Goal: Task Accomplishment & Management: Complete application form

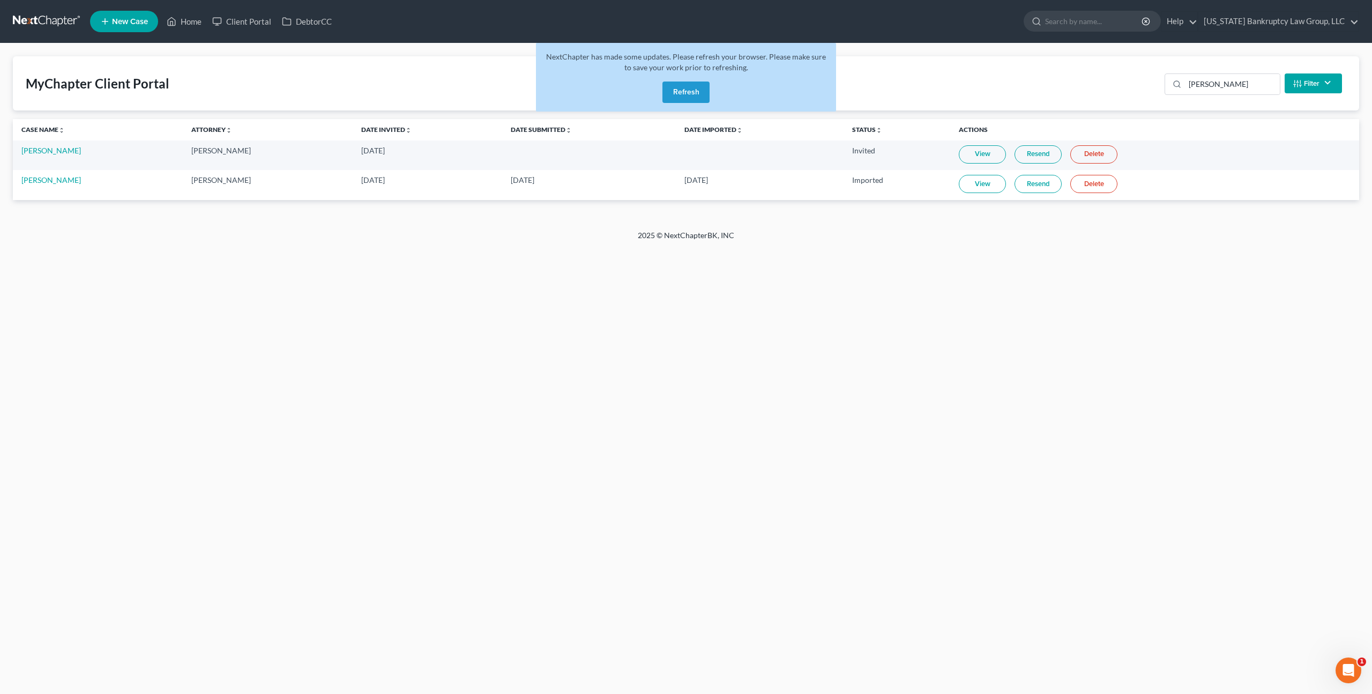
click at [695, 99] on button "Refresh" at bounding box center [686, 91] width 47 height 21
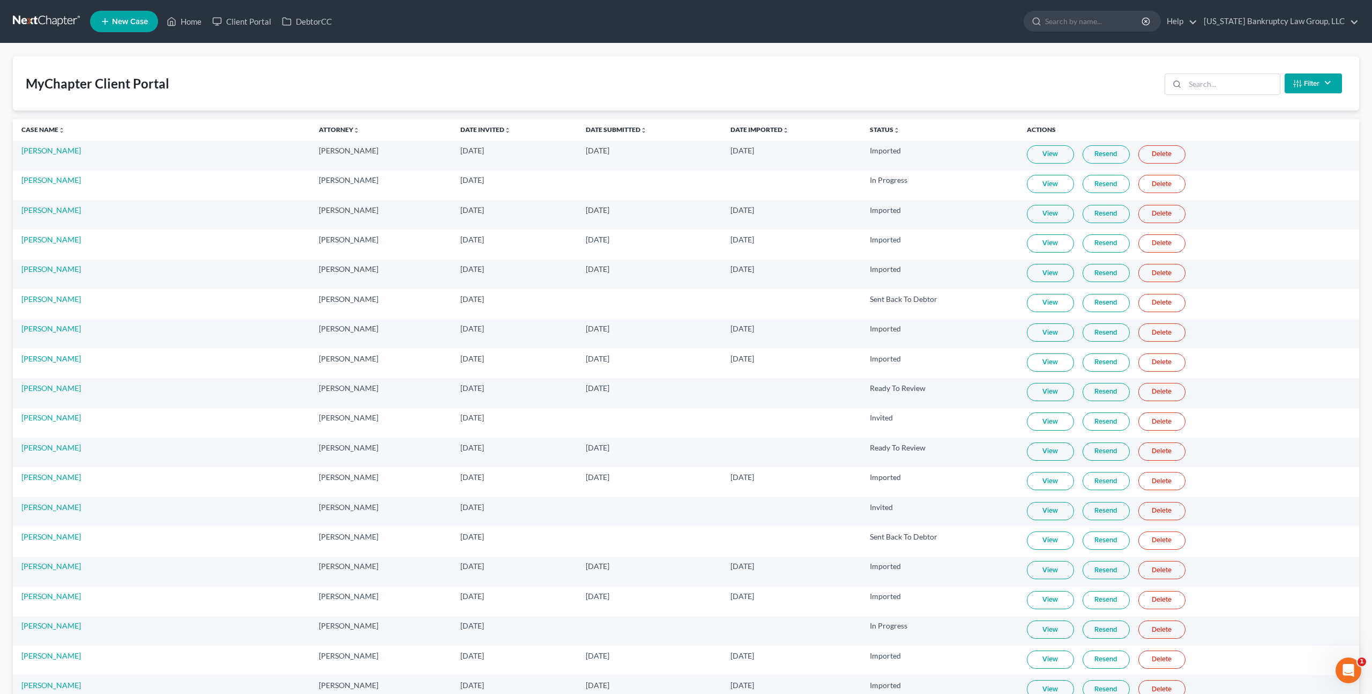
click at [58, 23] on link at bounding box center [47, 21] width 69 height 19
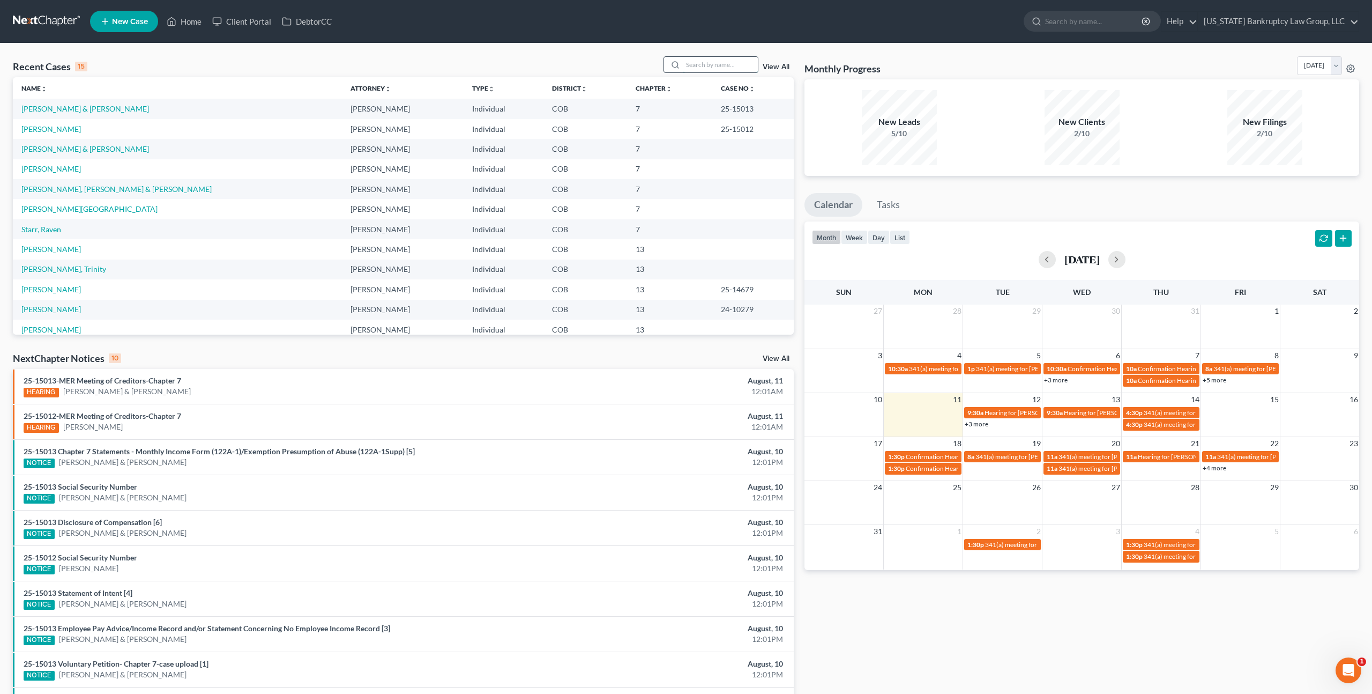
click at [703, 68] on input "search" at bounding box center [720, 65] width 75 height 16
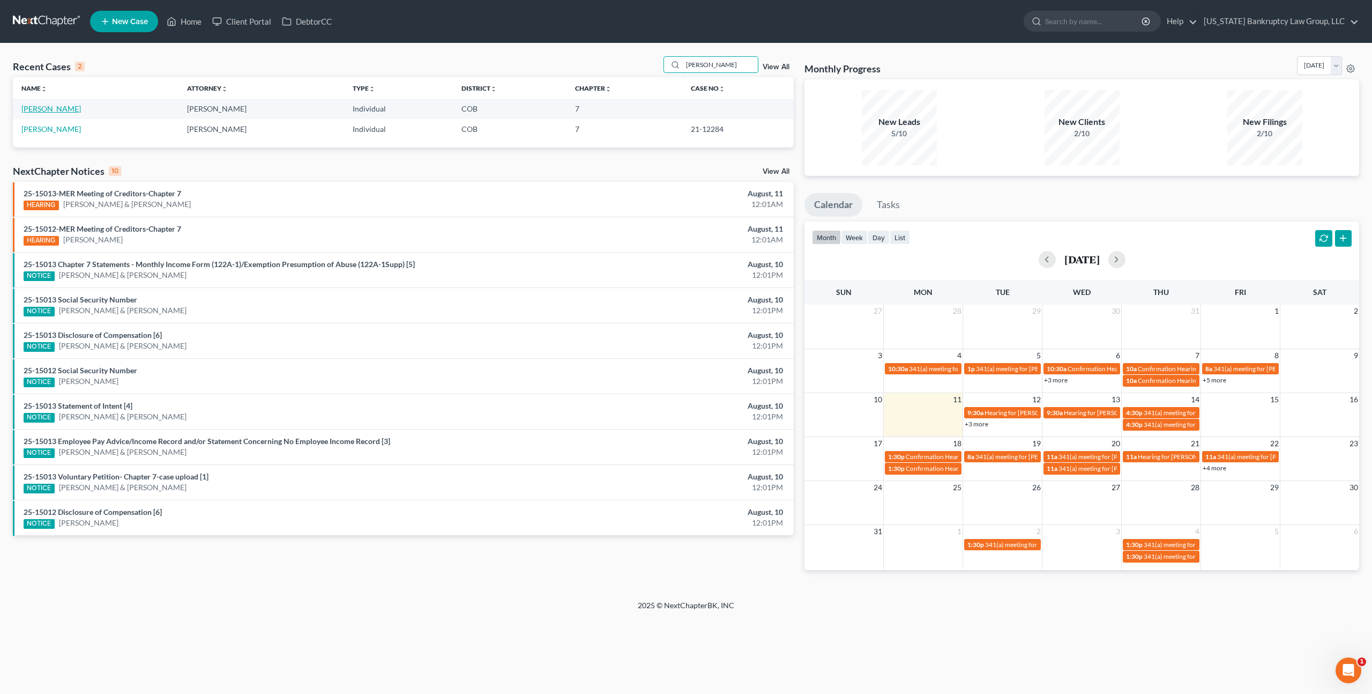
type input "reynolds"
click at [70, 107] on link "[PERSON_NAME]" at bounding box center [51, 108] width 60 height 9
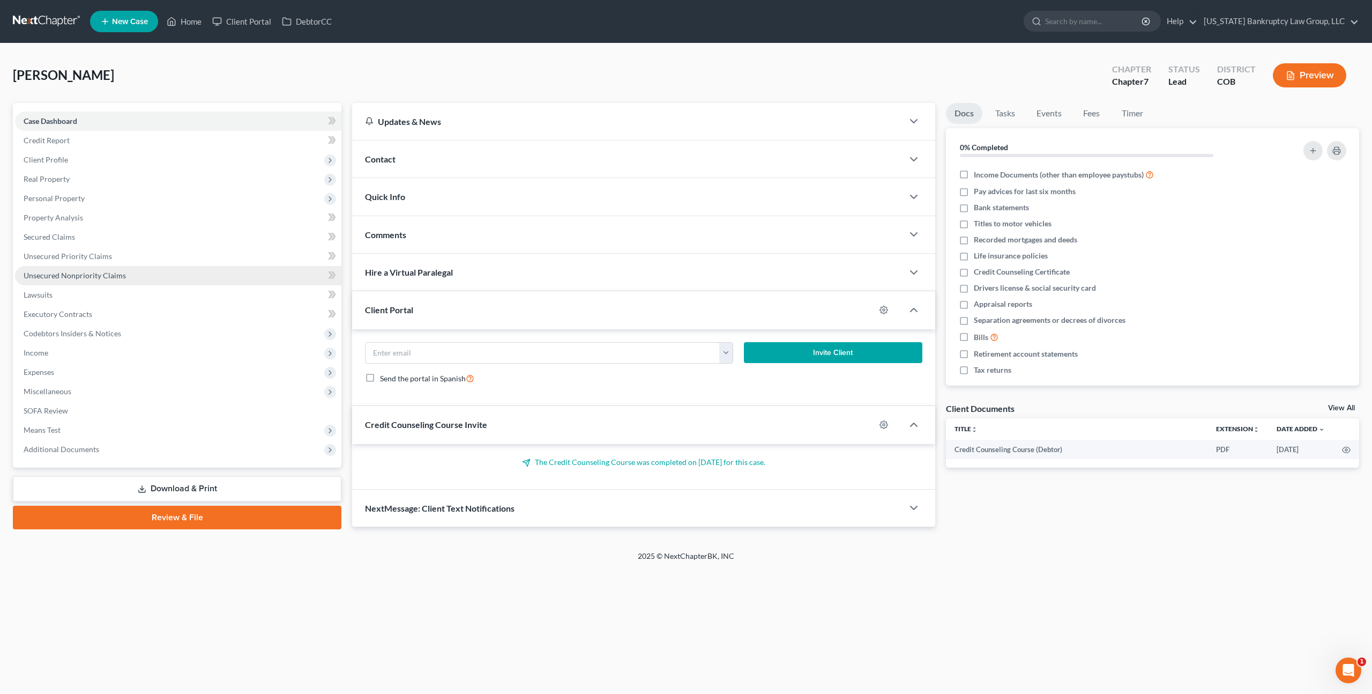
click at [87, 278] on span "Unsecured Nonpriority Claims" at bounding box center [75, 275] width 102 height 9
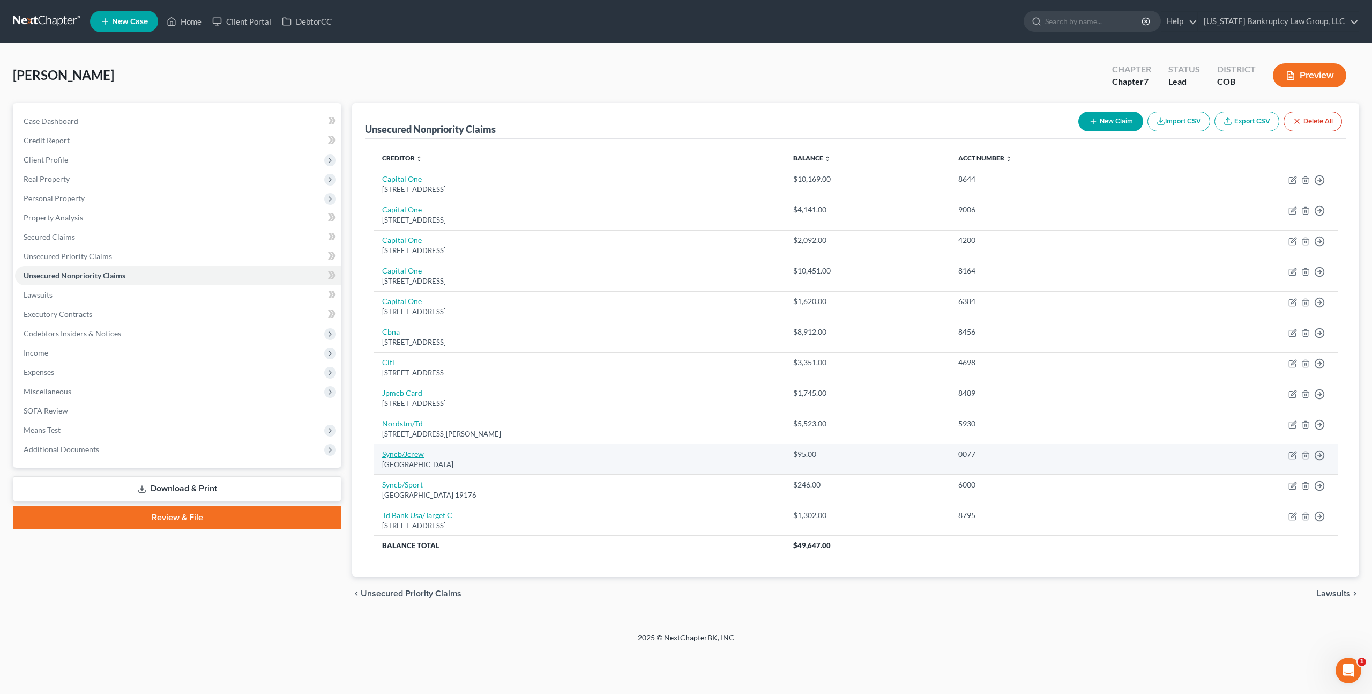
click at [413, 454] on link "Syncb/Jcrew" at bounding box center [403, 453] width 42 height 9
select select "39"
select select "2"
select select "0"
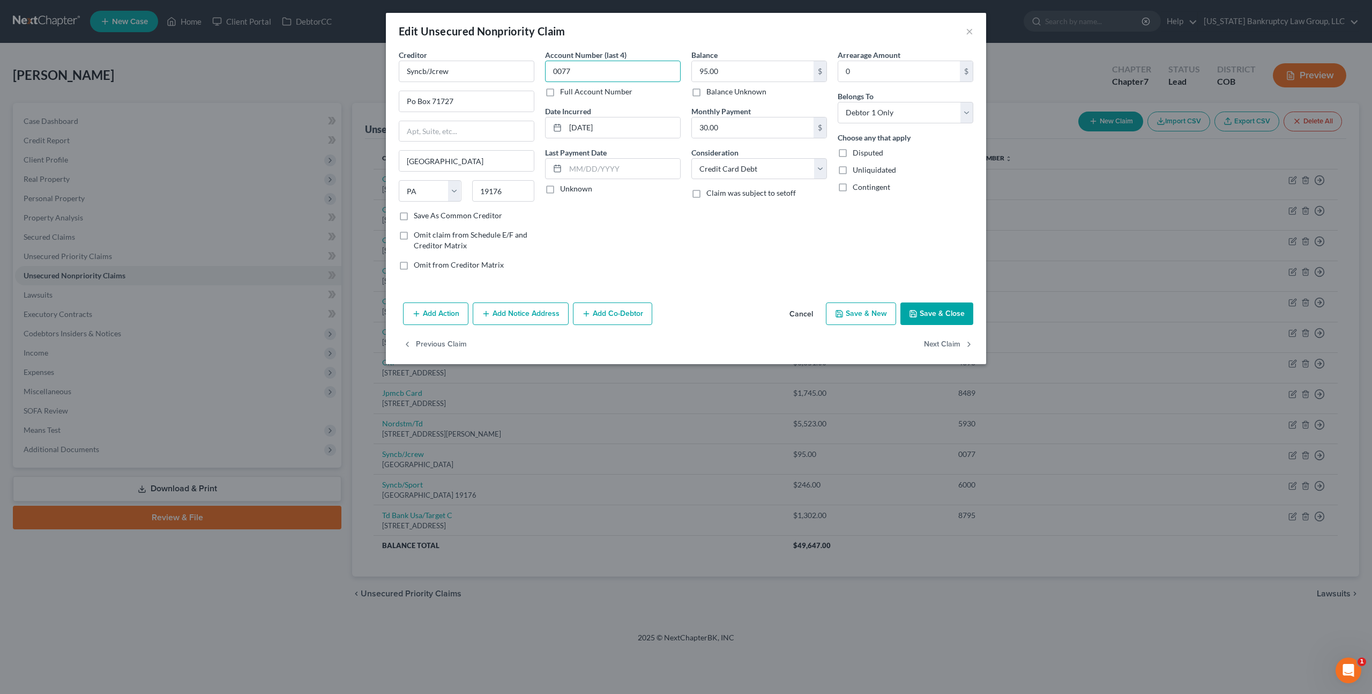
click at [557, 74] on input "0077" at bounding box center [613, 71] width 136 height 21
type input "5705"
click at [922, 313] on button "Save & Close" at bounding box center [937, 313] width 73 height 23
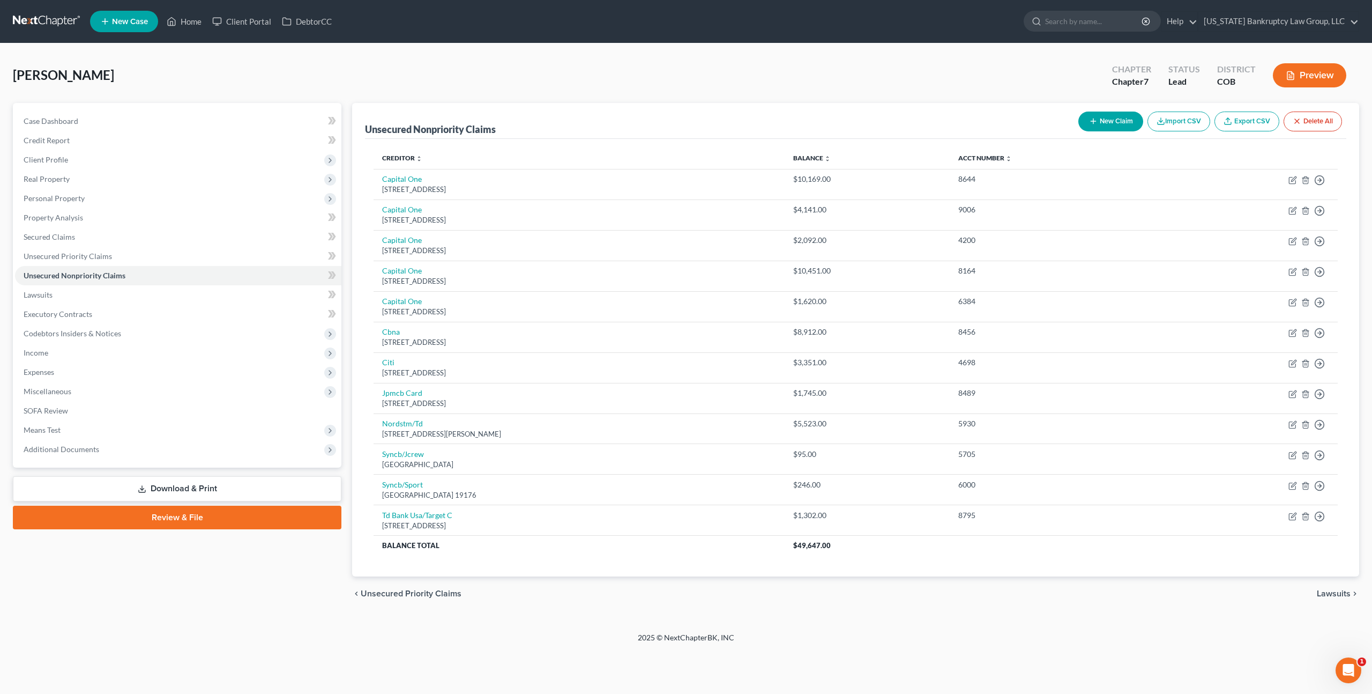
click at [51, 16] on link at bounding box center [47, 21] width 69 height 19
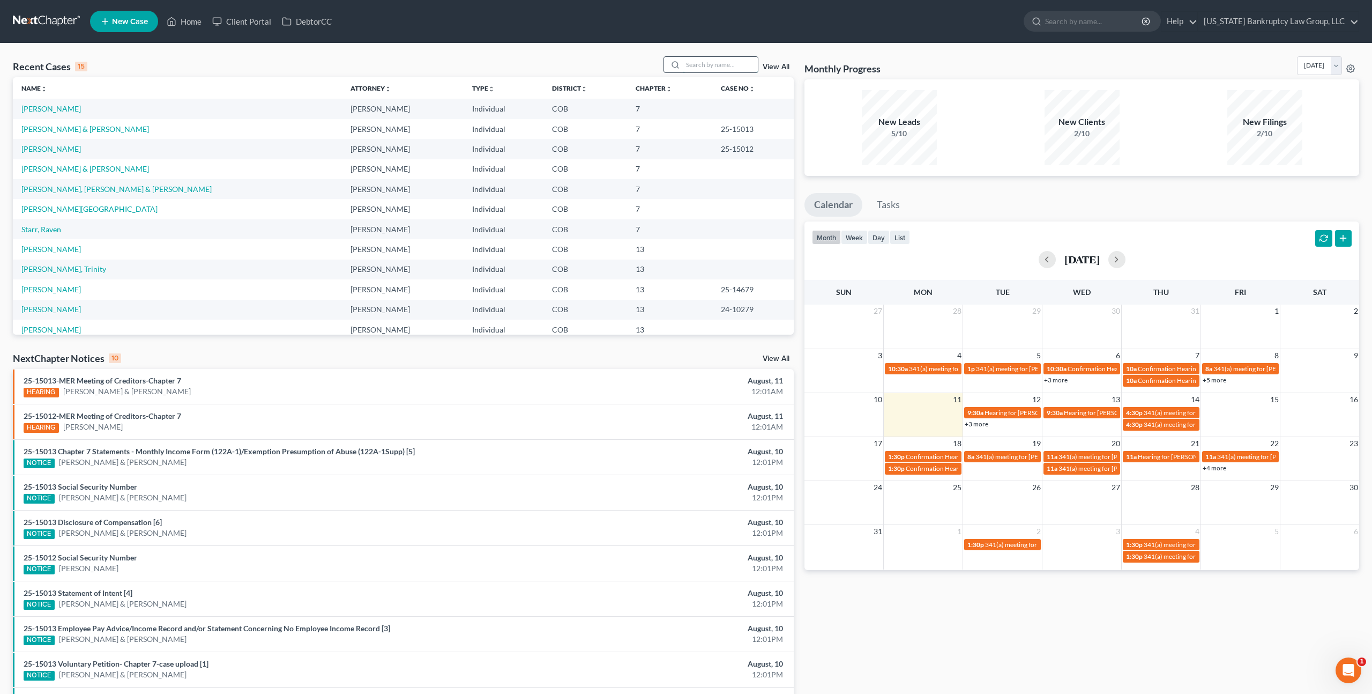
click at [693, 65] on input "search" at bounding box center [720, 65] width 75 height 16
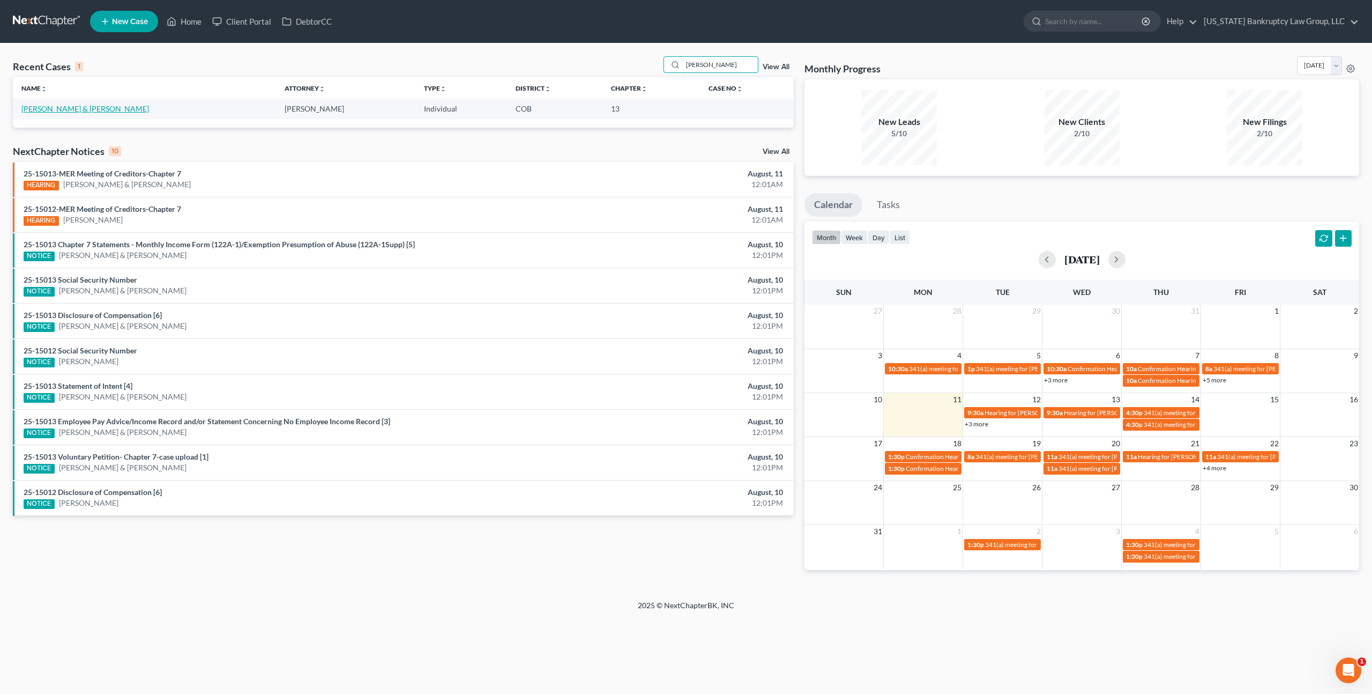
type input "kinzly"
click at [66, 110] on link "Kinzly, Steven & Kayla" at bounding box center [85, 108] width 128 height 9
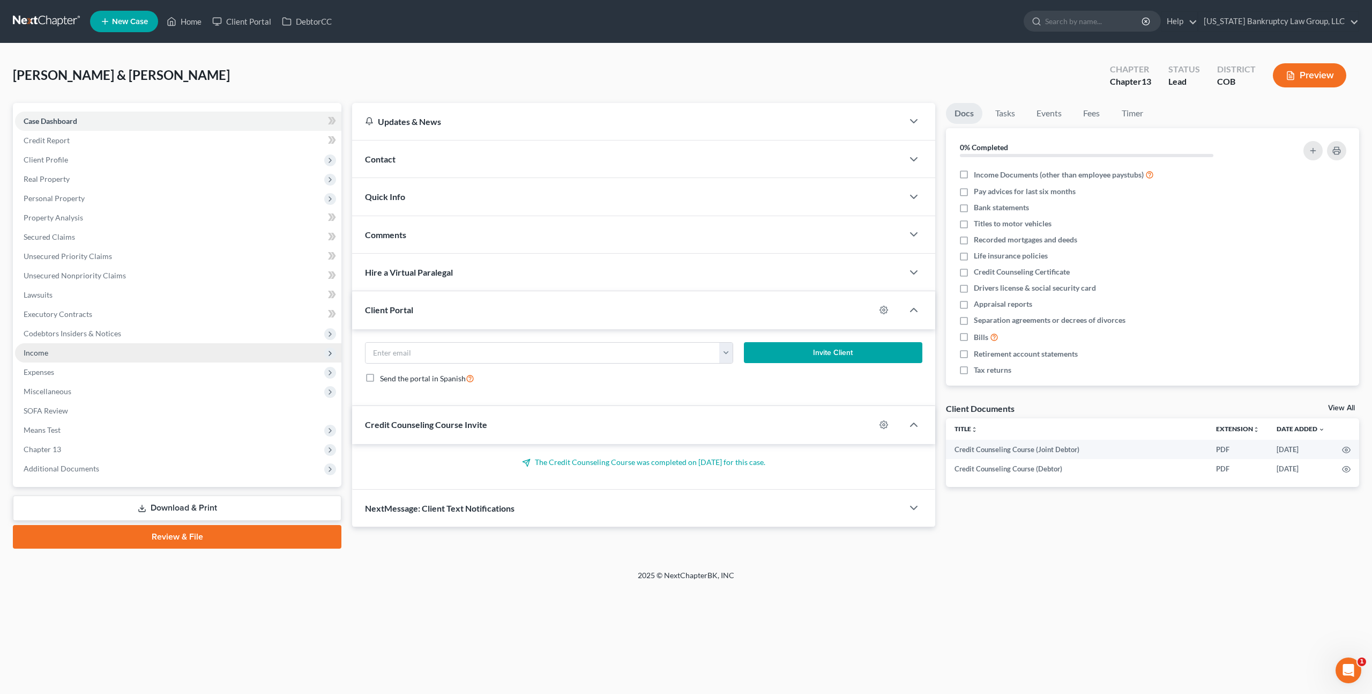
click at [43, 354] on span "Income" at bounding box center [36, 352] width 25 height 9
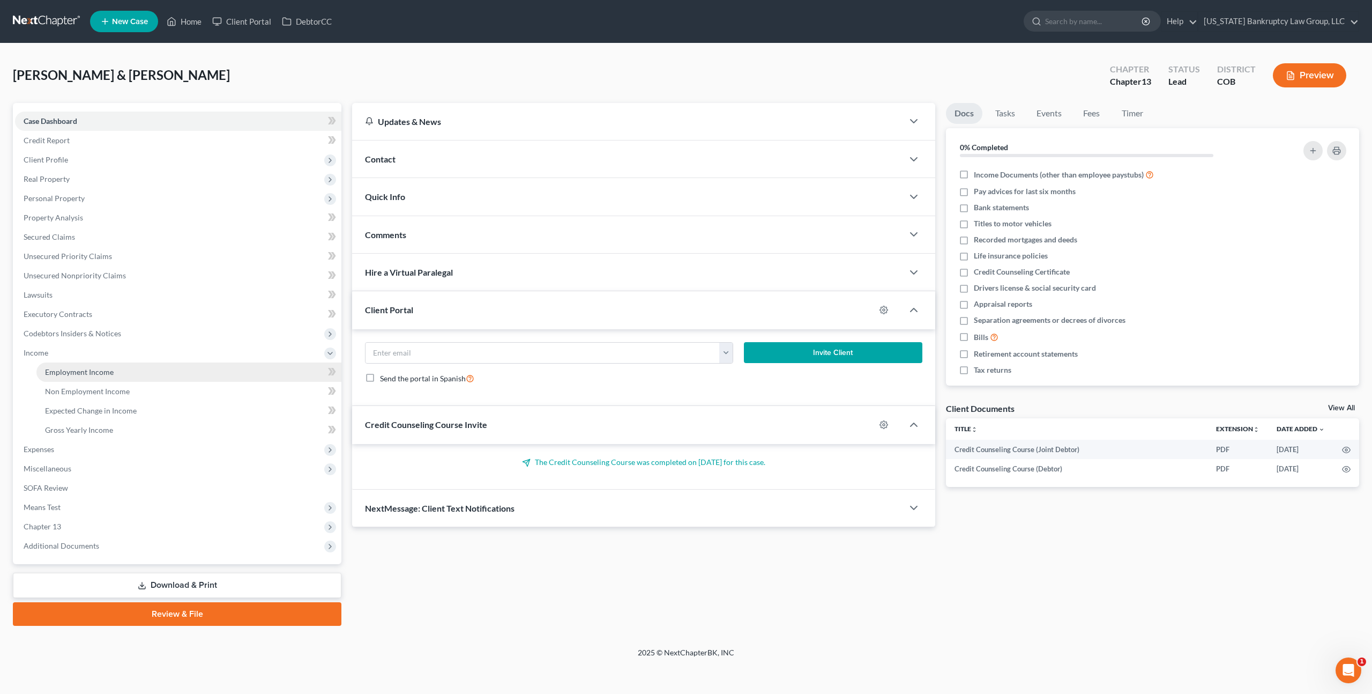
click at [59, 373] on span "Employment Income" at bounding box center [79, 371] width 69 height 9
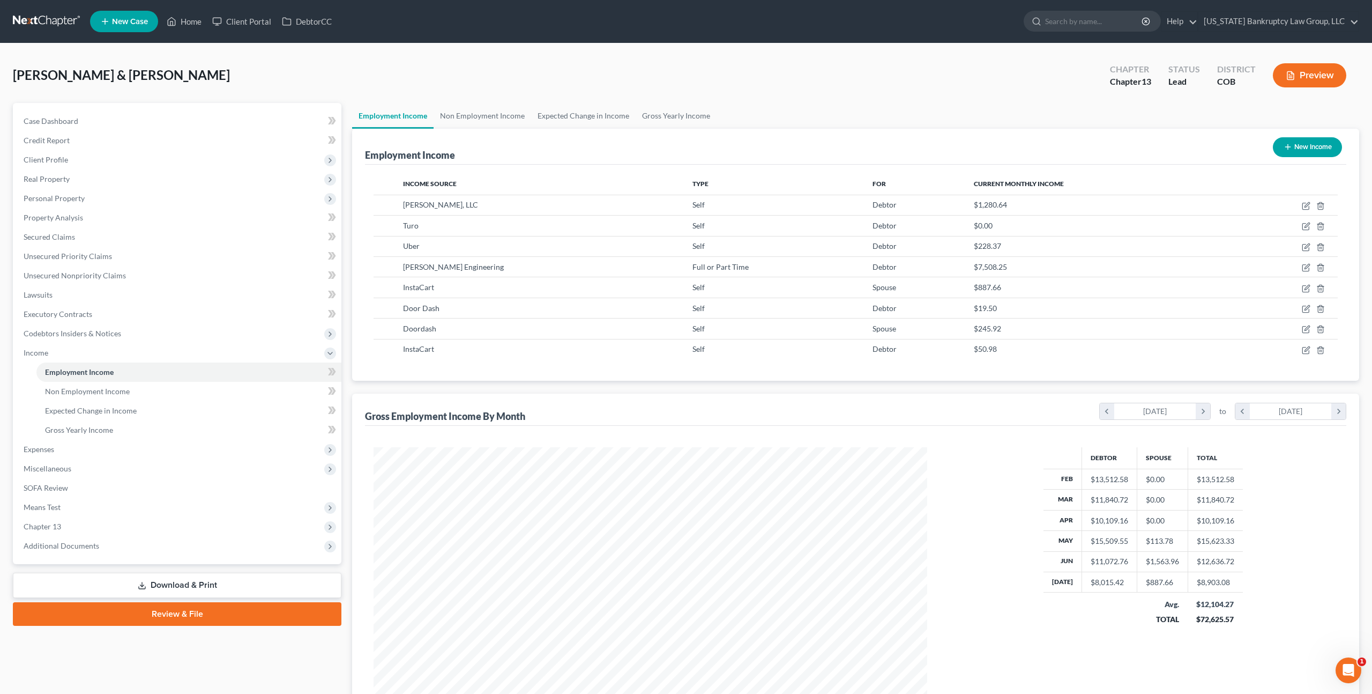
scroll to position [277, 575]
click at [1306, 207] on icon "button" at bounding box center [1307, 204] width 5 height 5
select select "1"
select select "5"
select select "0"
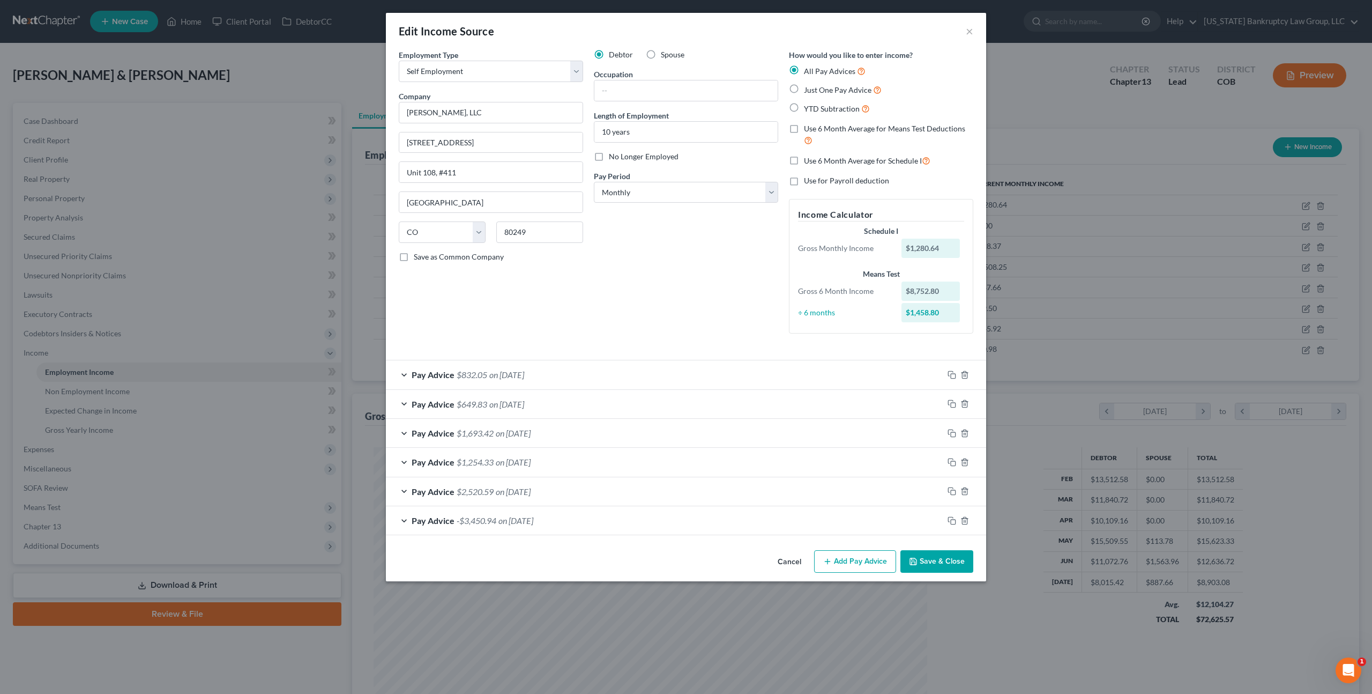
click at [951, 363] on div "Pay Advice $832.05 on 06/30/2025" at bounding box center [686, 374] width 600 height 29
click at [951, 378] on rect "button" at bounding box center [953, 376] width 5 height 5
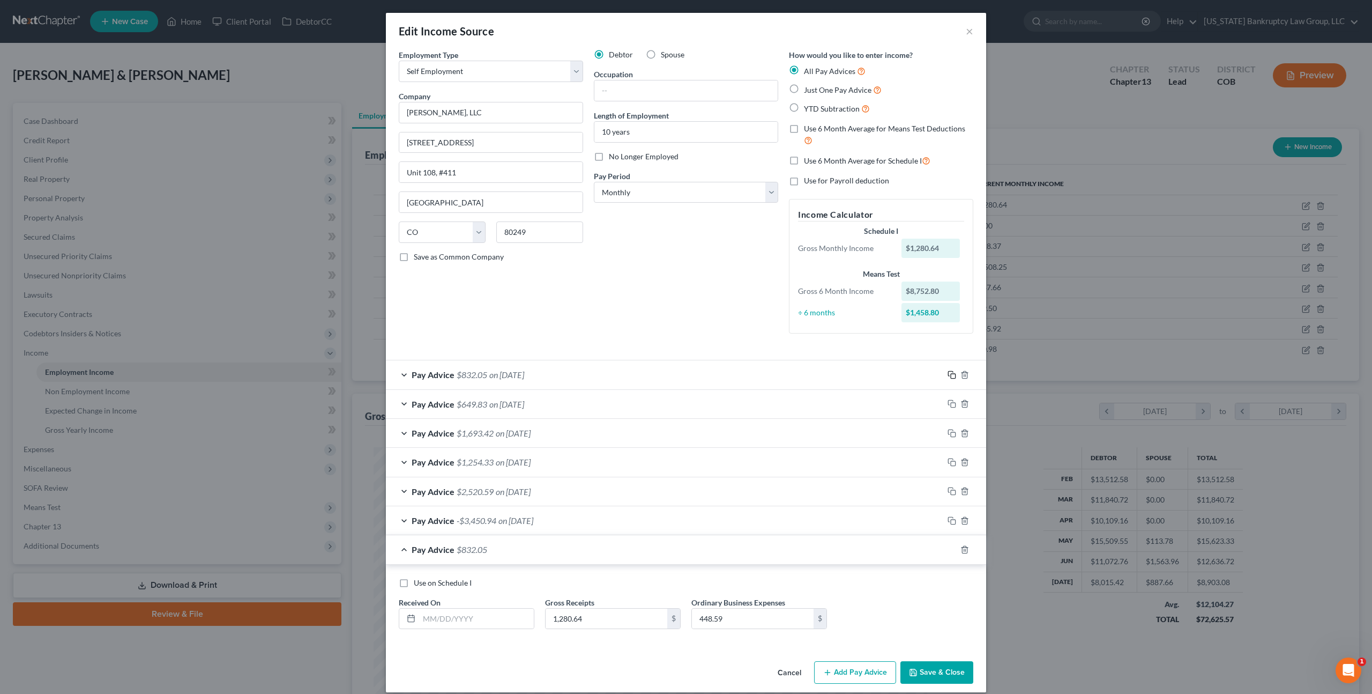
scroll to position [11, 0]
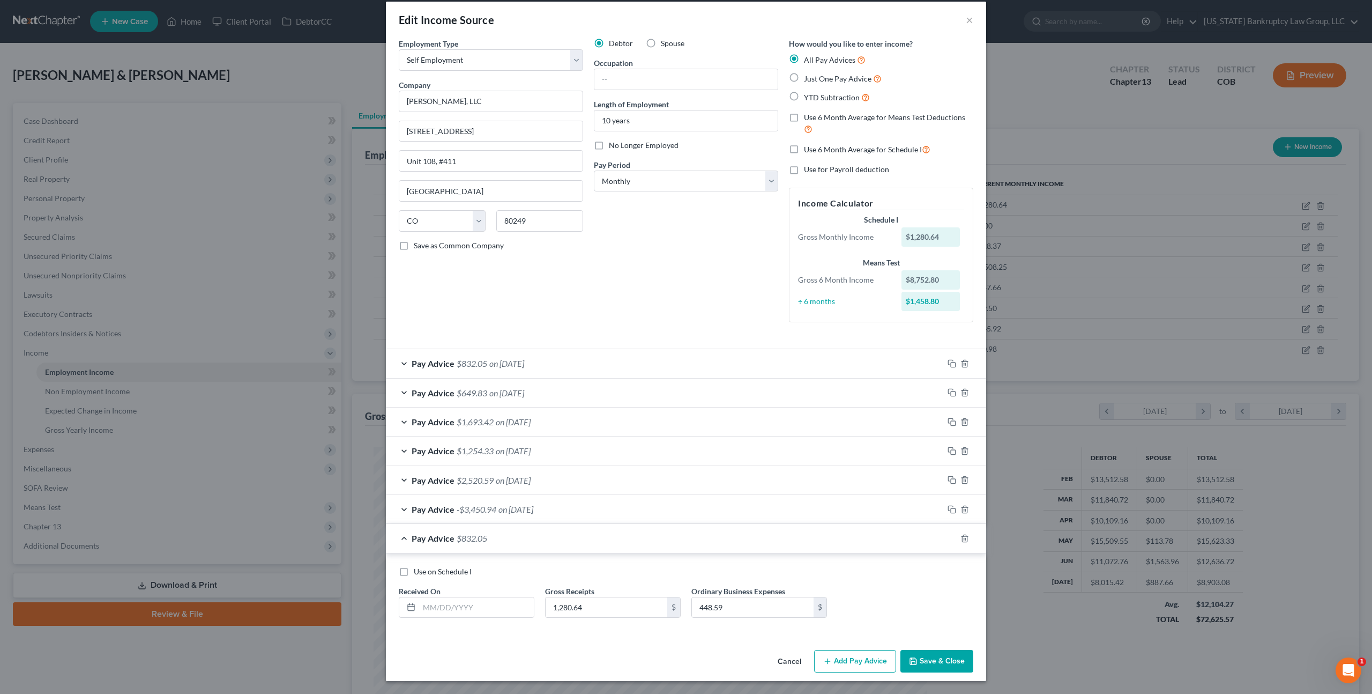
click at [414, 569] on label "Use on Schedule I" at bounding box center [443, 571] width 58 height 11
click at [418, 569] on input "Use on Schedule I" at bounding box center [421, 569] width 7 height 7
checkbox input "true"
click at [434, 611] on input "text" at bounding box center [476, 607] width 115 height 20
type input "07/31/2025"
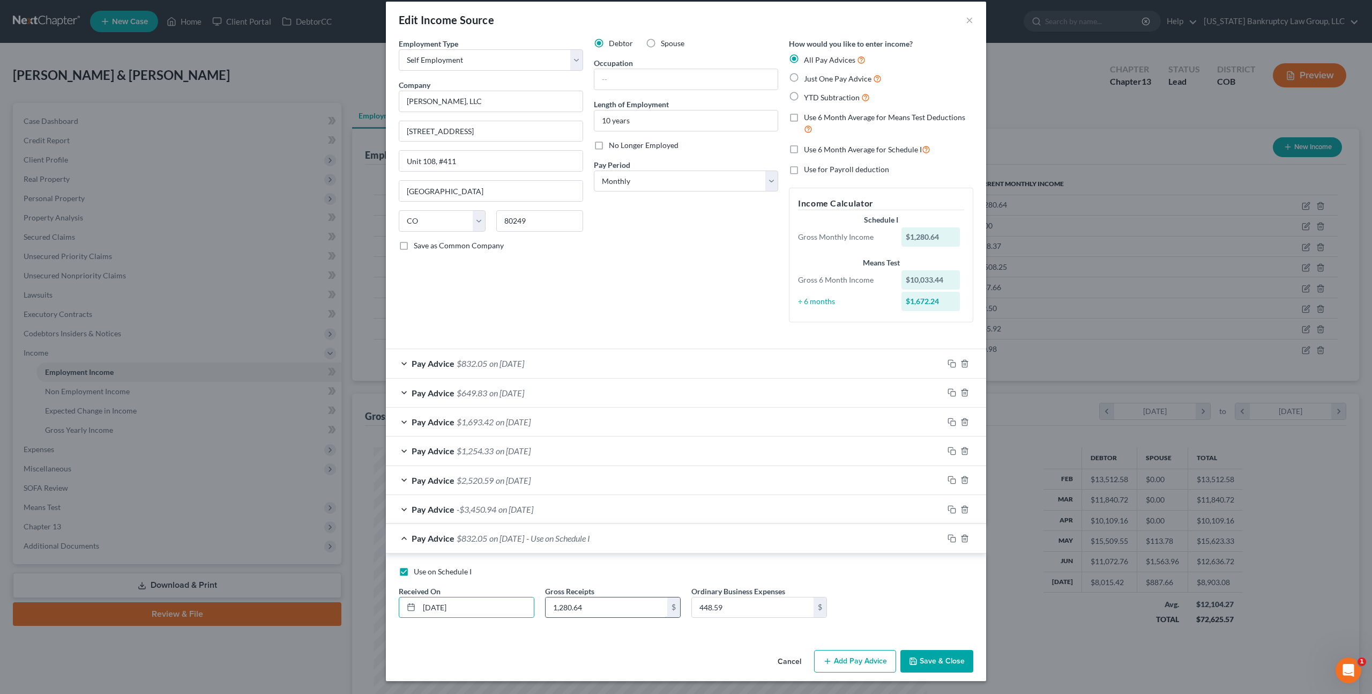
click at [559, 610] on input "1,280.64" at bounding box center [607, 607] width 122 height 20
type input "2,074.00"
click at [920, 660] on button "Save & Close" at bounding box center [937, 661] width 73 height 23
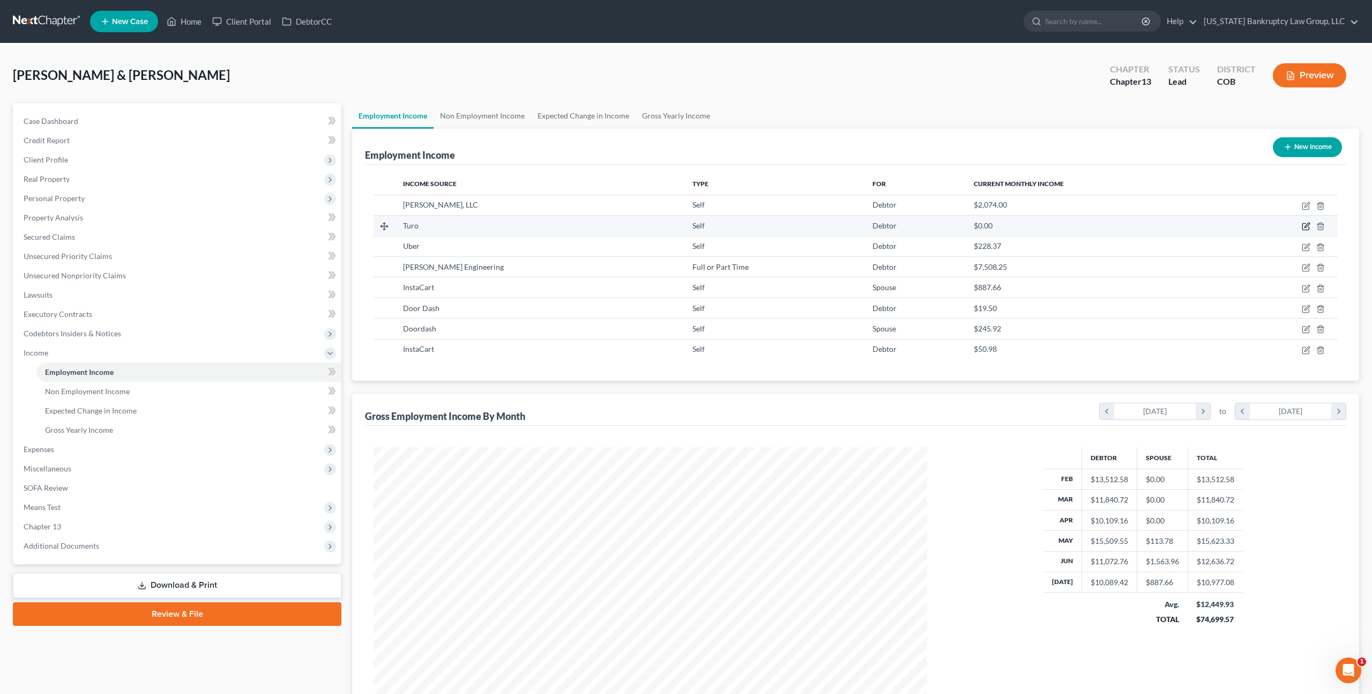
click at [1304, 227] on icon "button" at bounding box center [1306, 226] width 9 height 9
select select "1"
select select "0"
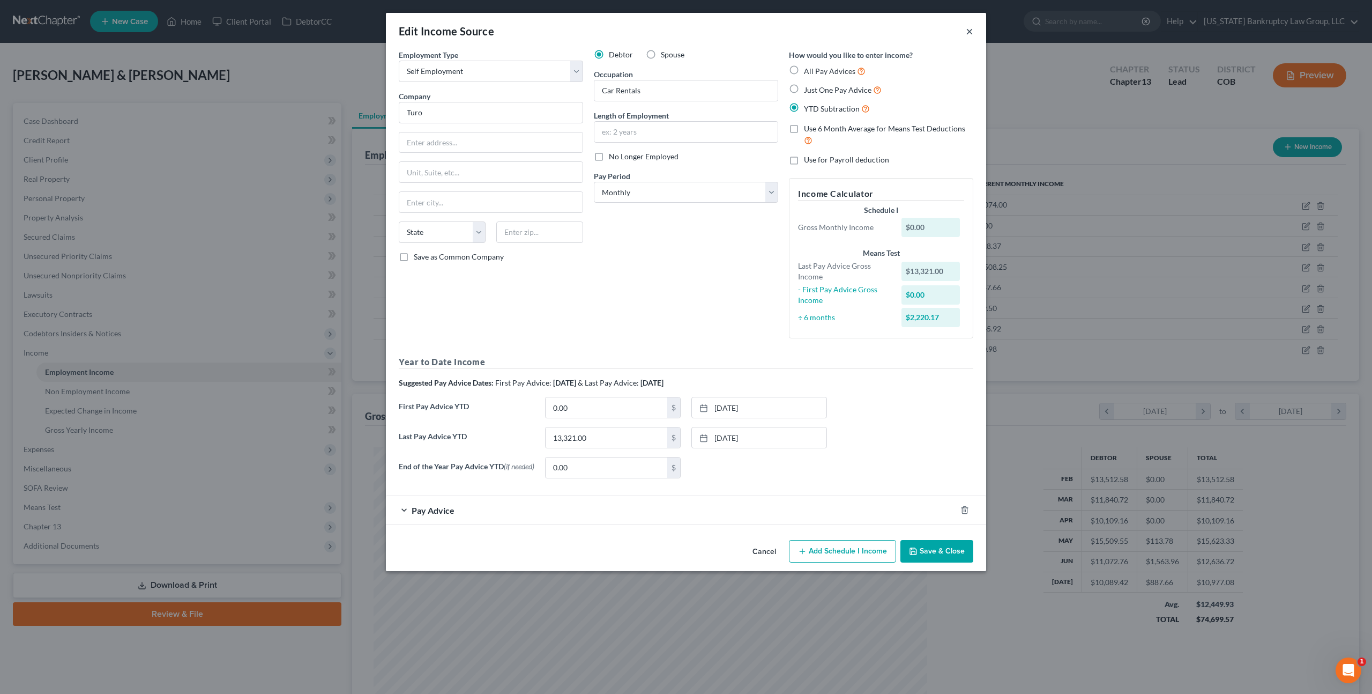
click at [971, 30] on button "×" at bounding box center [970, 31] width 8 height 13
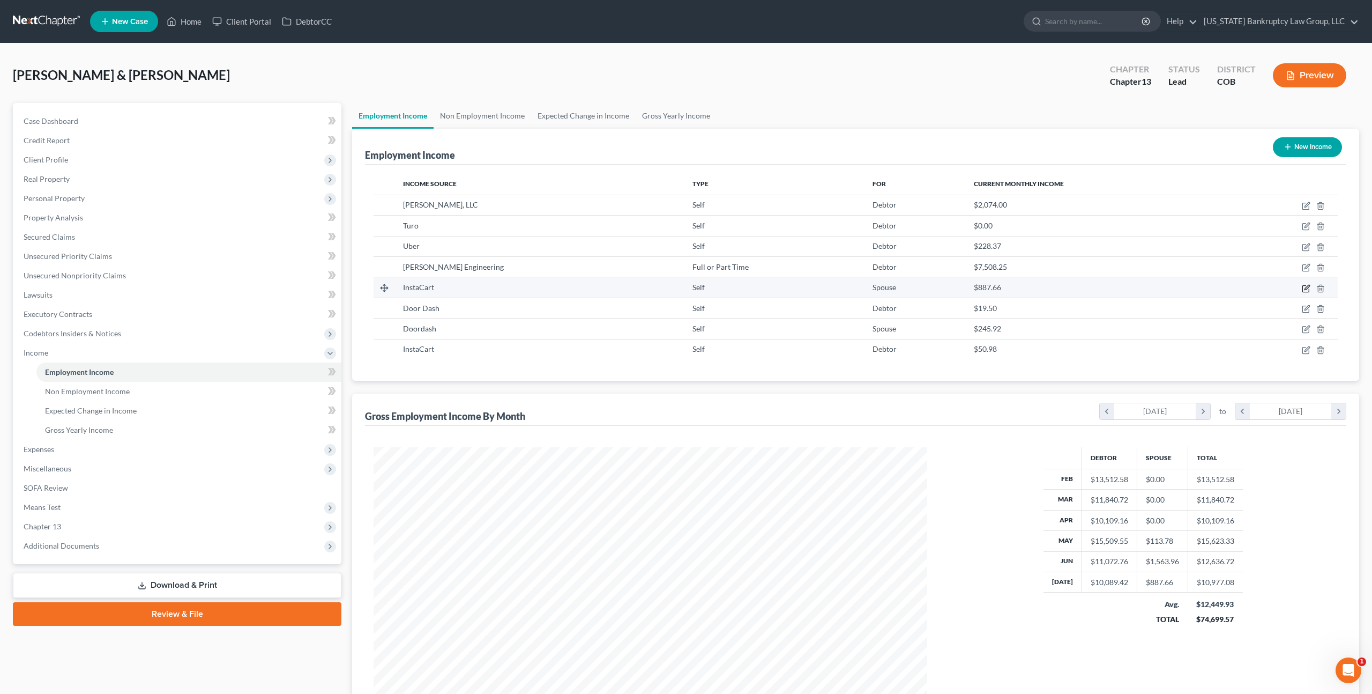
click at [1308, 288] on icon "button" at bounding box center [1306, 288] width 9 height 9
select select "1"
select select "0"
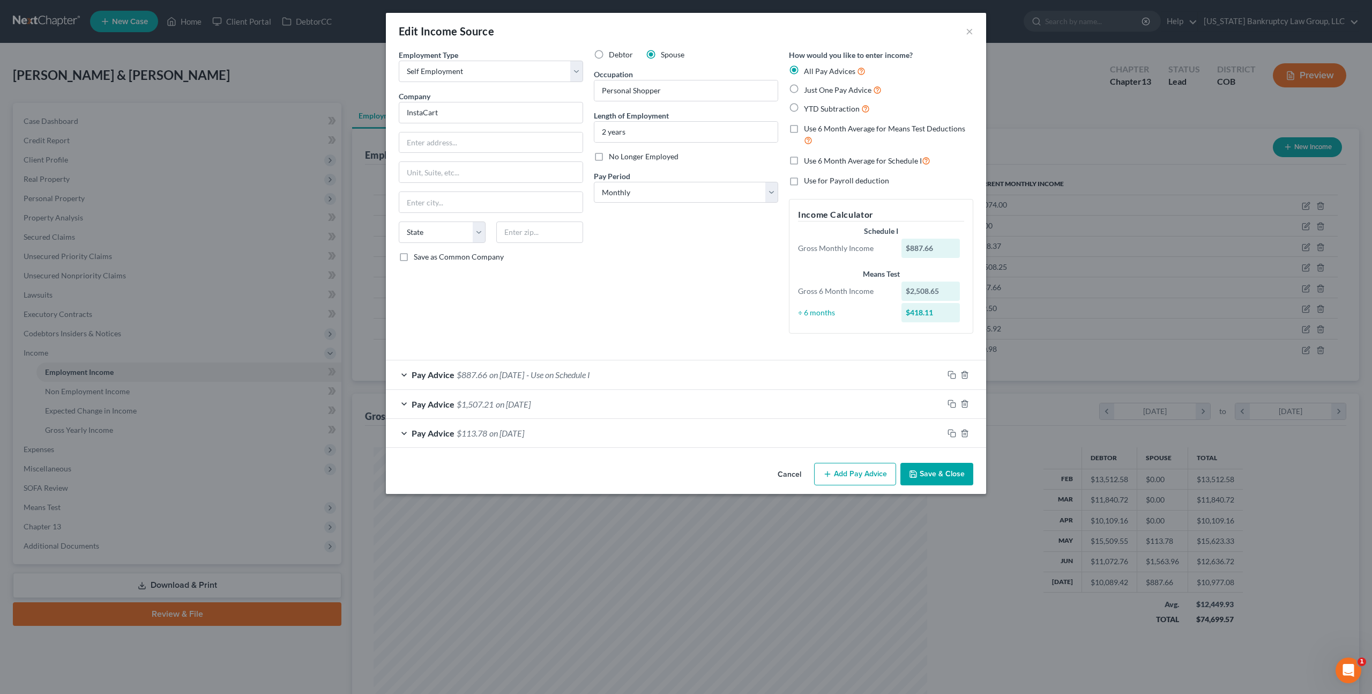
click at [555, 382] on div "Pay Advice $887.66 on 07/31/2025 - Use on Schedule I" at bounding box center [665, 374] width 558 height 28
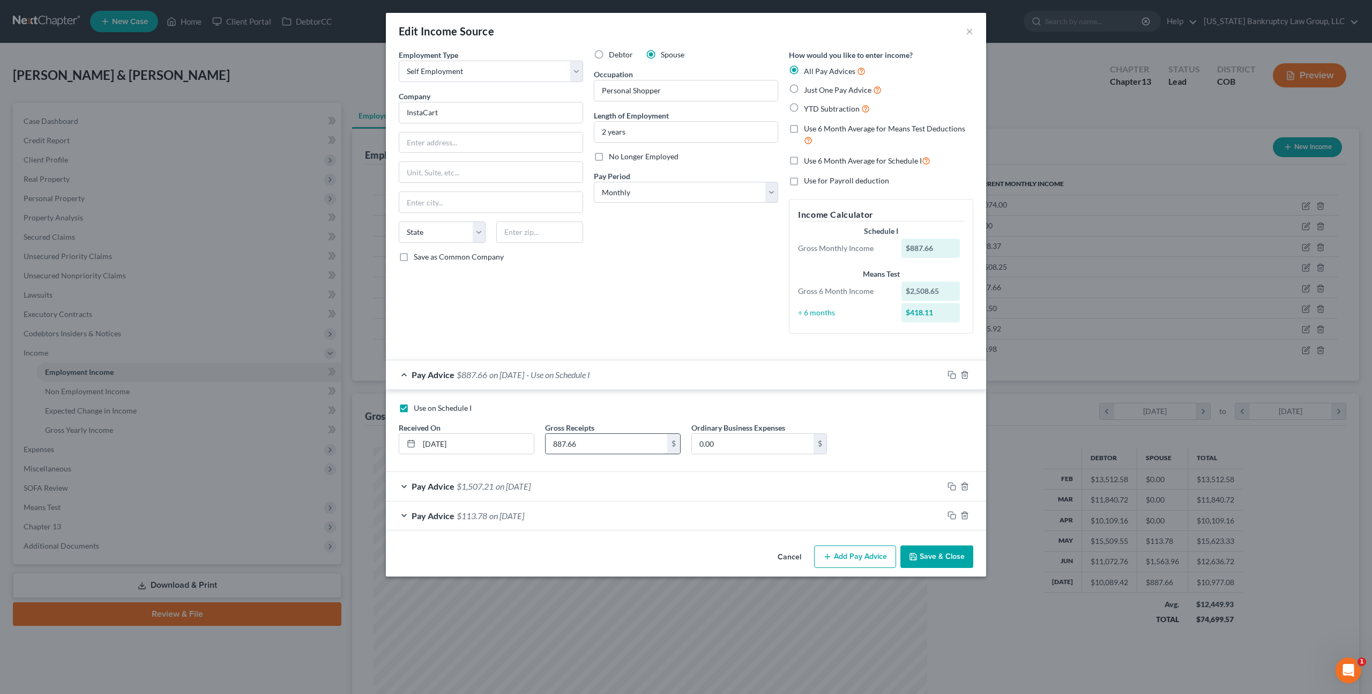
click at [581, 437] on input "887.66" at bounding box center [607, 444] width 122 height 20
type input "970.02"
click at [925, 554] on button "Save & Close" at bounding box center [937, 556] width 73 height 23
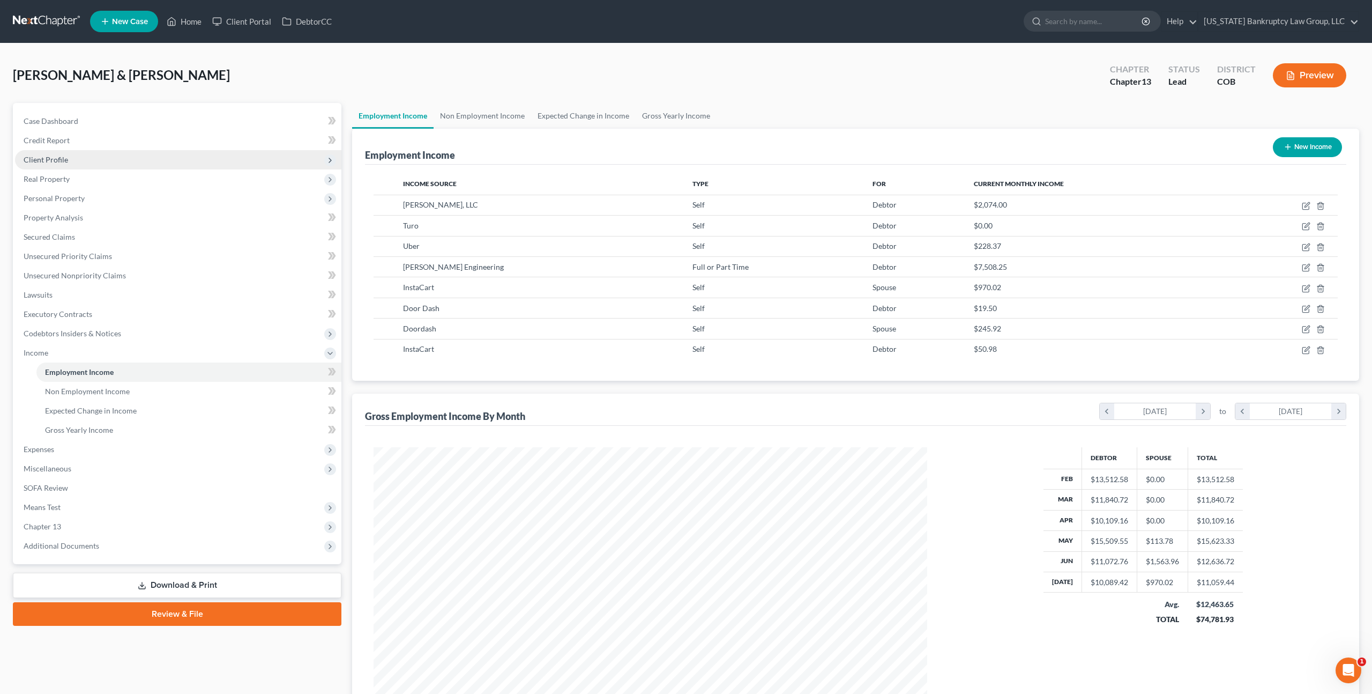
click at [58, 162] on span "Client Profile" at bounding box center [46, 159] width 44 height 9
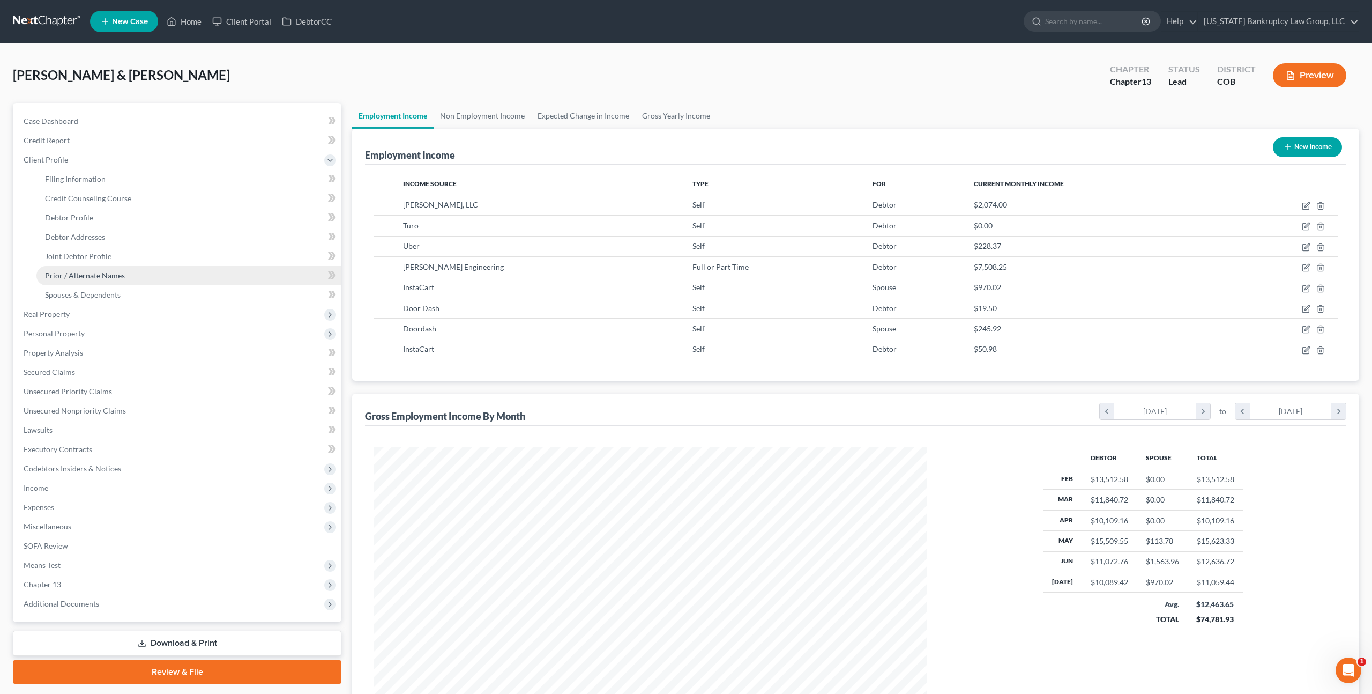
click at [91, 274] on span "Prior / Alternate Names" at bounding box center [85, 275] width 80 height 9
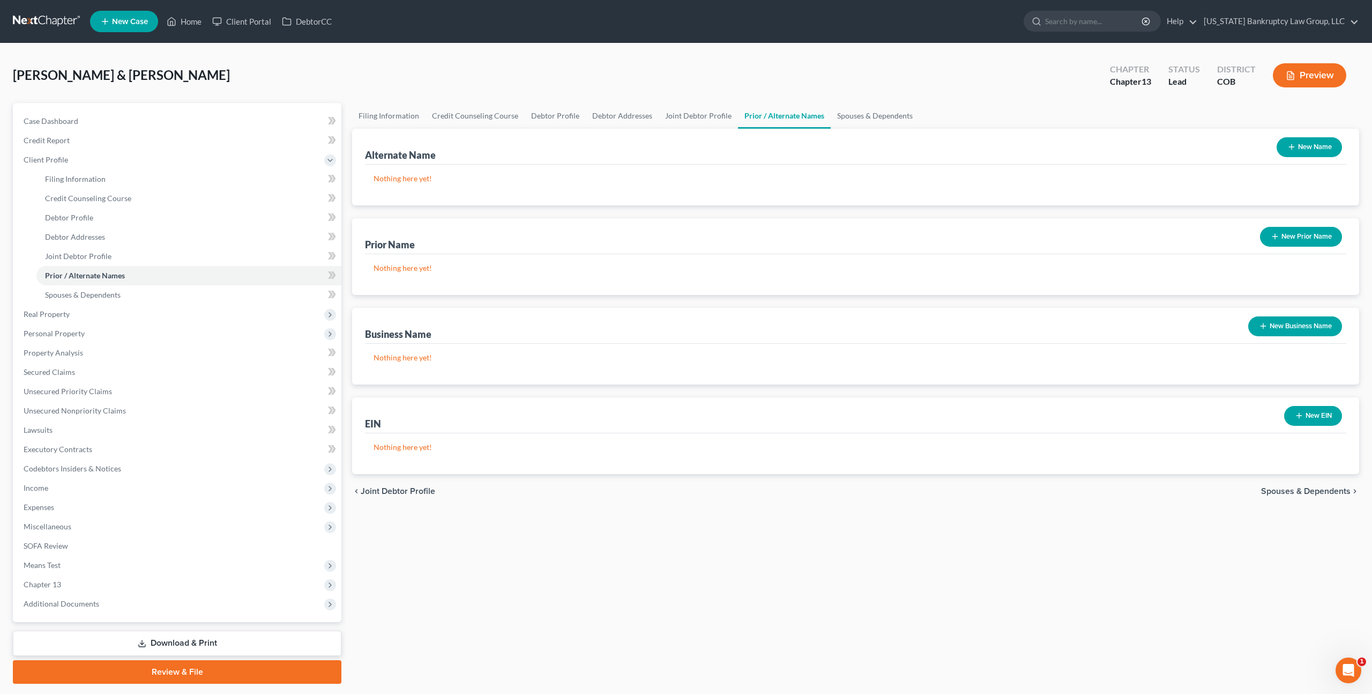
click at [373, 435] on div "Nothing here yet!" at bounding box center [856, 453] width 982 height 41
click at [86, 216] on span "Debtor Profile" at bounding box center [69, 217] width 48 height 9
select select "1"
select select "4"
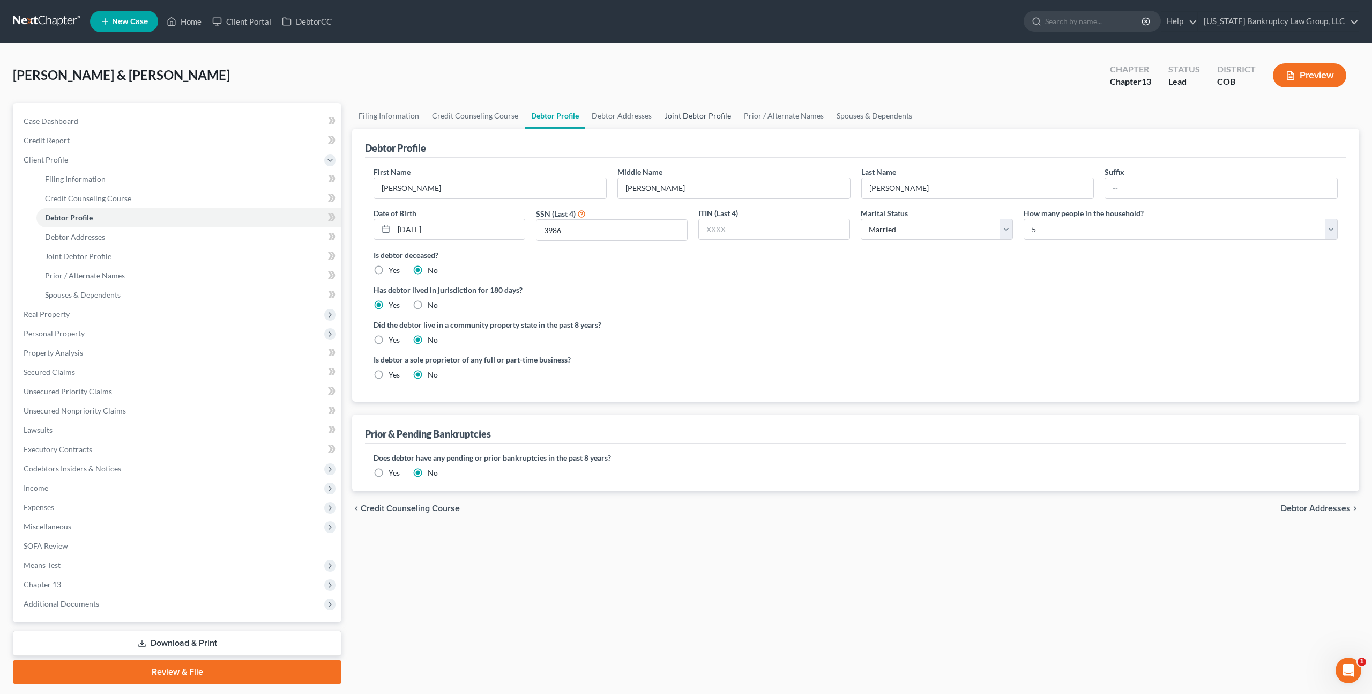
click at [685, 113] on link "Joint Debtor Profile" at bounding box center [697, 116] width 79 height 26
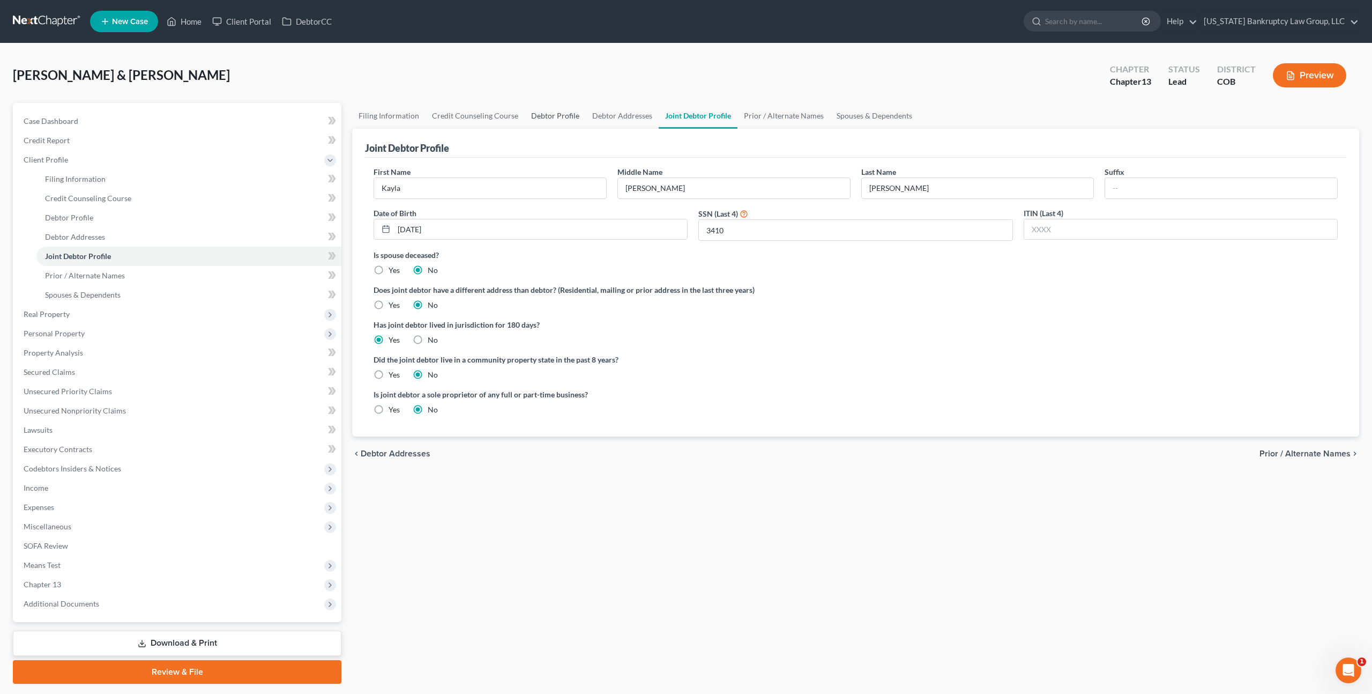
click at [561, 113] on link "Debtor Profile" at bounding box center [555, 116] width 61 height 26
select select "1"
select select "4"
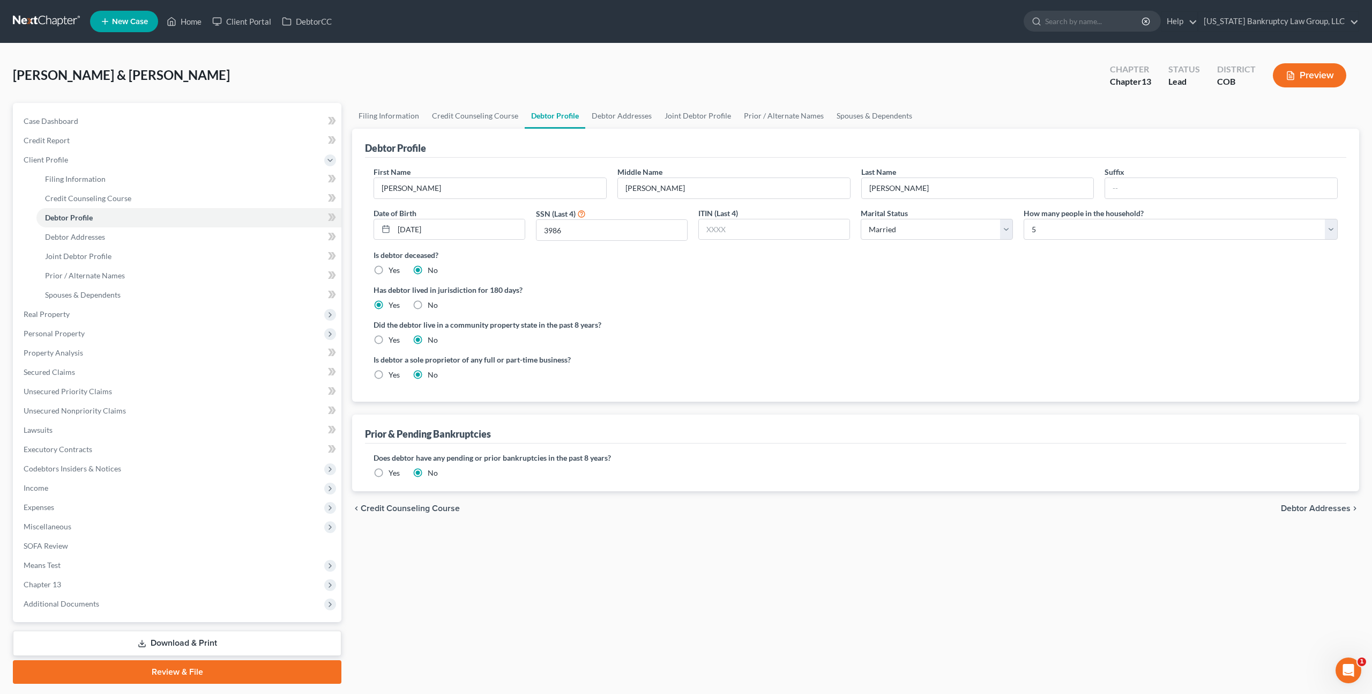
click at [389, 473] on label "Yes" at bounding box center [394, 472] width 11 height 11
click at [393, 473] on input "Yes" at bounding box center [396, 470] width 7 height 7
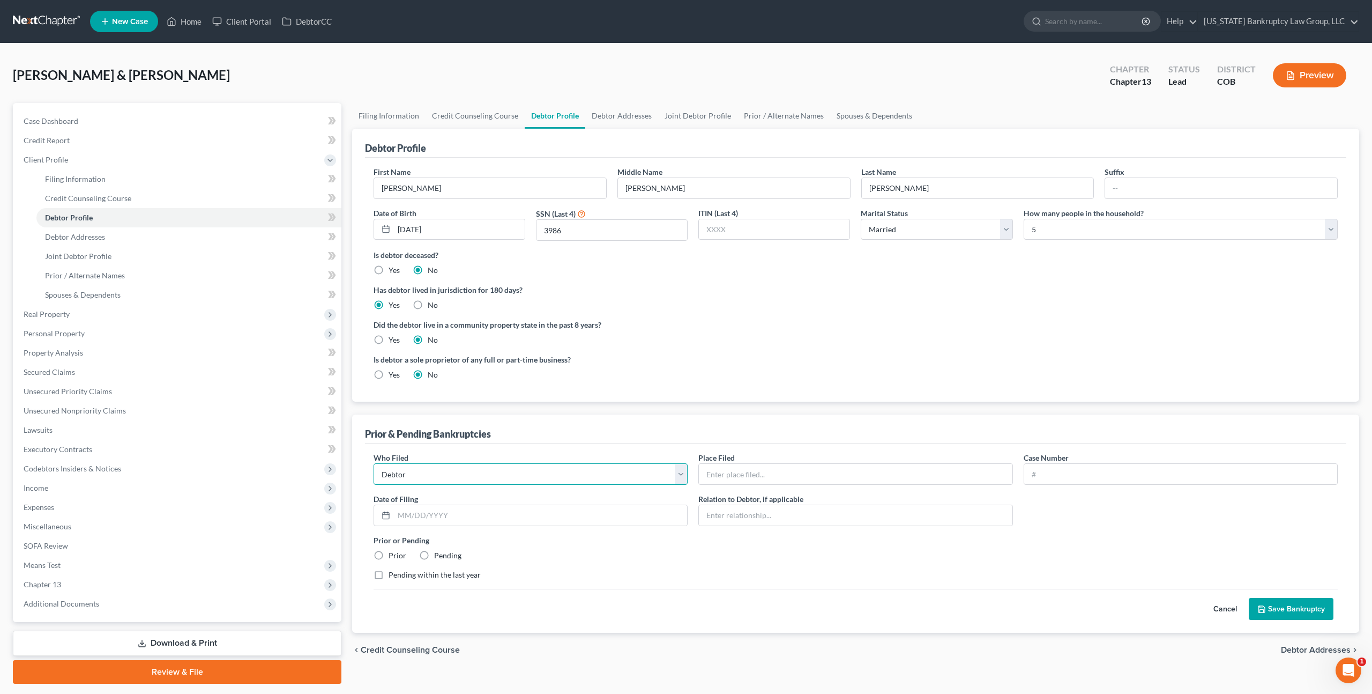
click at [565, 480] on select "Debtor Other" at bounding box center [531, 473] width 314 height 21
select select "other"
click at [686, 114] on link "Joint Debtor Profile" at bounding box center [697, 116] width 79 height 26
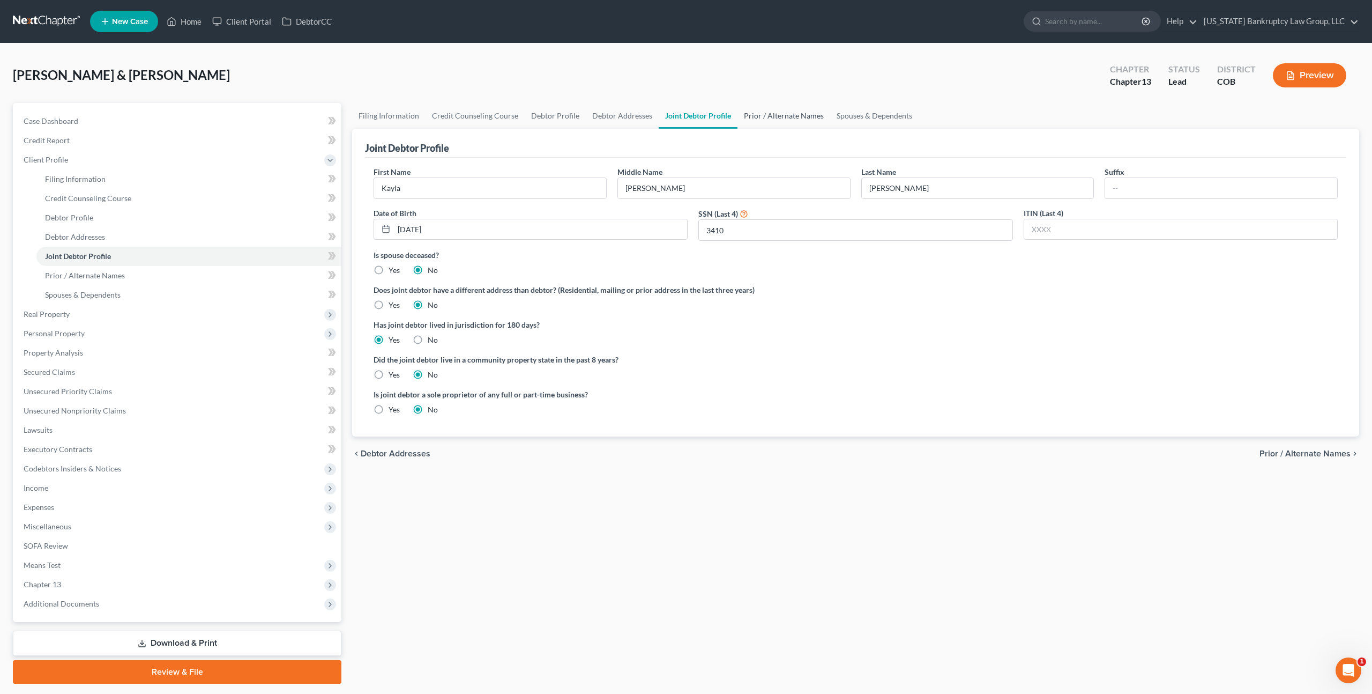
click at [769, 118] on link "Prior / Alternate Names" at bounding box center [784, 116] width 93 height 26
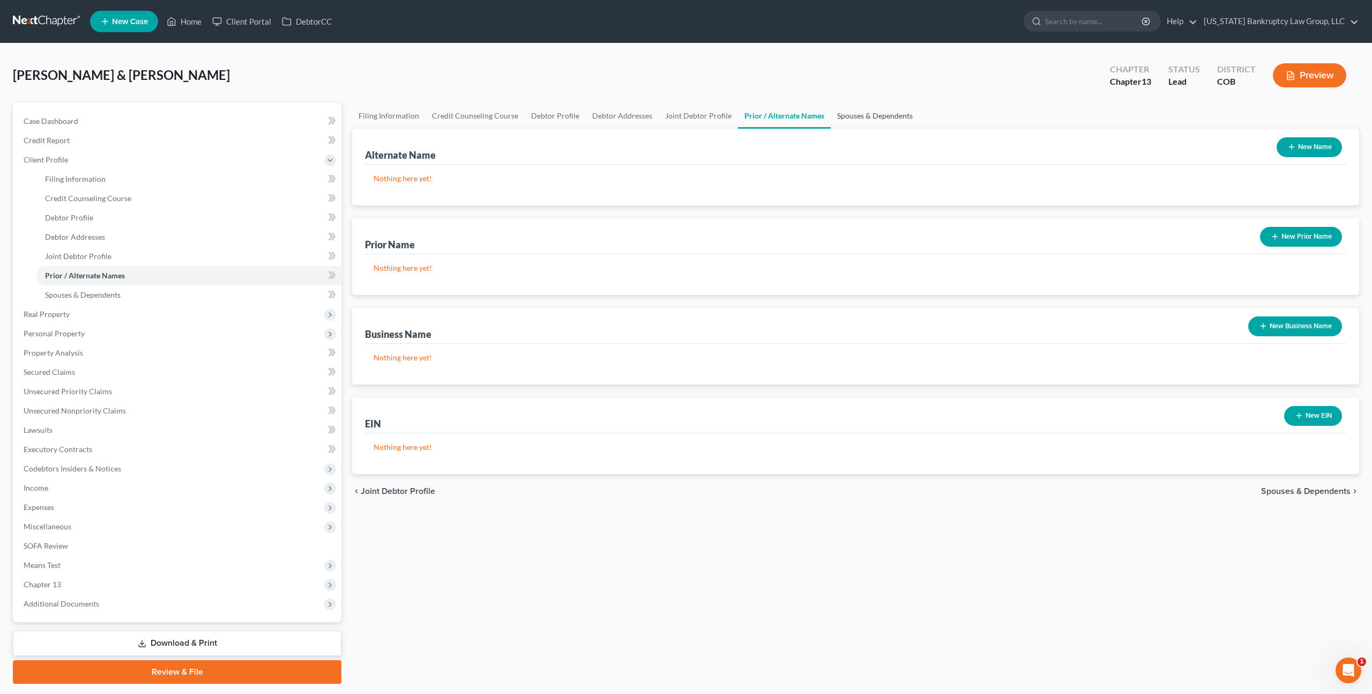
click at [849, 117] on link "Spouses & Dependents" at bounding box center [875, 116] width 88 height 26
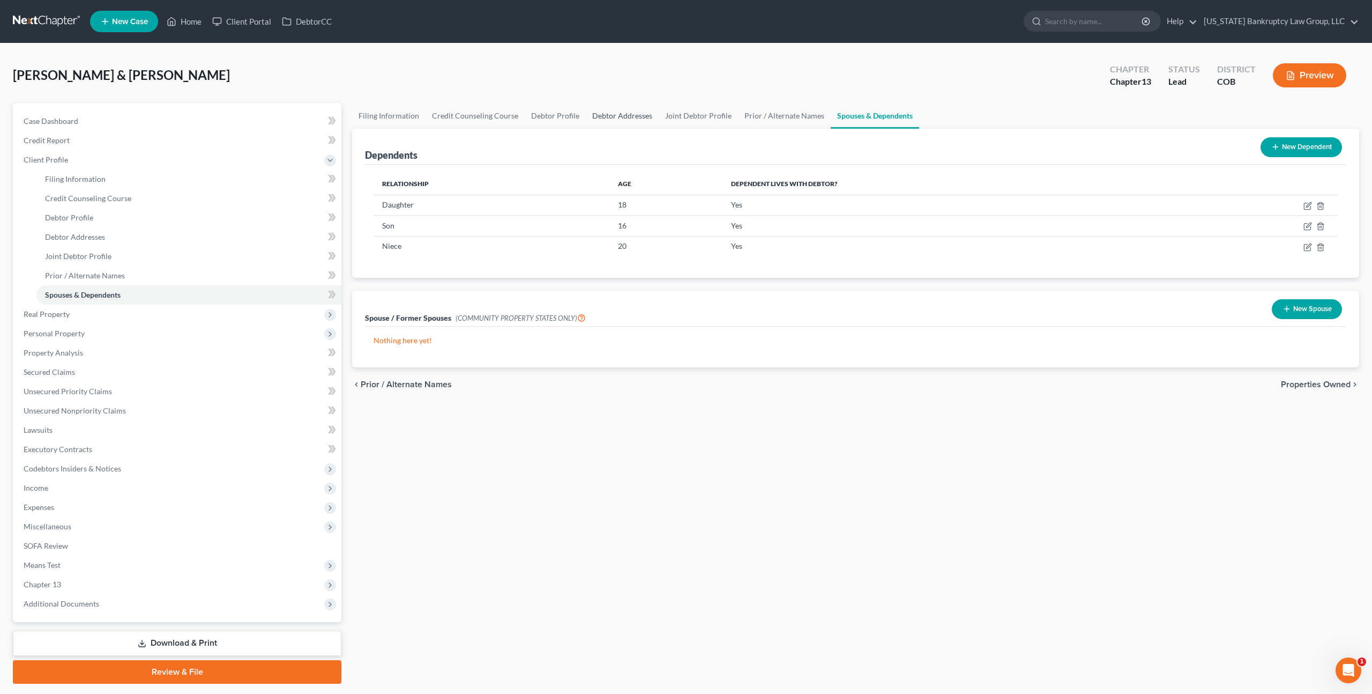
click at [636, 115] on link "Debtor Addresses" at bounding box center [622, 116] width 73 height 26
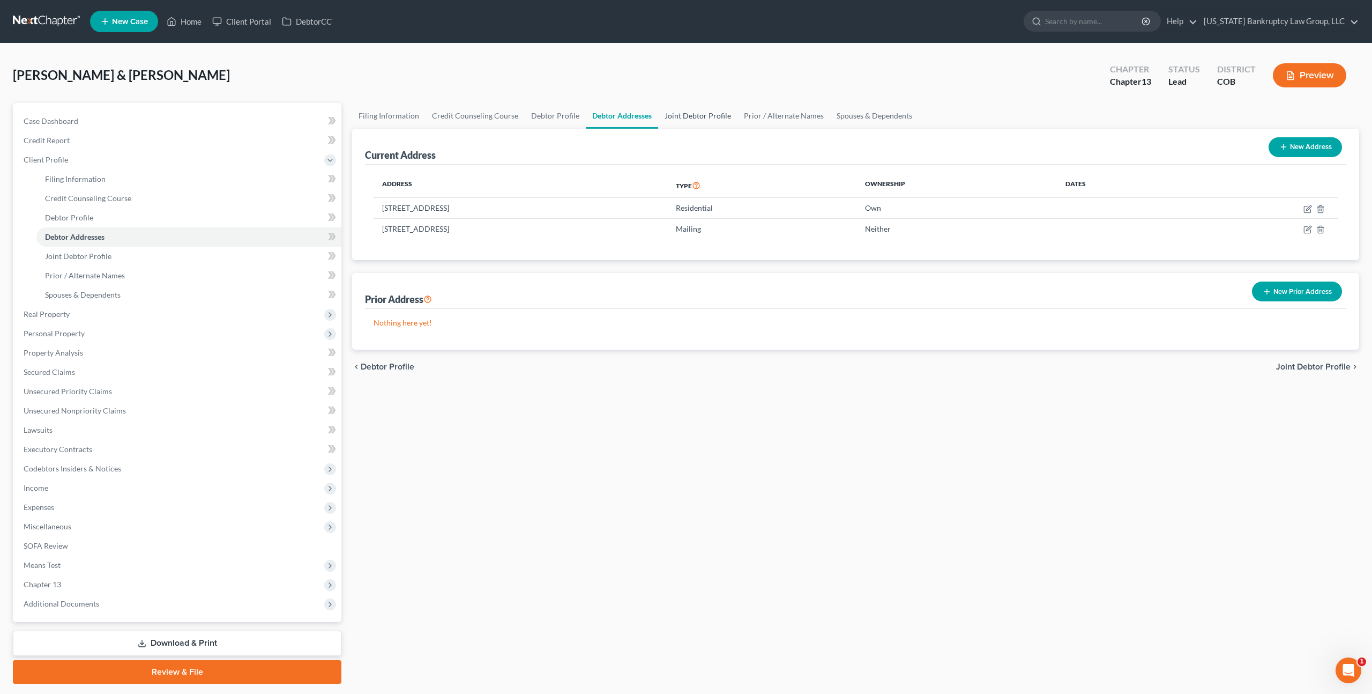
click at [682, 117] on link "Joint Debtor Profile" at bounding box center [697, 116] width 79 height 26
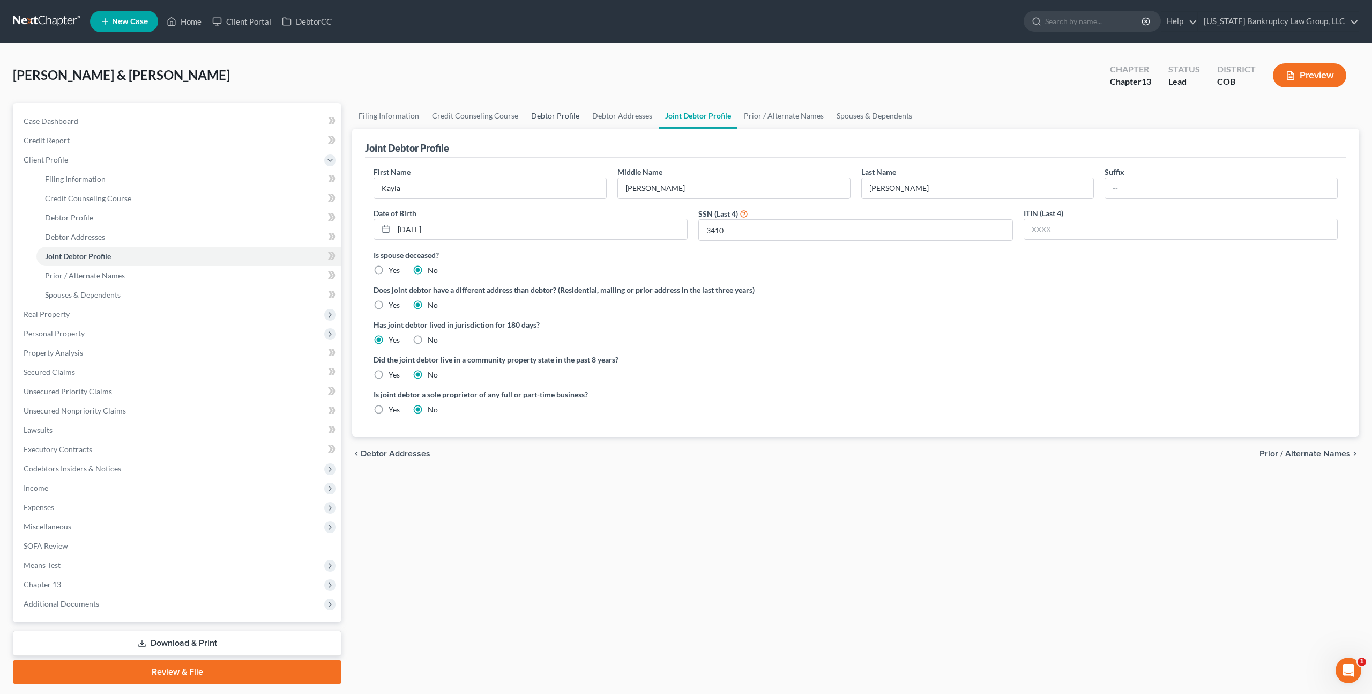
click at [536, 113] on link "Debtor Profile" at bounding box center [555, 116] width 61 height 26
select select "1"
select select "4"
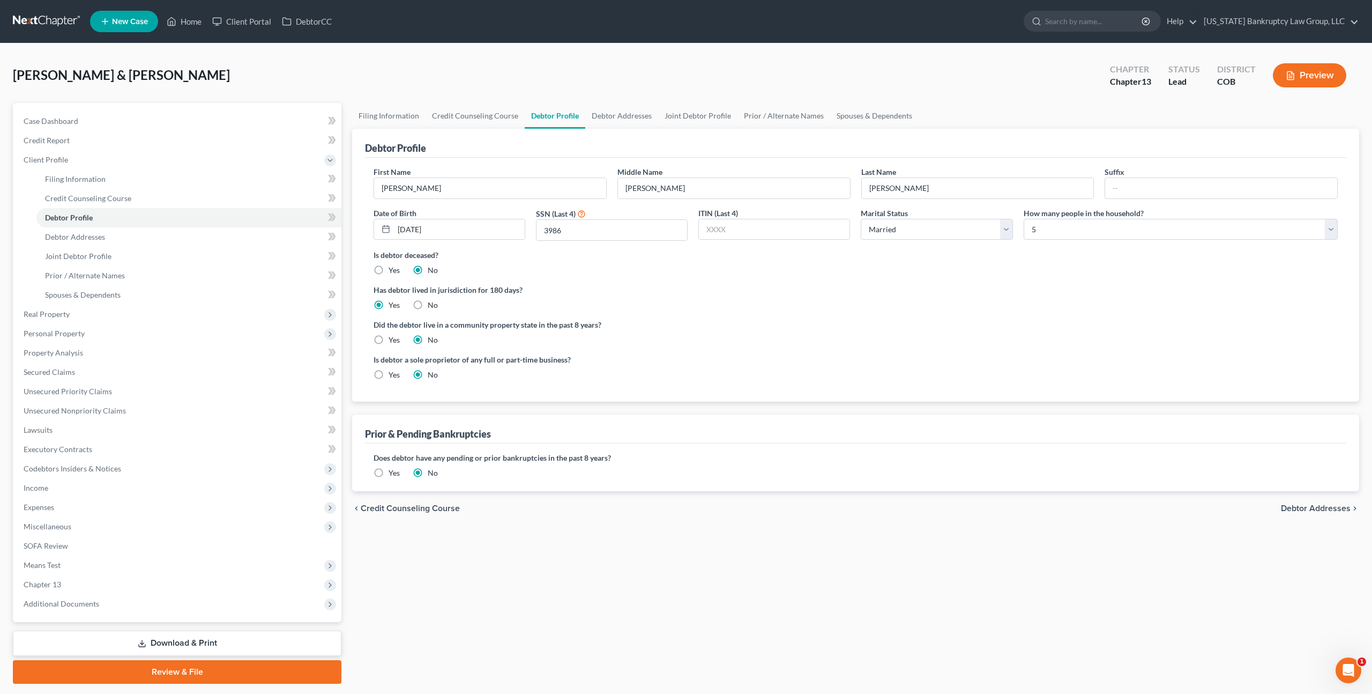
click at [389, 472] on label "Yes" at bounding box center [394, 472] width 11 height 11
click at [393, 472] on input "Yes" at bounding box center [396, 470] width 7 height 7
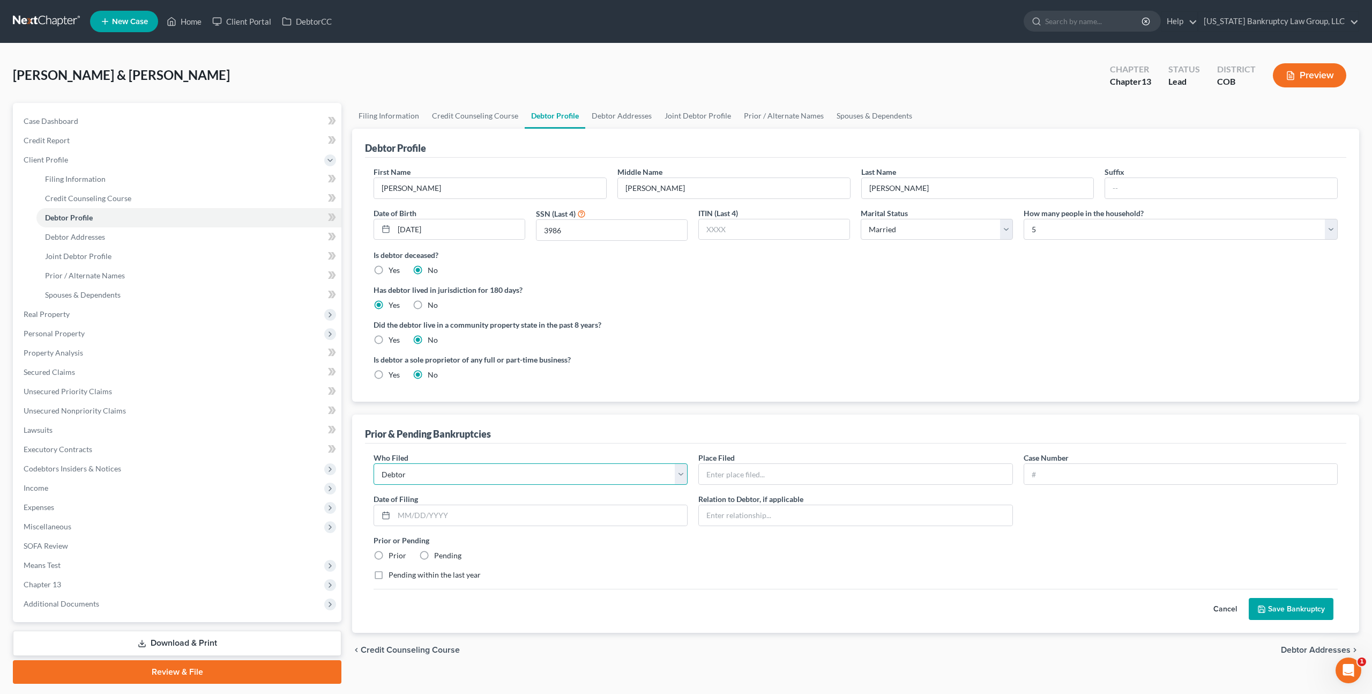
click at [396, 475] on select "Debtor Other" at bounding box center [531, 473] width 314 height 21
select select "other"
click at [721, 473] on input "text" at bounding box center [855, 474] width 313 height 20
type input "Kayla Marie Kinzly"
type input "Colorado"
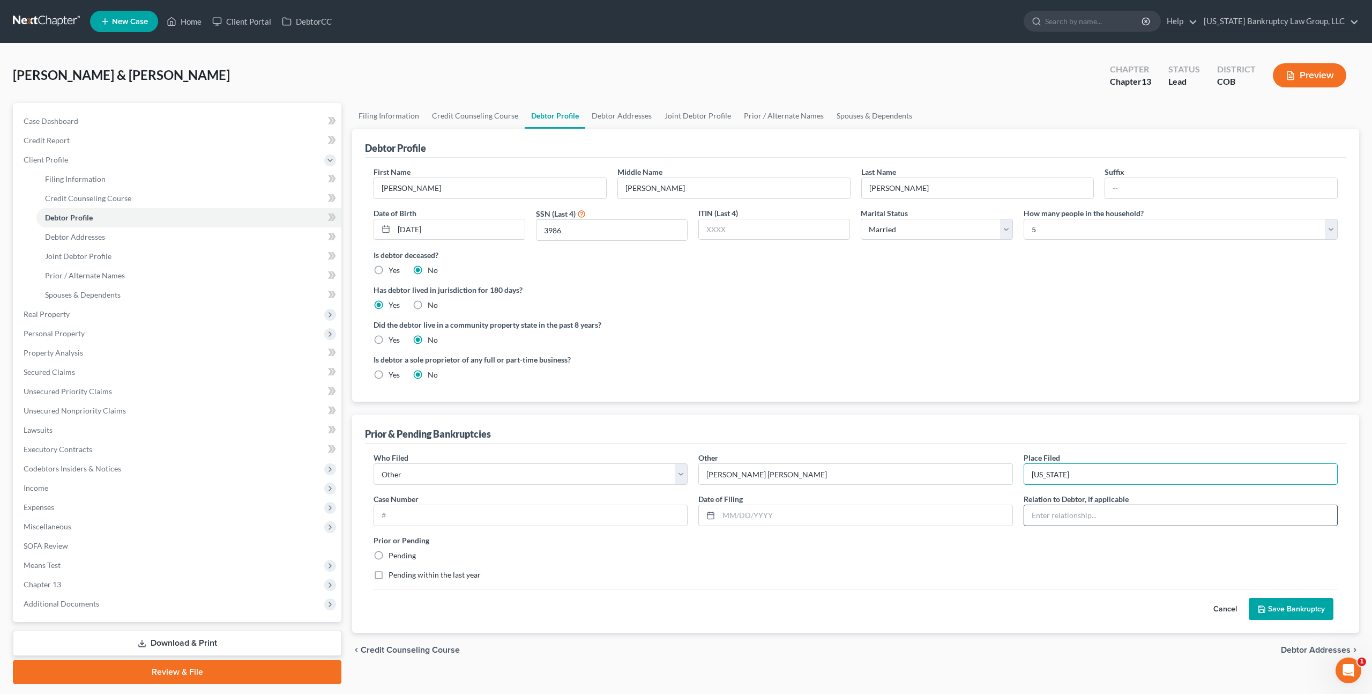
click at [1046, 512] on input "text" at bounding box center [1180, 515] width 313 height 20
type input "Spouse"
click at [507, 518] on input "text" at bounding box center [530, 515] width 313 height 20
type input "19-14714 MER"
click at [721, 517] on input "text" at bounding box center [865, 515] width 293 height 20
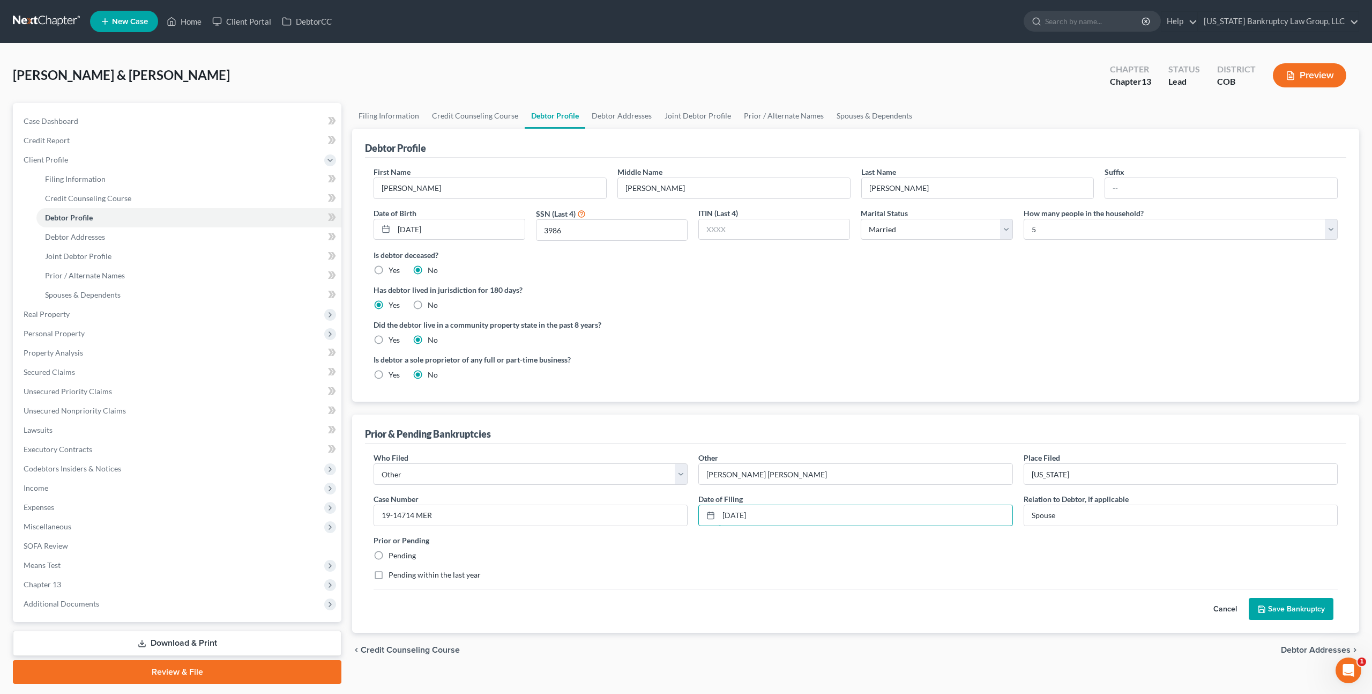
type input "05/31/2019"
click at [1268, 605] on button "Save Bankruptcy" at bounding box center [1291, 609] width 85 height 23
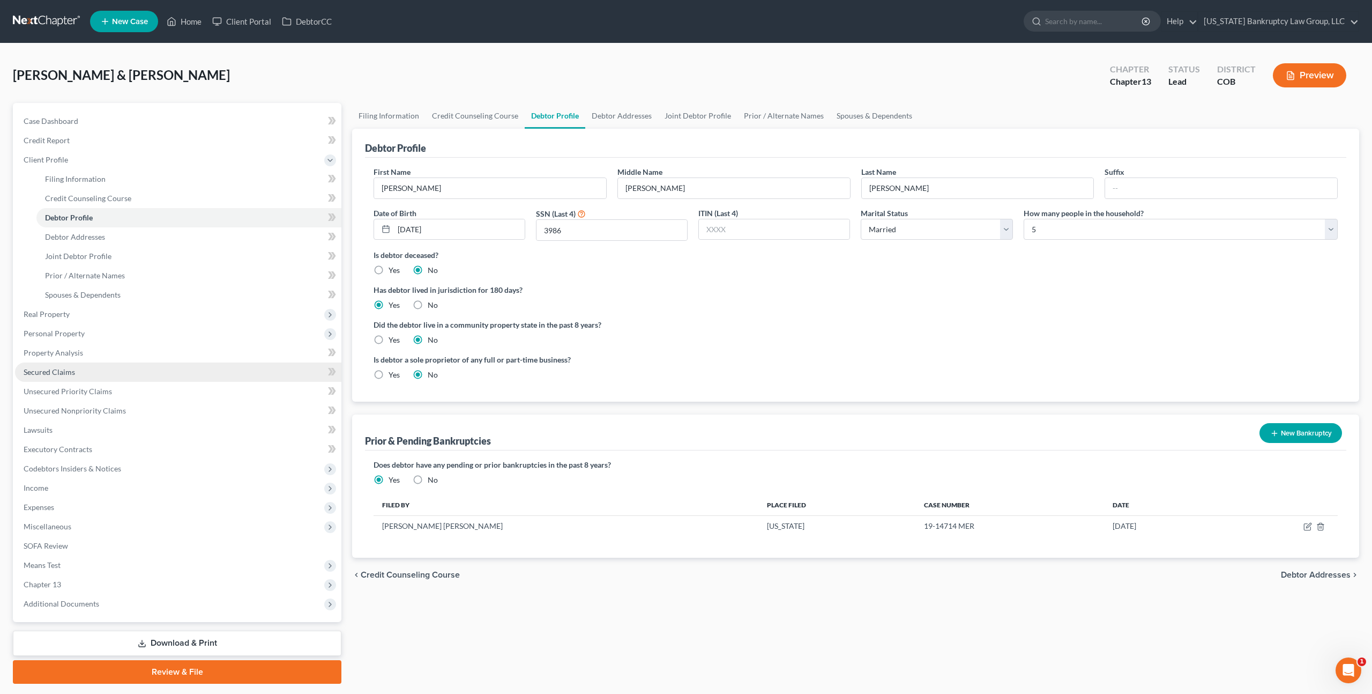
click at [70, 369] on span "Secured Claims" at bounding box center [49, 371] width 51 height 9
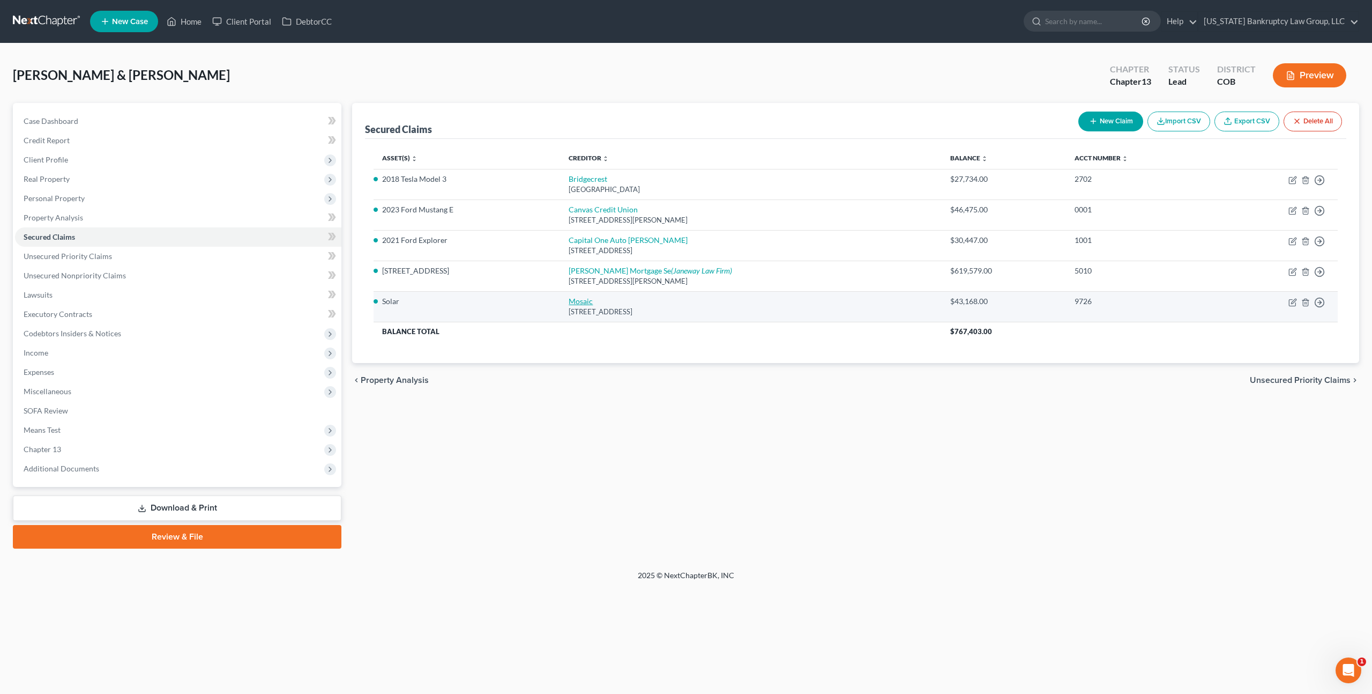
click at [582, 299] on link "Mosaic" at bounding box center [581, 300] width 24 height 9
select select "4"
select select "0"
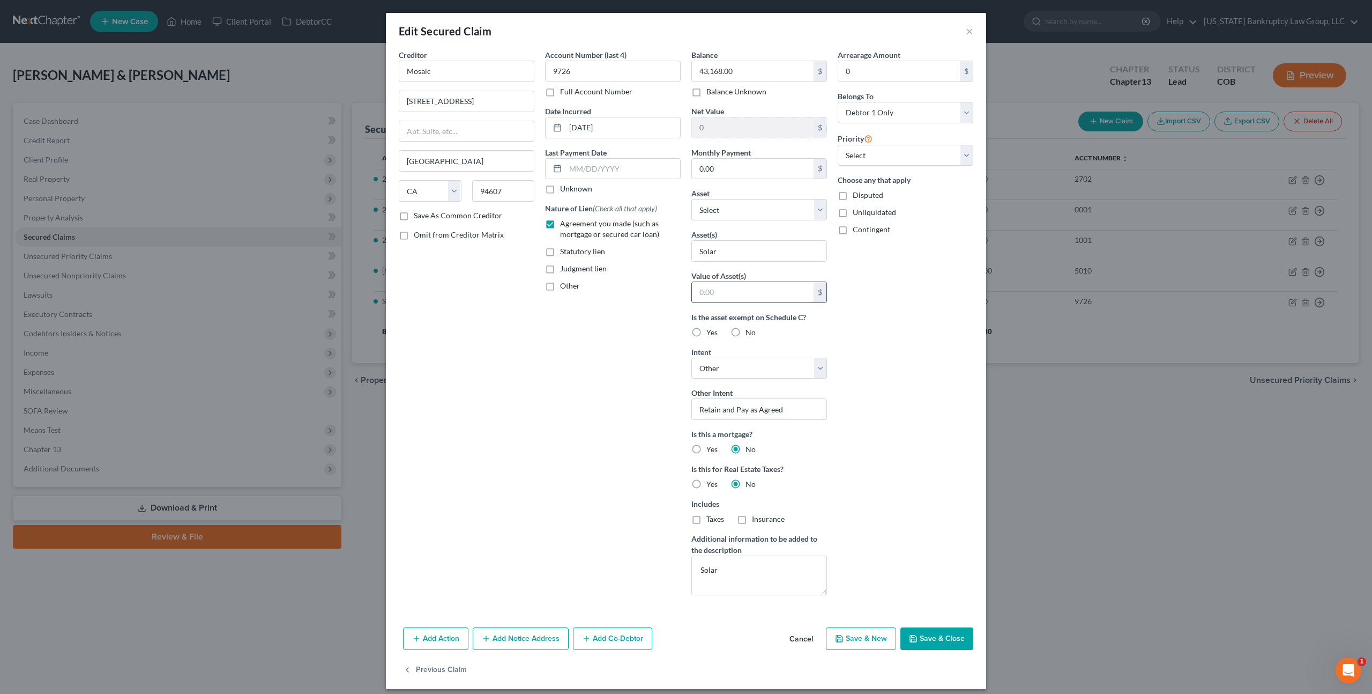
click at [699, 290] on input "text" at bounding box center [753, 292] width 122 height 20
type input "5,000.00"
click at [746, 332] on label "No" at bounding box center [751, 332] width 10 height 11
click at [750, 332] on input "No" at bounding box center [753, 330] width 7 height 7
radio input "true"
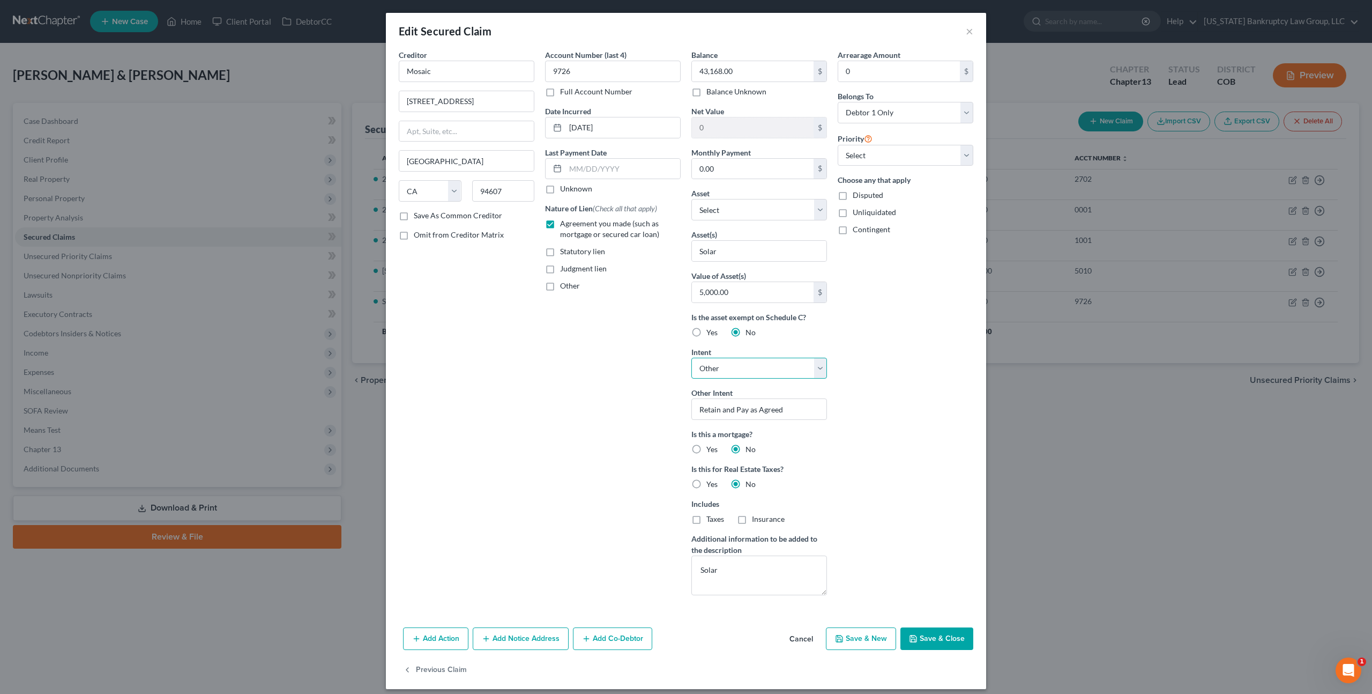
click at [744, 366] on select "Select Surrender Redeem Reaffirm Avoid Other" at bounding box center [760, 368] width 136 height 21
click at [754, 202] on select "Select Other Multiple Assets USAA #9043 (Checking Account) - $0.0 Bellco #7752 …" at bounding box center [760, 209] width 136 height 21
click at [938, 636] on button "Save & Close" at bounding box center [937, 638] width 73 height 23
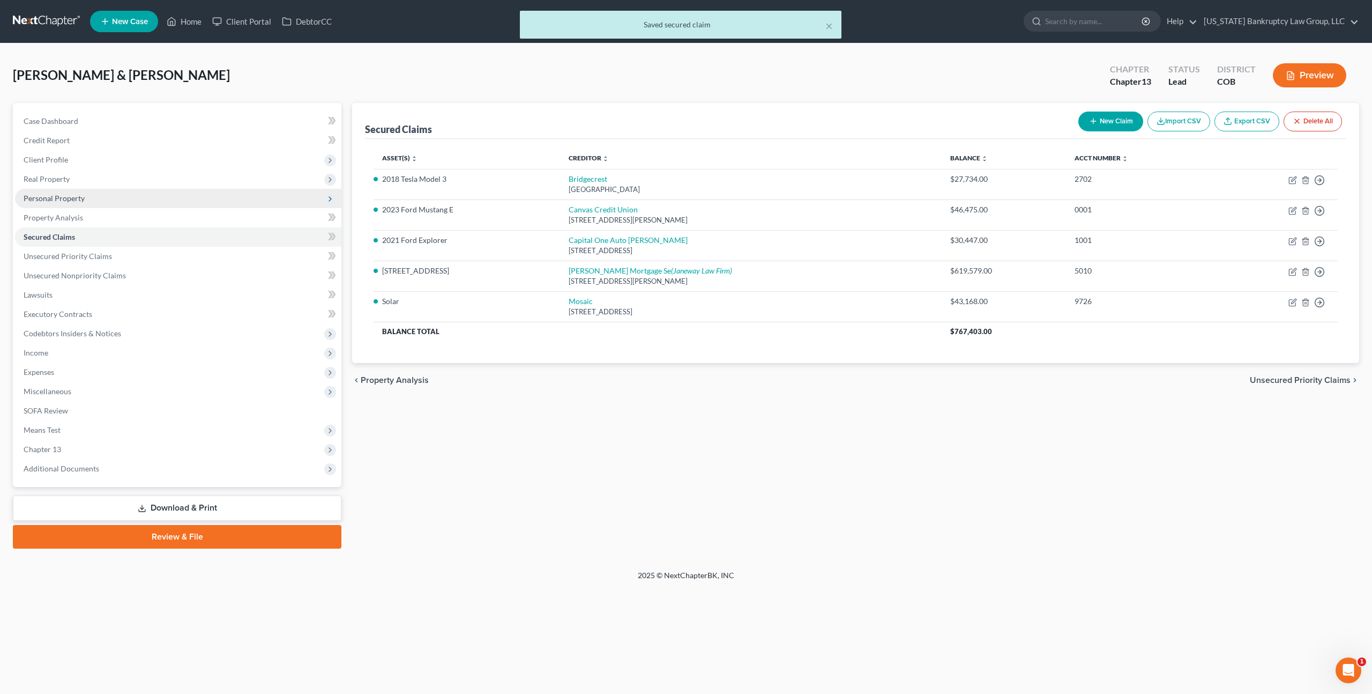
click at [68, 198] on span "Personal Property" at bounding box center [54, 198] width 61 height 9
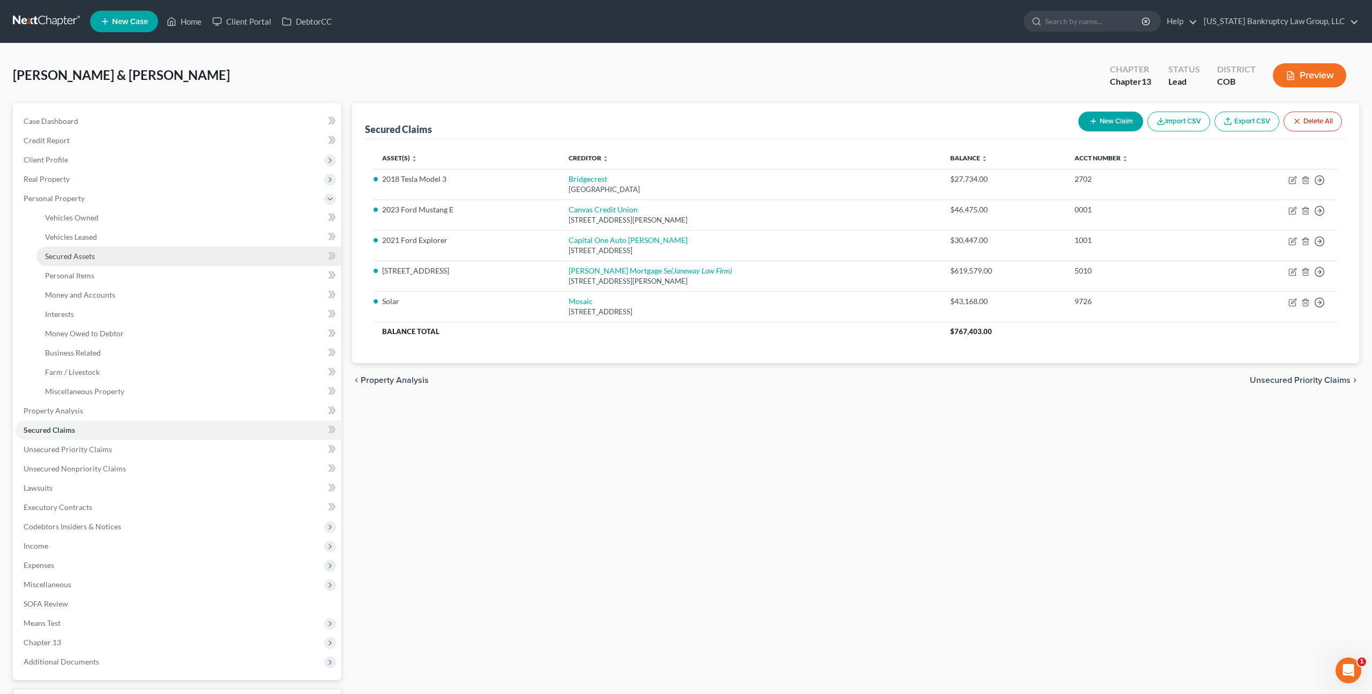
click at [80, 255] on span "Secured Assets" at bounding box center [70, 255] width 50 height 9
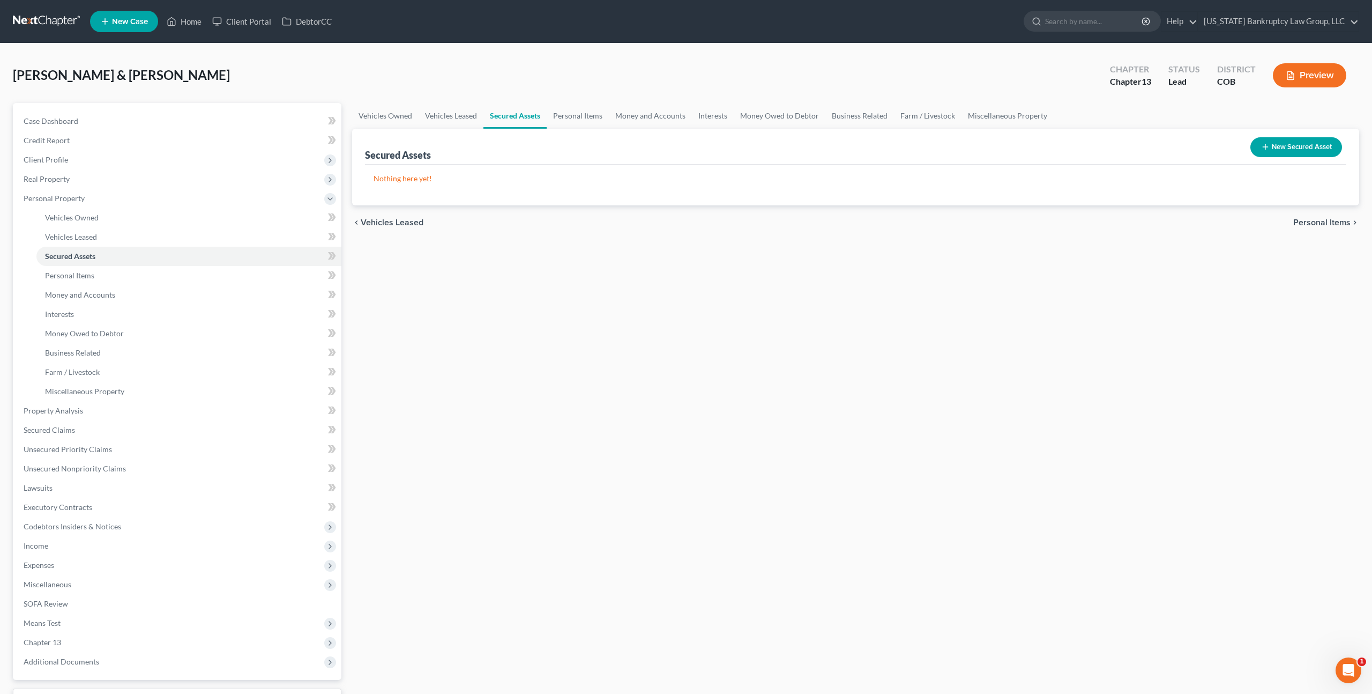
click at [1272, 144] on button "New Secured Asset" at bounding box center [1297, 147] width 92 height 20
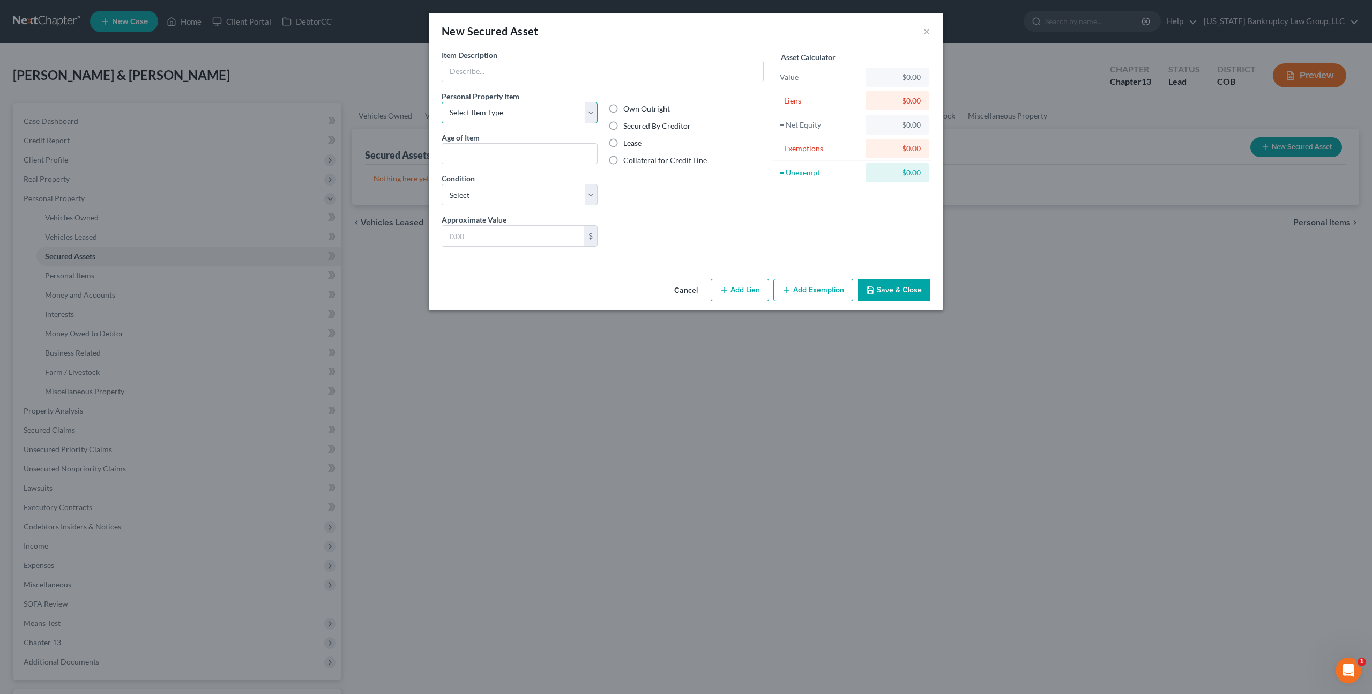
click at [536, 110] on select "Select Item Type Clothing Collectibles Of Value Electronics Firearms Household …" at bounding box center [520, 112] width 156 height 21
select select "other"
click at [505, 73] on input "text" at bounding box center [602, 71] width 321 height 20
type input "Solar Panels"
click at [466, 153] on input "text" at bounding box center [519, 154] width 155 height 20
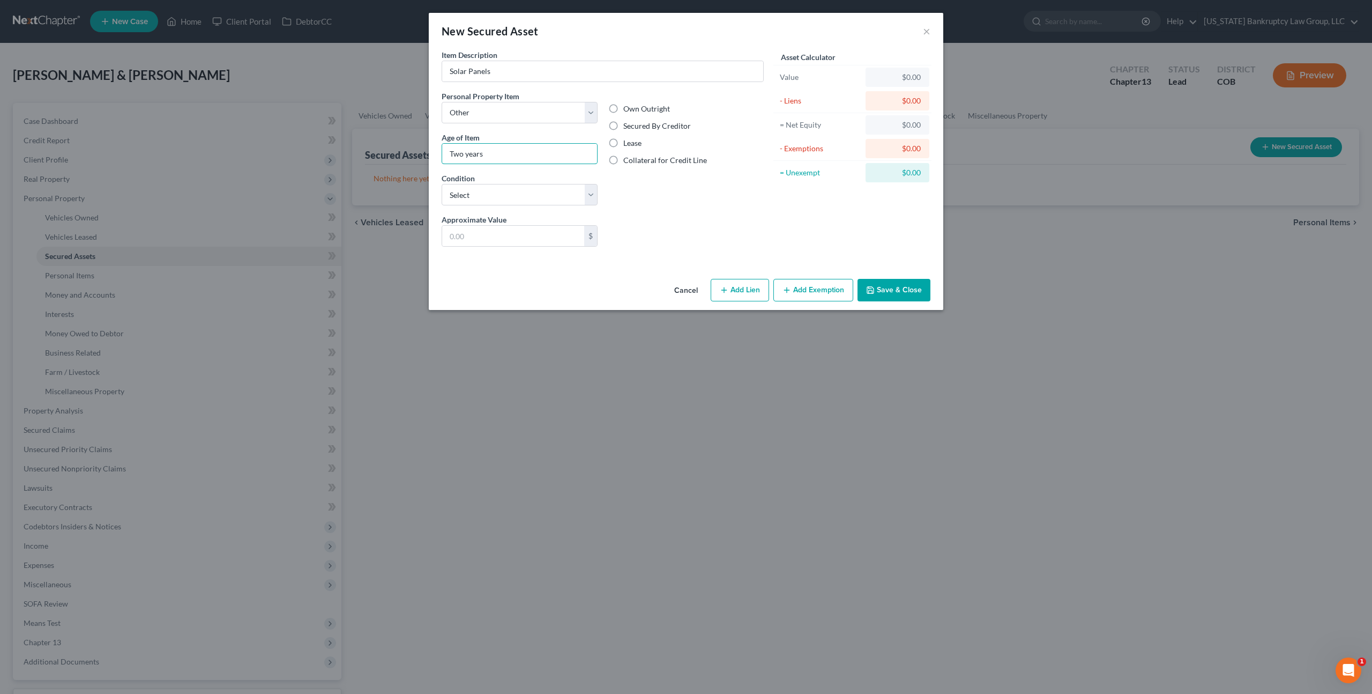
type input "Two years"
click at [623, 124] on label "Secured By Creditor" at bounding box center [657, 126] width 68 height 11
click at [628, 124] on input "Secured By Creditor" at bounding box center [631, 124] width 7 height 7
radio input "true"
click at [531, 199] on select "Select Excellent Very Good Good Fair Poor" at bounding box center [520, 194] width 156 height 21
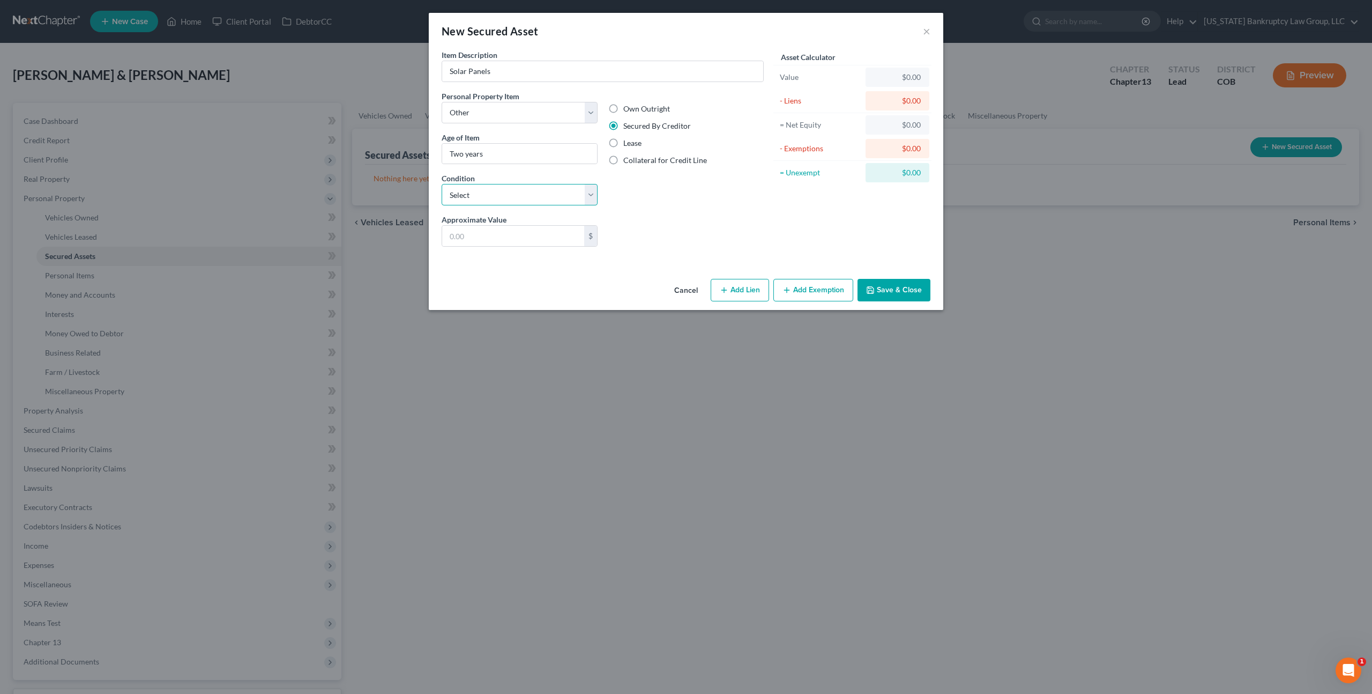
select select "3"
click at [485, 237] on input "text" at bounding box center [513, 236] width 142 height 20
type input "5,000.00"
click at [877, 286] on button "Save & Close" at bounding box center [894, 290] width 73 height 23
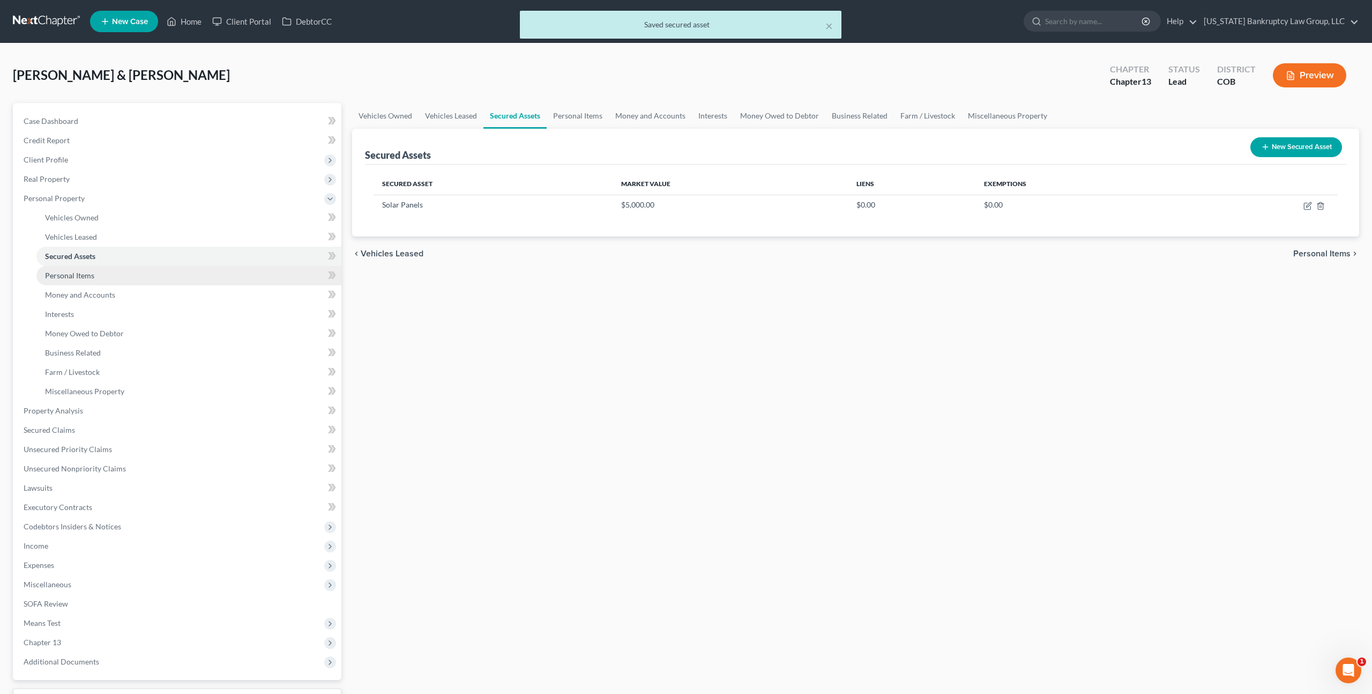
click at [86, 276] on span "Personal Items" at bounding box center [69, 275] width 49 height 9
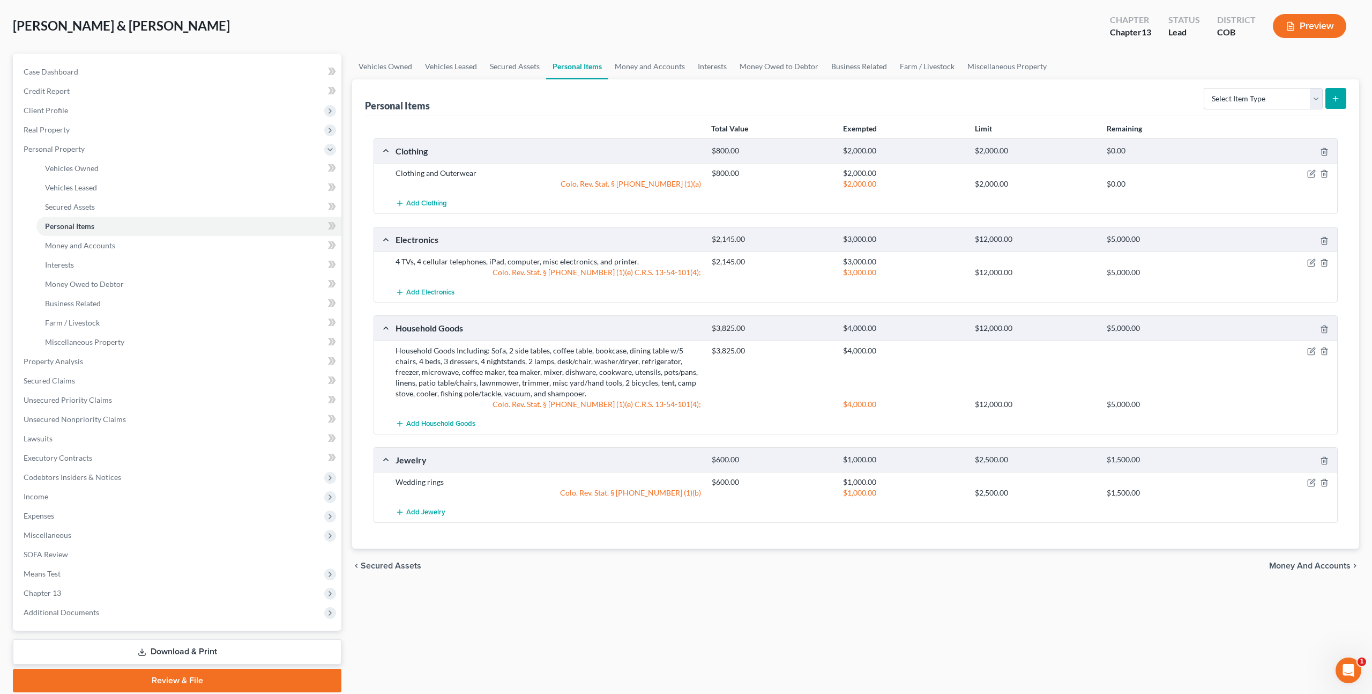
scroll to position [43, 0]
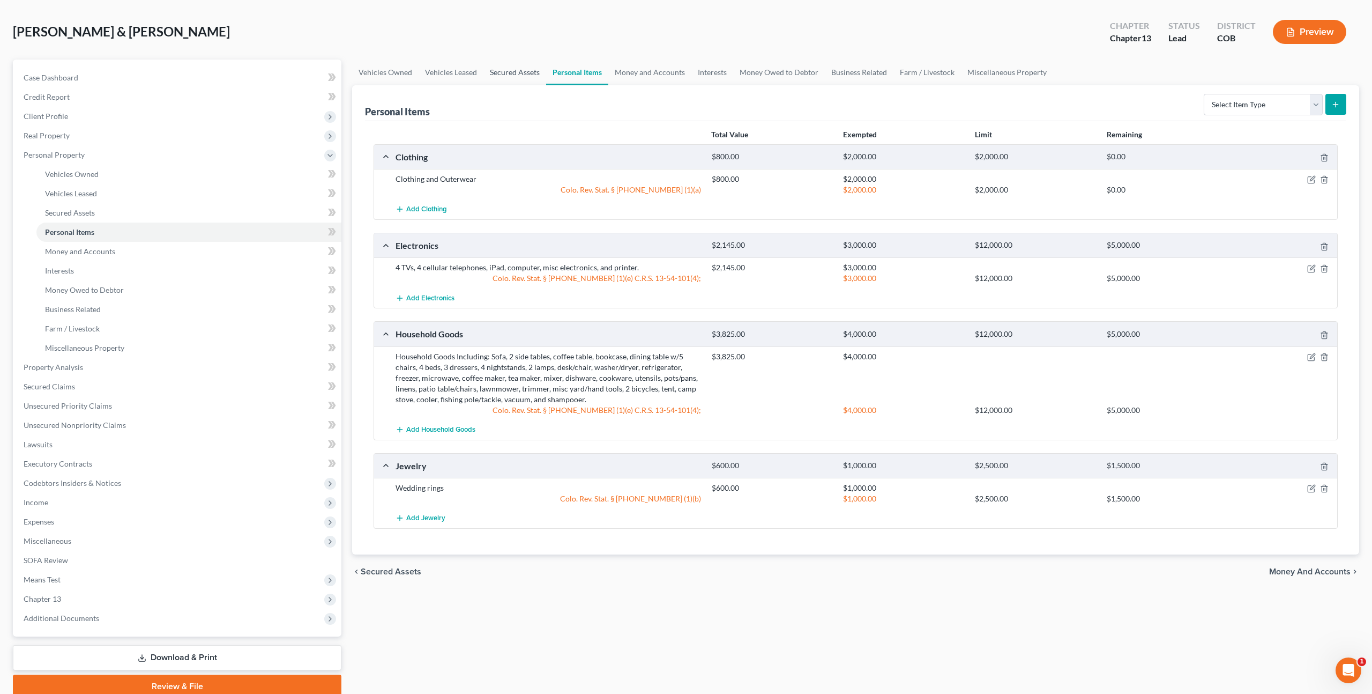
click at [518, 70] on link "Secured Assets" at bounding box center [515, 73] width 63 height 26
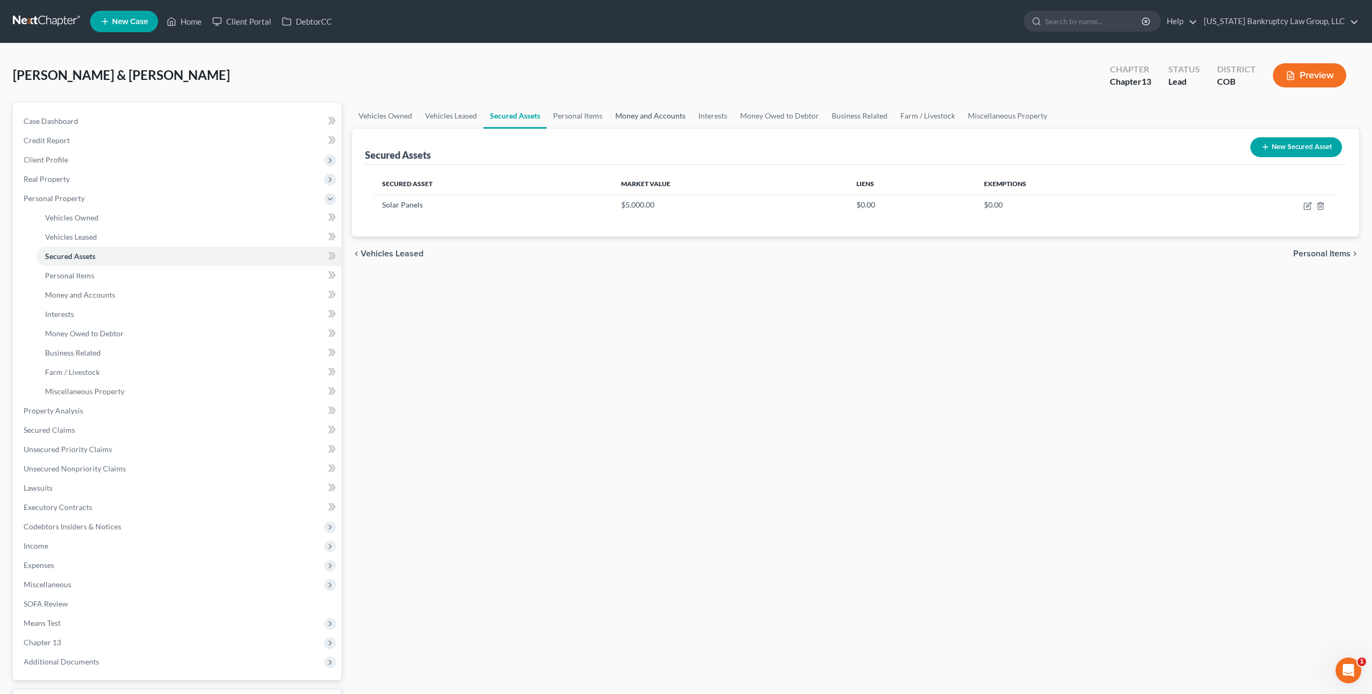
click at [635, 115] on link "Money and Accounts" at bounding box center [650, 116] width 83 height 26
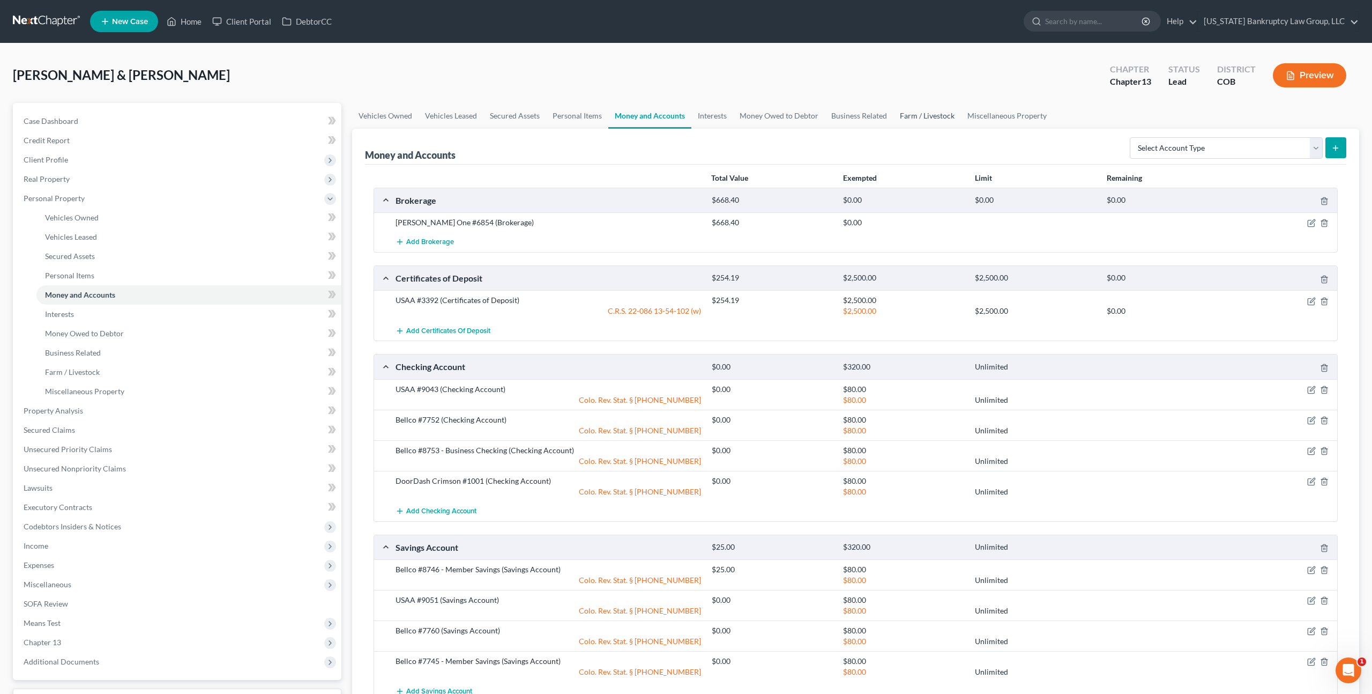
click at [923, 115] on link "Farm / Livestock" at bounding box center [928, 116] width 68 height 26
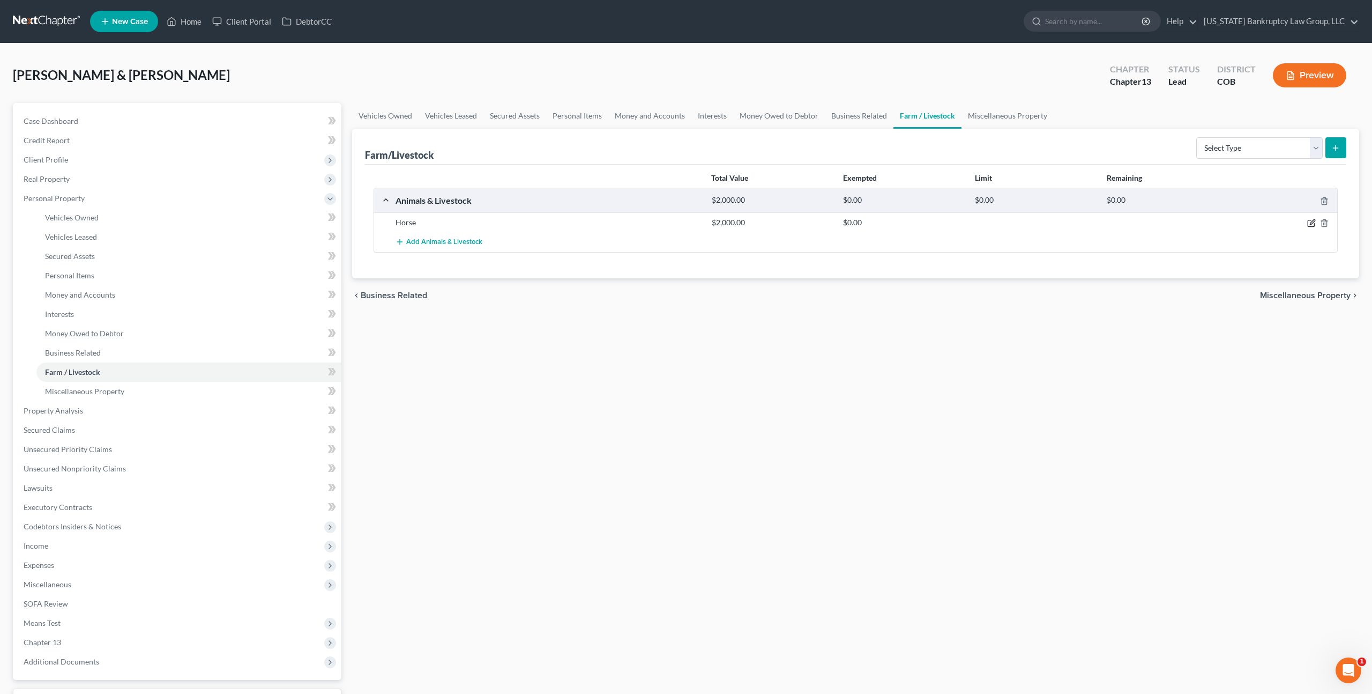
click at [1314, 221] on icon "button" at bounding box center [1312, 223] width 9 height 9
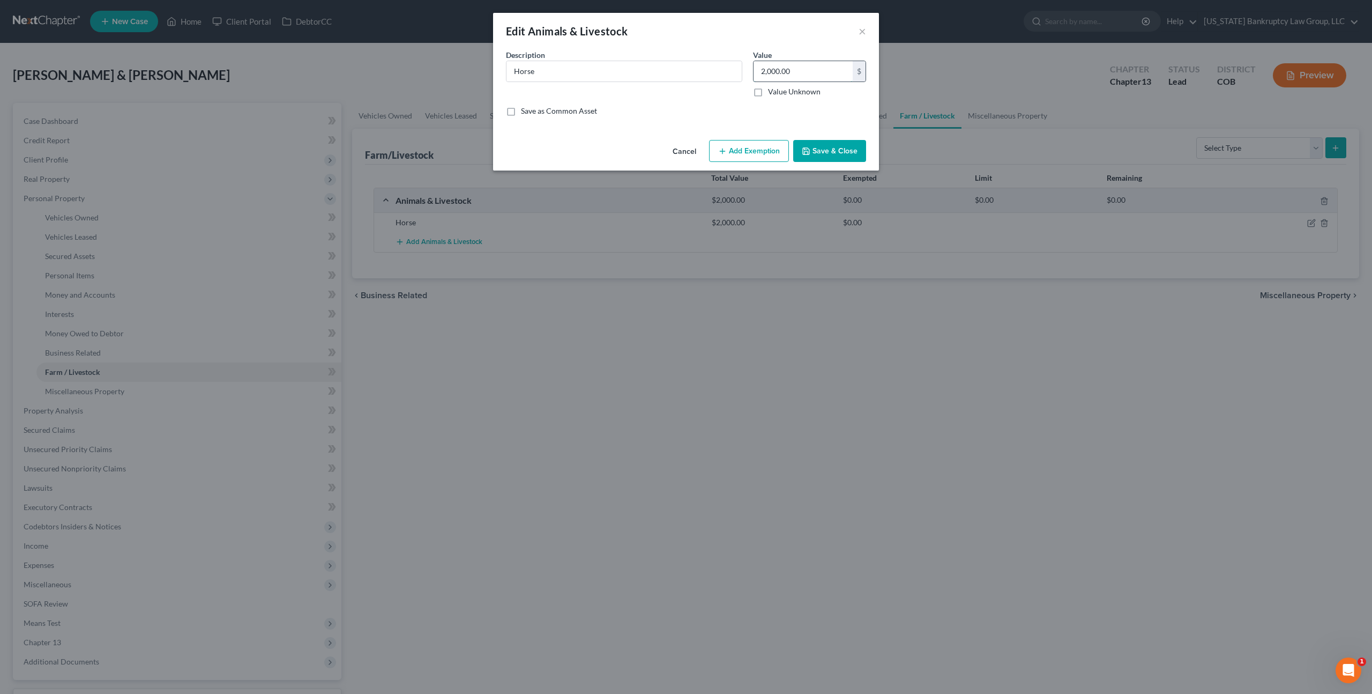
click at [763, 75] on input "2,000.00" at bounding box center [803, 71] width 99 height 20
type input "0.00"
click at [816, 152] on button "Save & Close" at bounding box center [829, 151] width 73 height 23
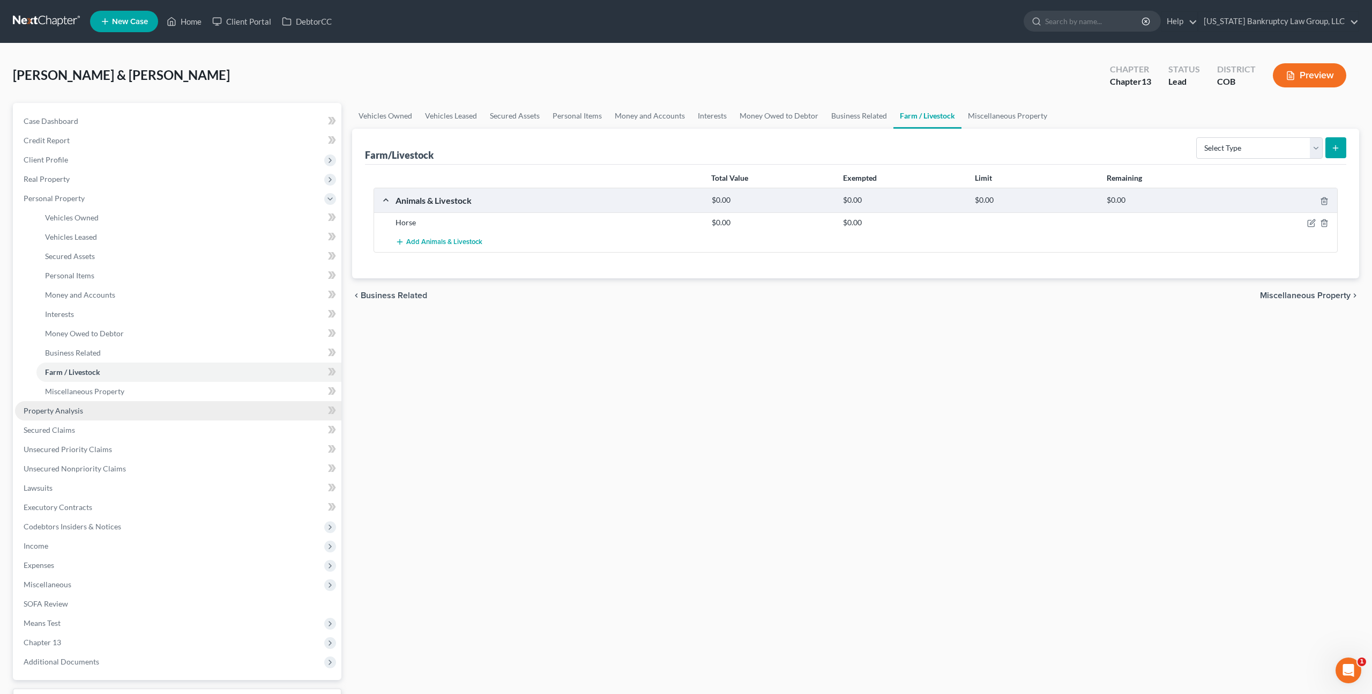
click at [86, 412] on link "Property Analysis" at bounding box center [178, 410] width 326 height 19
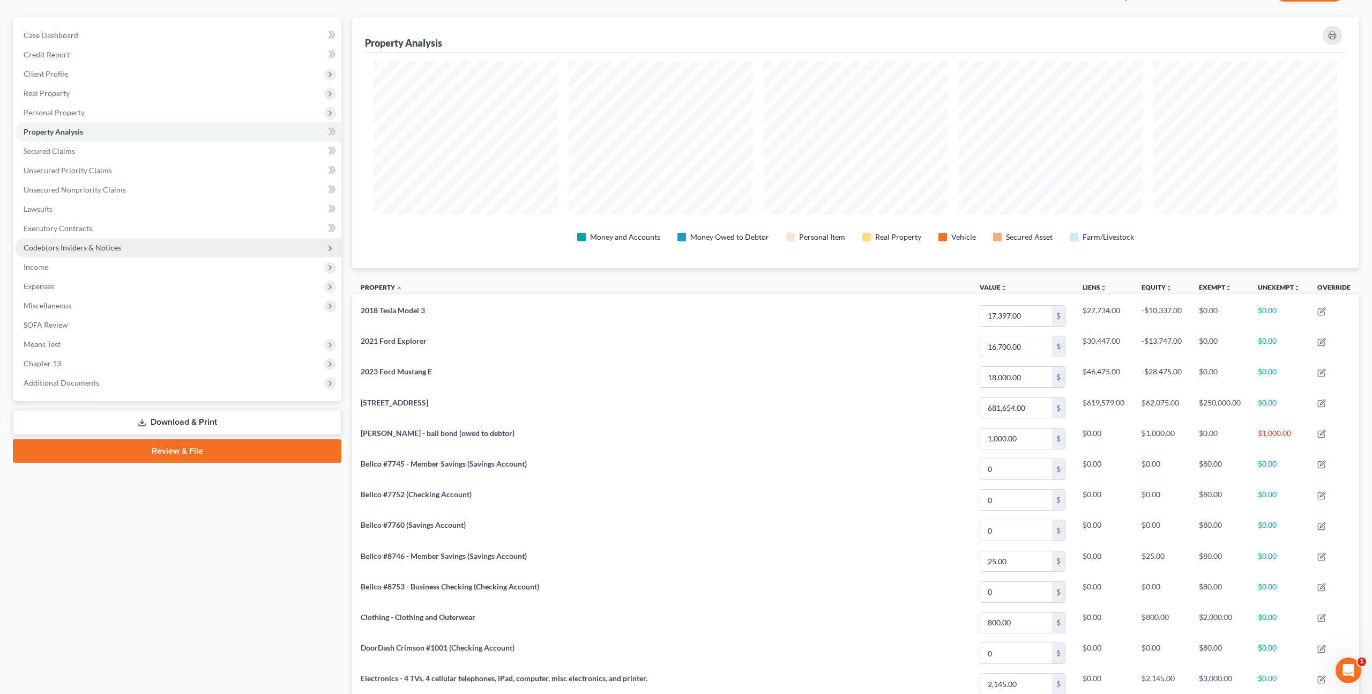
scroll to position [27, 0]
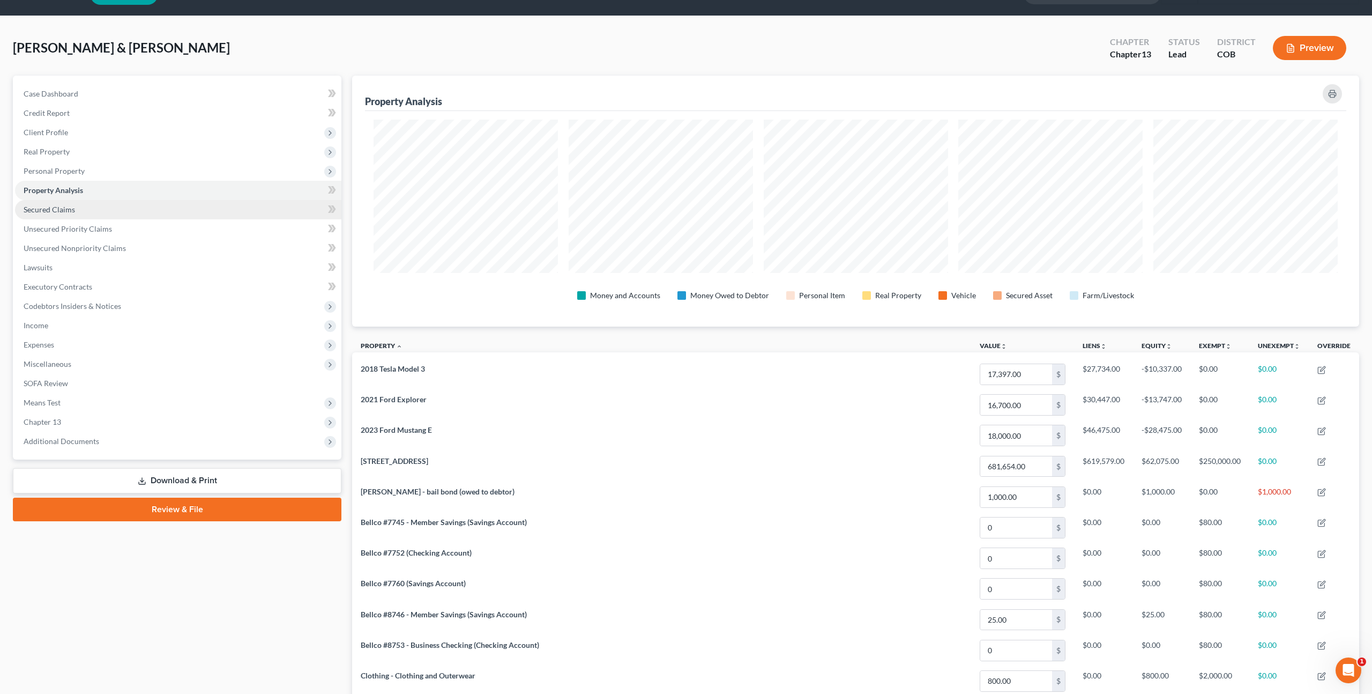
click at [59, 213] on span "Secured Claims" at bounding box center [49, 209] width 51 height 9
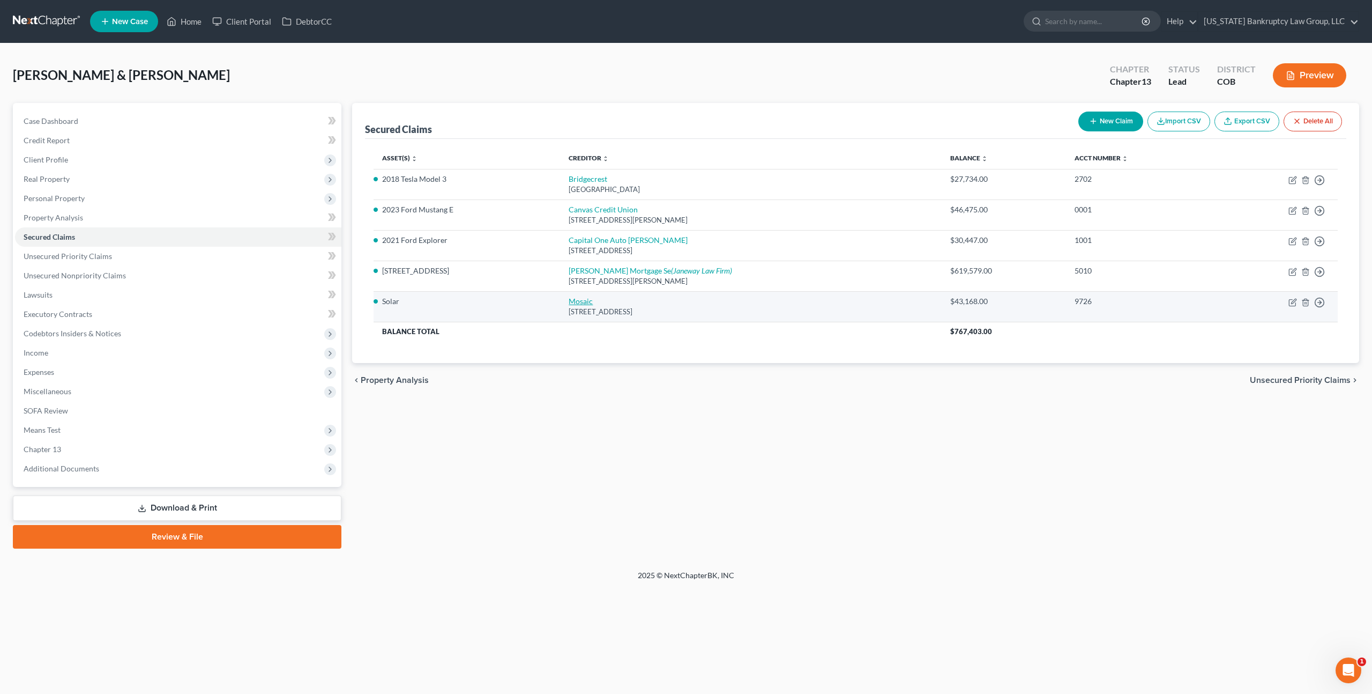
click at [586, 302] on link "Mosaic" at bounding box center [581, 300] width 24 height 9
select select "4"
select select "0"
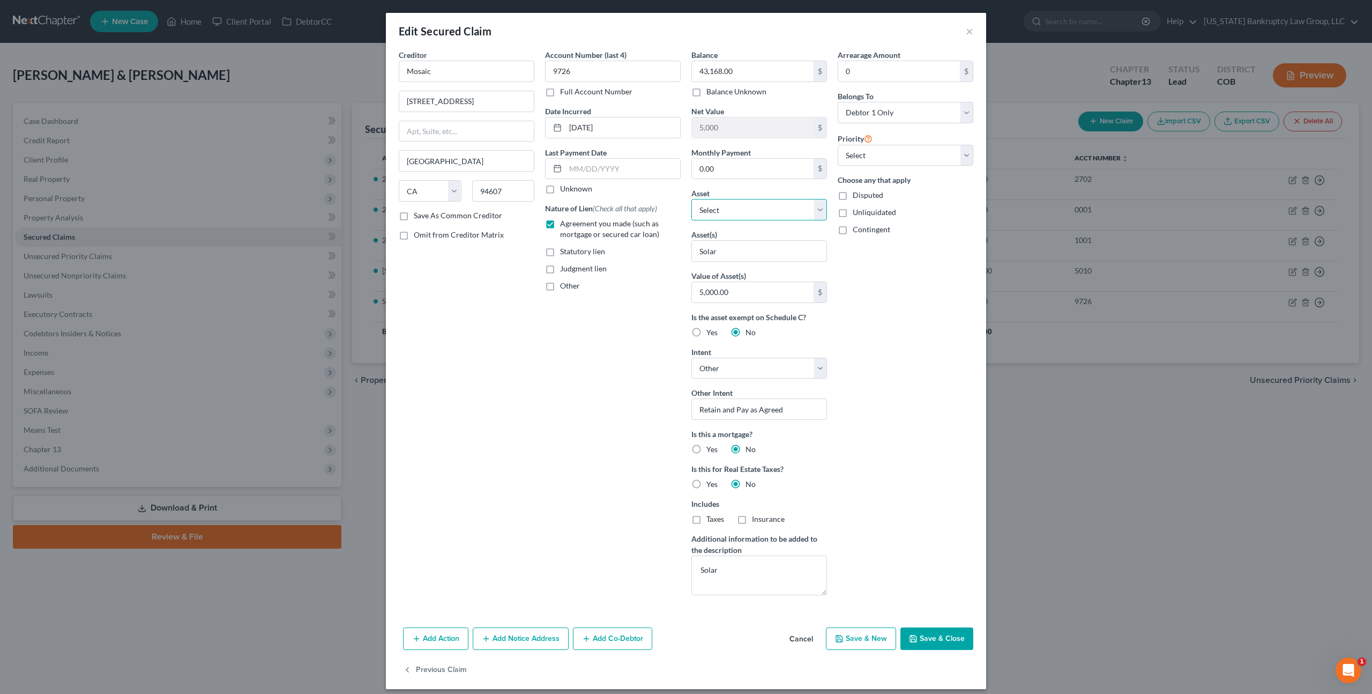
click at [728, 209] on select "Select Other Multiple Assets USAA #9043 (Checking Account) - $0.0 Bellco #7752 …" at bounding box center [760, 209] width 136 height 21
select select "22"
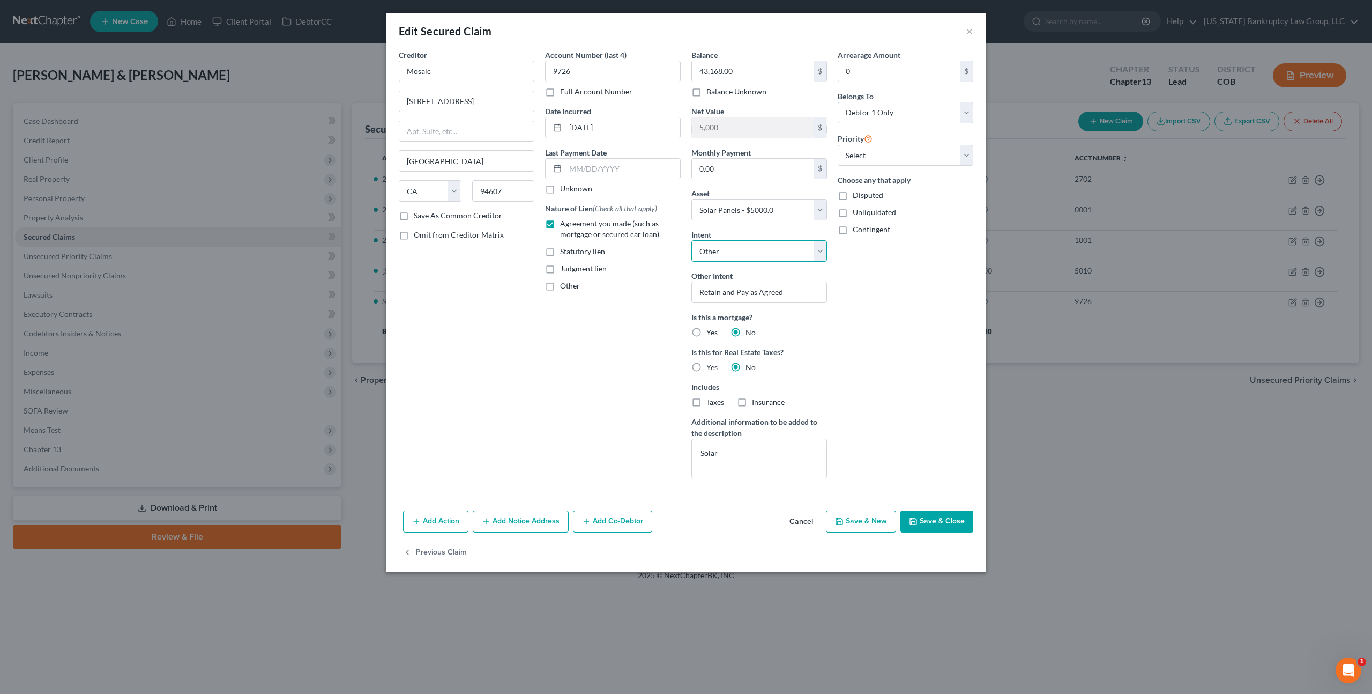
click at [774, 249] on select "Select Surrender Redeem Reaffirm Avoid Other" at bounding box center [760, 250] width 136 height 21
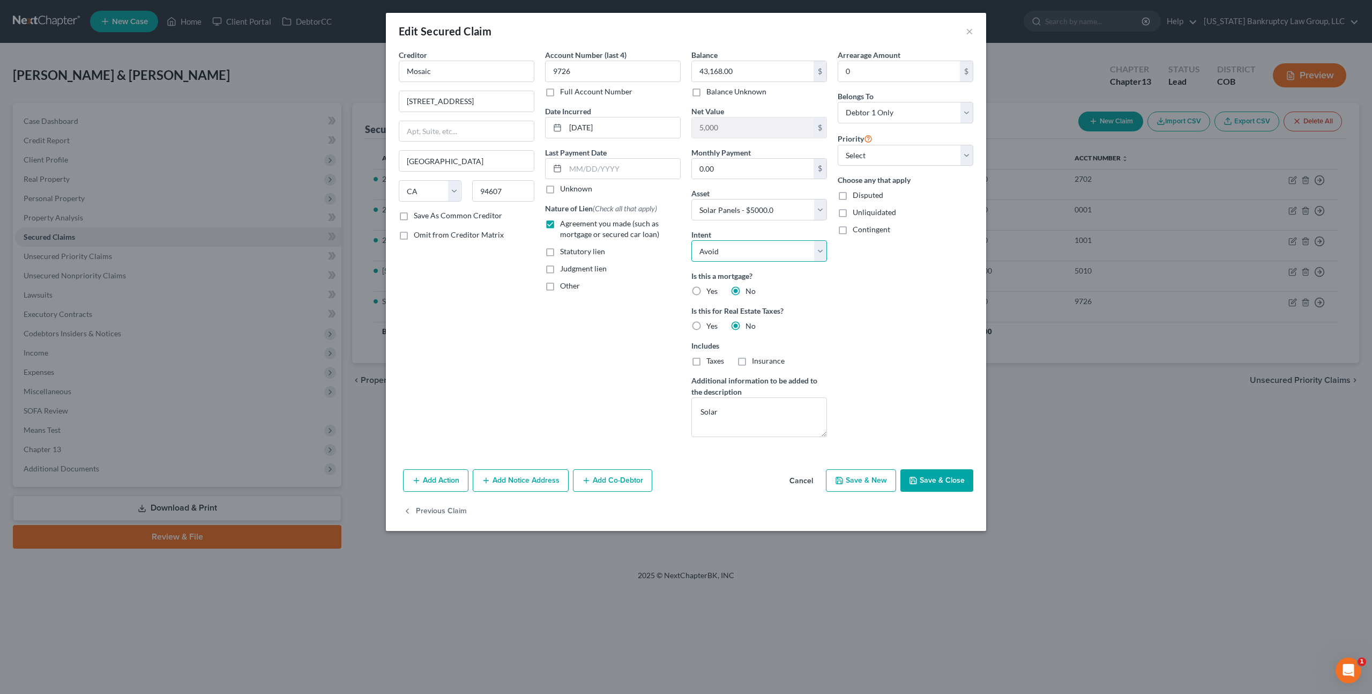
click at [777, 250] on select "Select Surrender Redeem Reaffirm Avoid Other" at bounding box center [760, 250] width 136 height 21
select select "4"
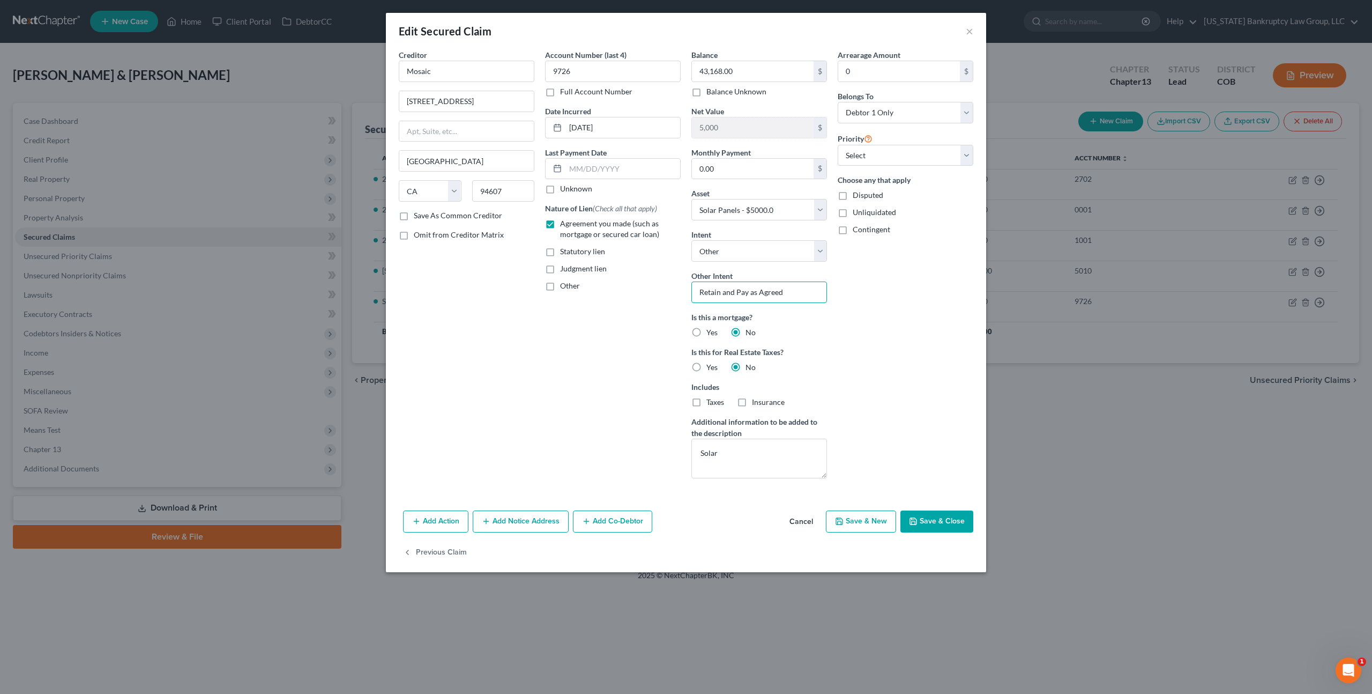
click at [752, 295] on input "Retain and Pay as Agreed" at bounding box center [760, 291] width 136 height 21
click at [909, 515] on button "Save & Close" at bounding box center [937, 521] width 73 height 23
select select
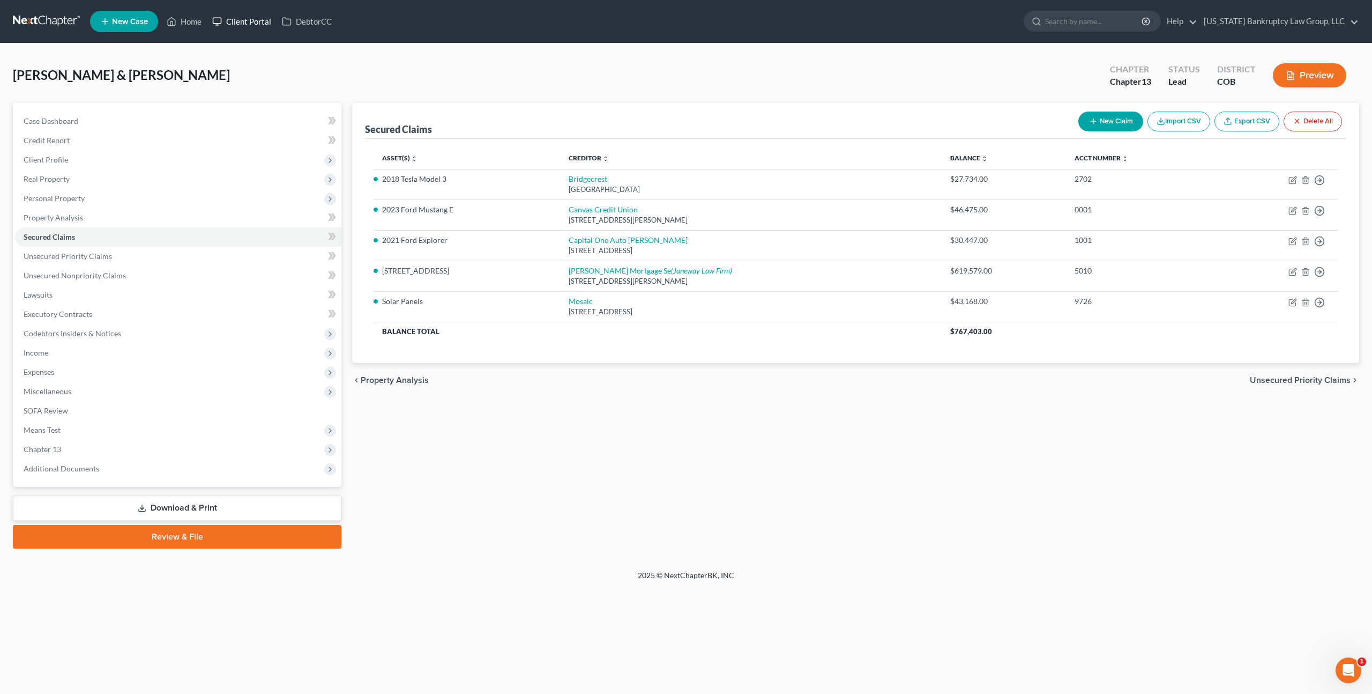
click at [247, 25] on link "Client Portal" at bounding box center [242, 21] width 70 height 19
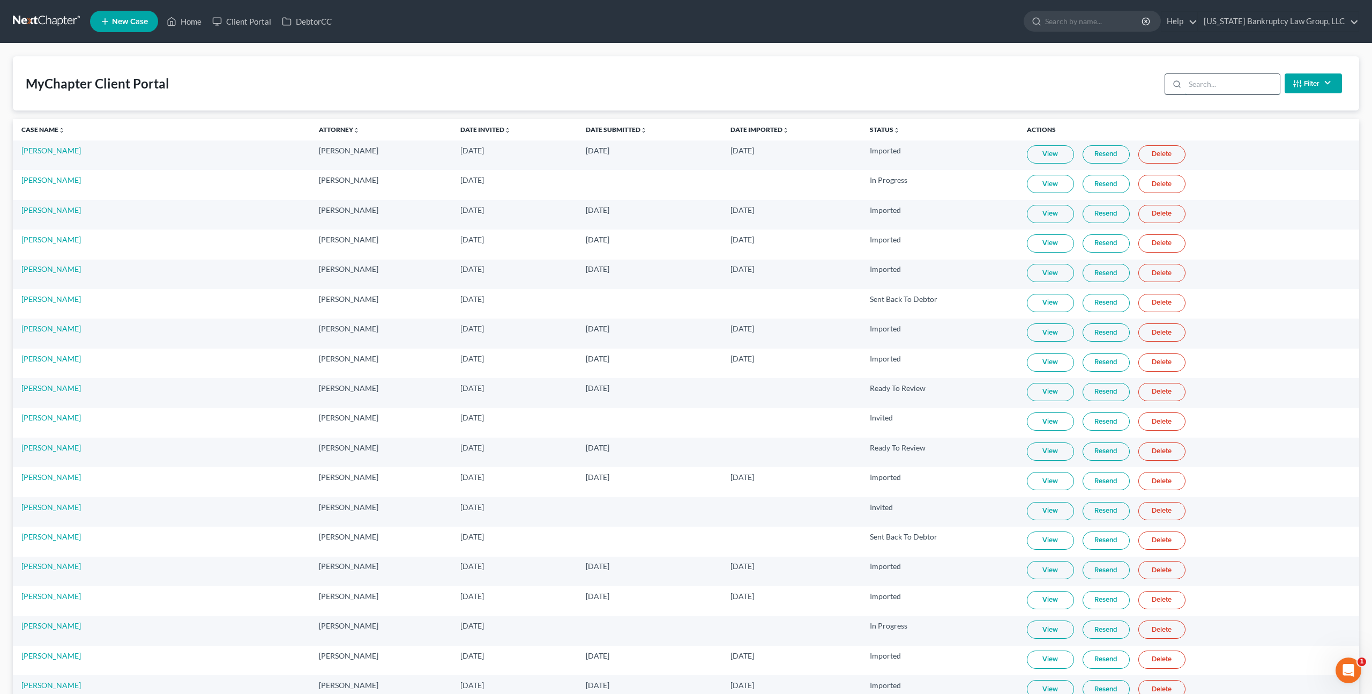
click at [1207, 84] on input "search" at bounding box center [1232, 84] width 95 height 20
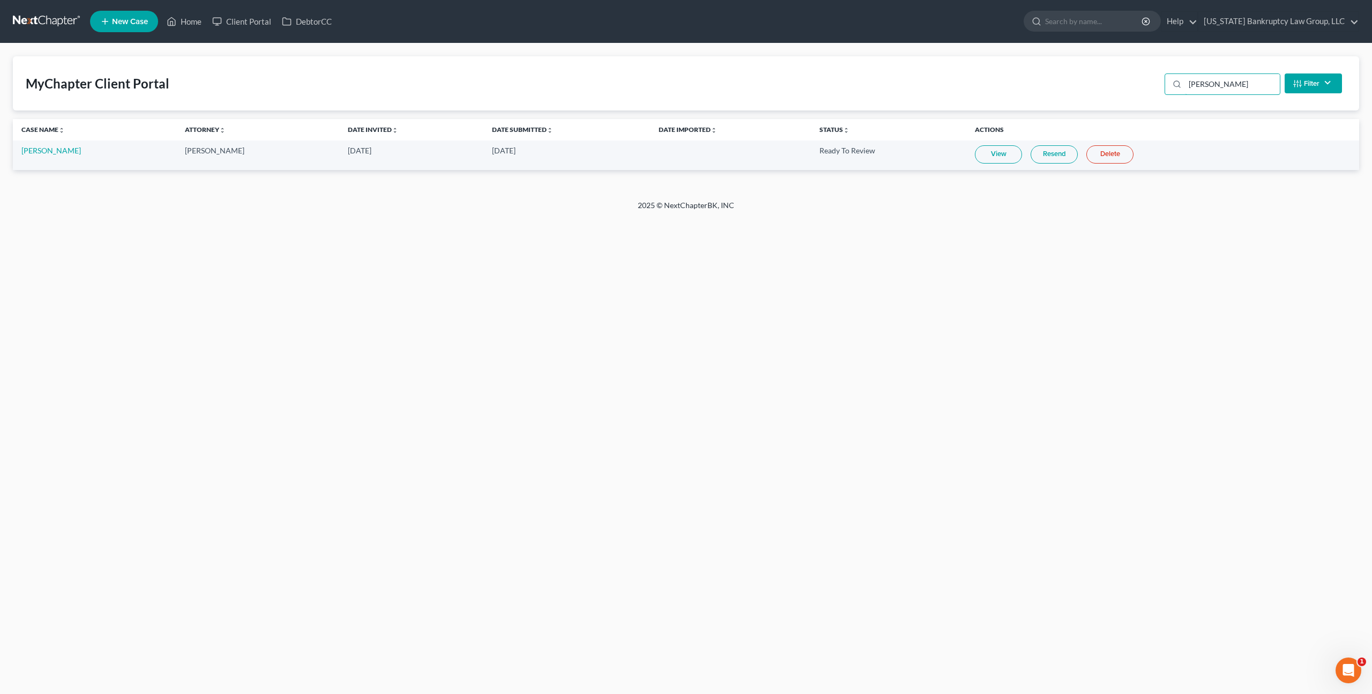
type input "lubken"
click at [48, 21] on link at bounding box center [47, 21] width 69 height 19
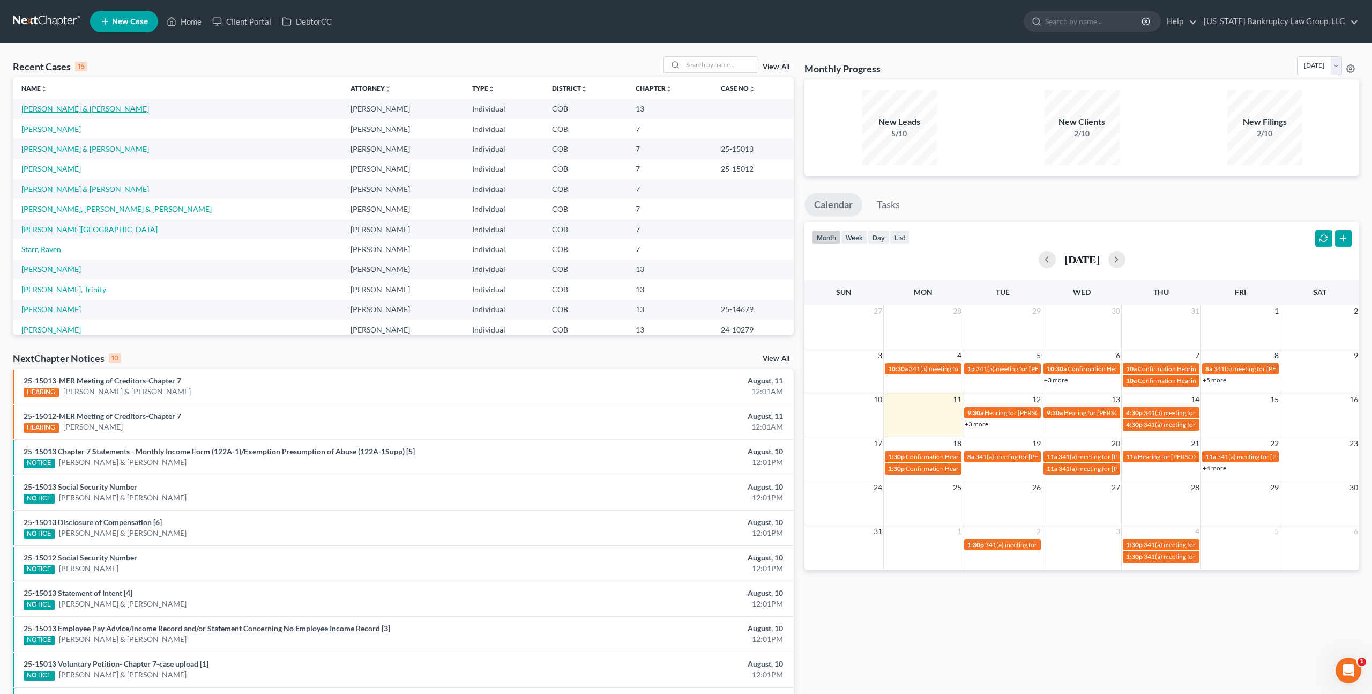
click at [75, 109] on link "[PERSON_NAME] & [PERSON_NAME]" at bounding box center [85, 108] width 128 height 9
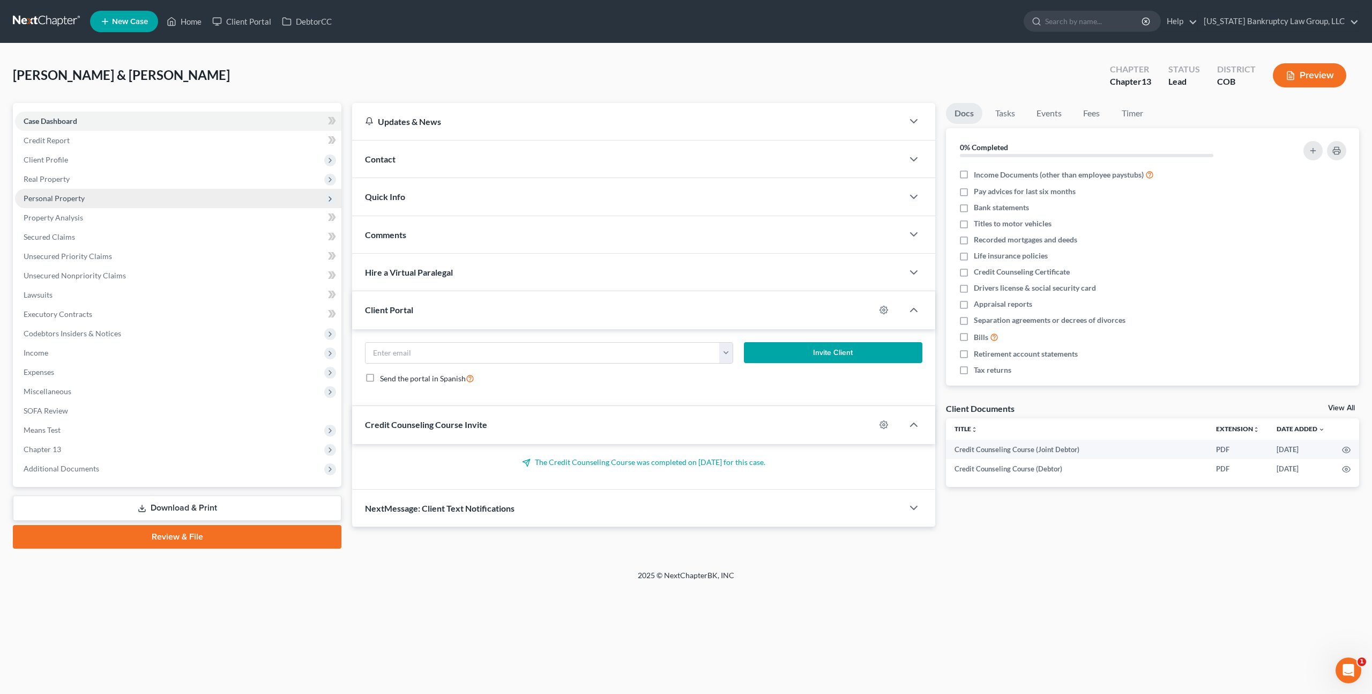
click at [75, 200] on span "Personal Property" at bounding box center [54, 198] width 61 height 9
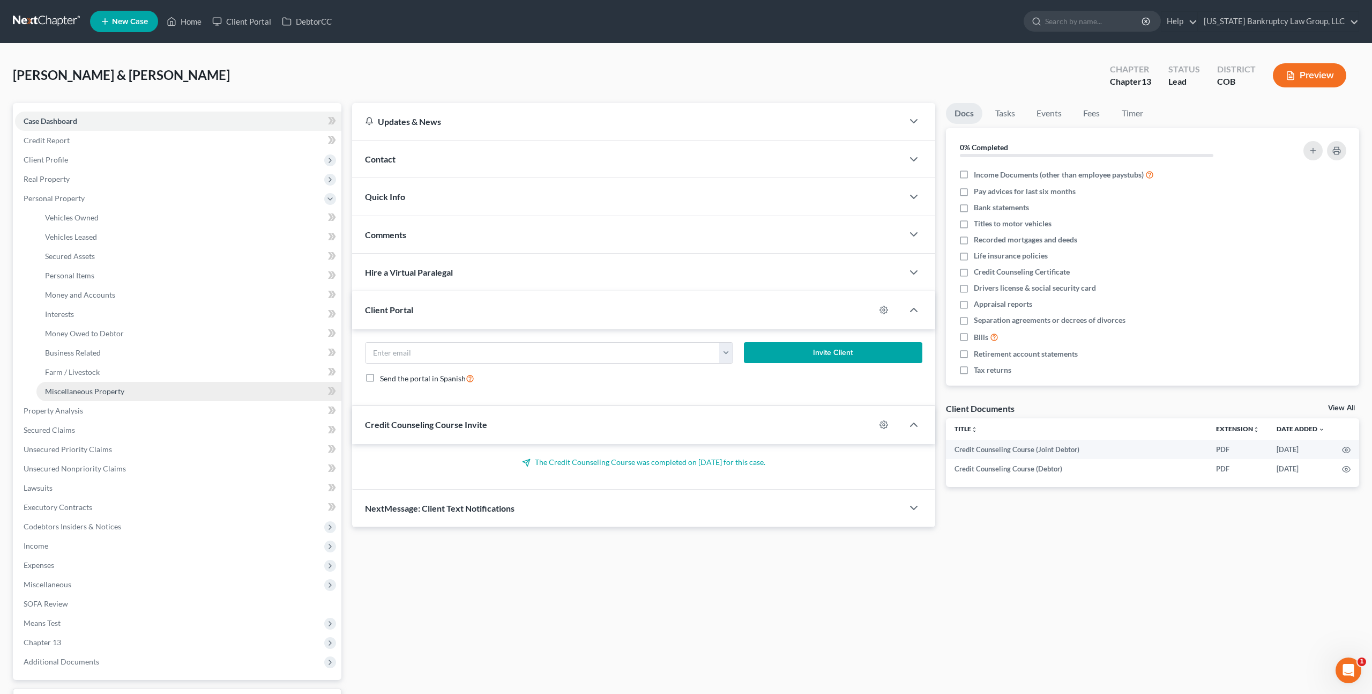
click at [92, 392] on span "Miscellaneous Property" at bounding box center [84, 391] width 79 height 9
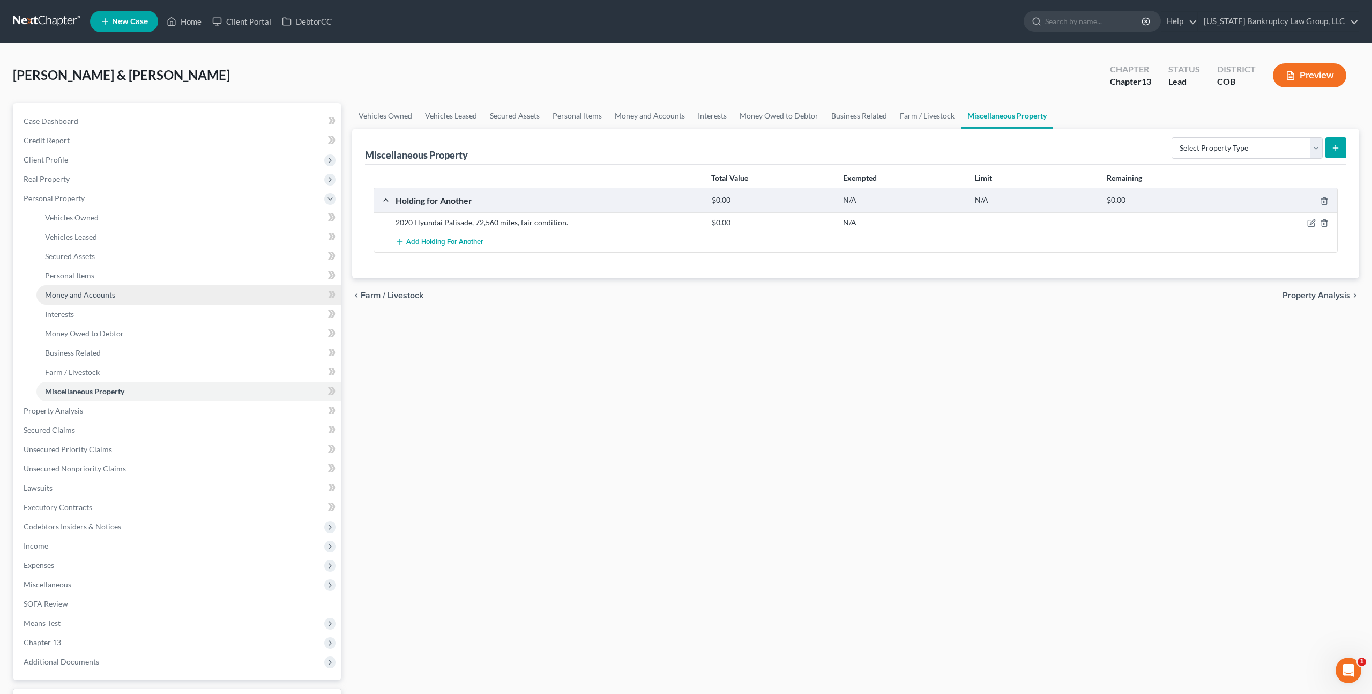
click at [84, 293] on span "Money and Accounts" at bounding box center [80, 294] width 70 height 9
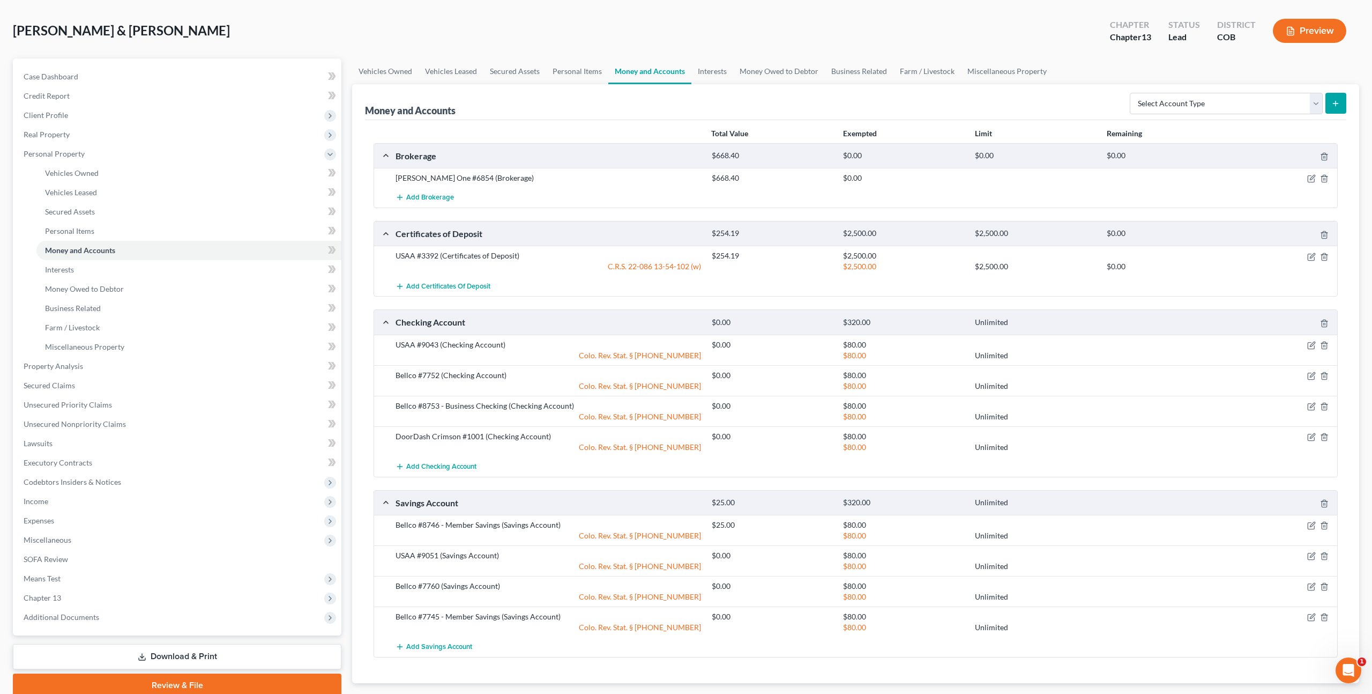
scroll to position [108, 0]
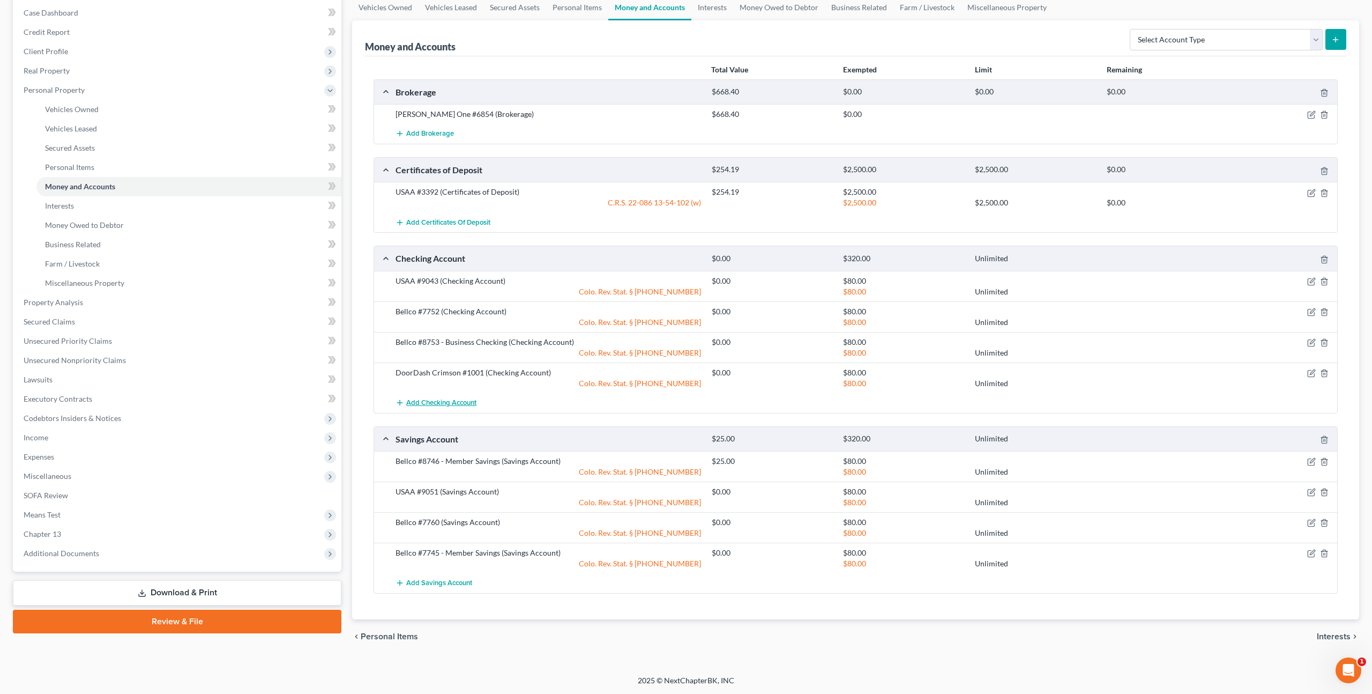
click at [442, 398] on button "Add Checking Account" at bounding box center [436, 403] width 81 height 20
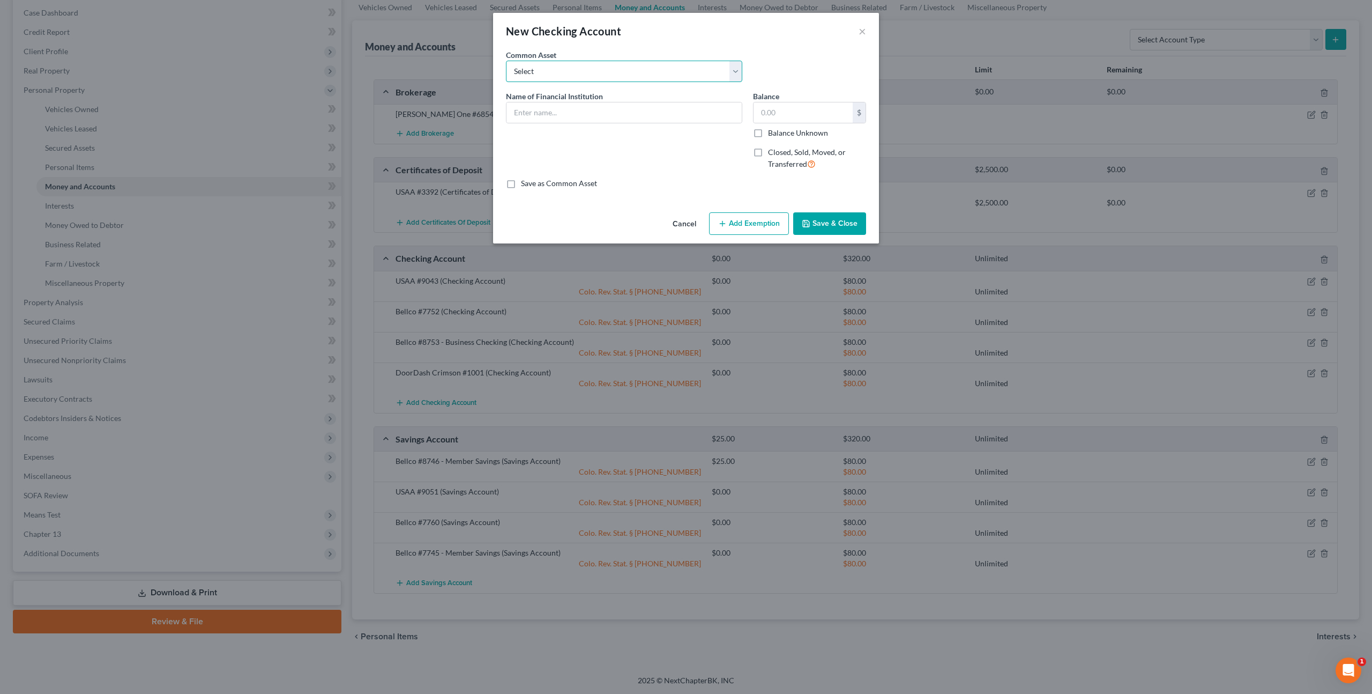
click at [555, 71] on select "Select Bellco First Bank US Bank #6953 TCF Bank #7182 Wells Fargo USAA Chase #5…" at bounding box center [624, 71] width 236 height 21
select select "0"
click at [551, 114] on input "Bellco" at bounding box center [624, 112] width 235 height 20
type input "Bellco - 3083"
click at [775, 116] on input "text" at bounding box center [803, 112] width 99 height 20
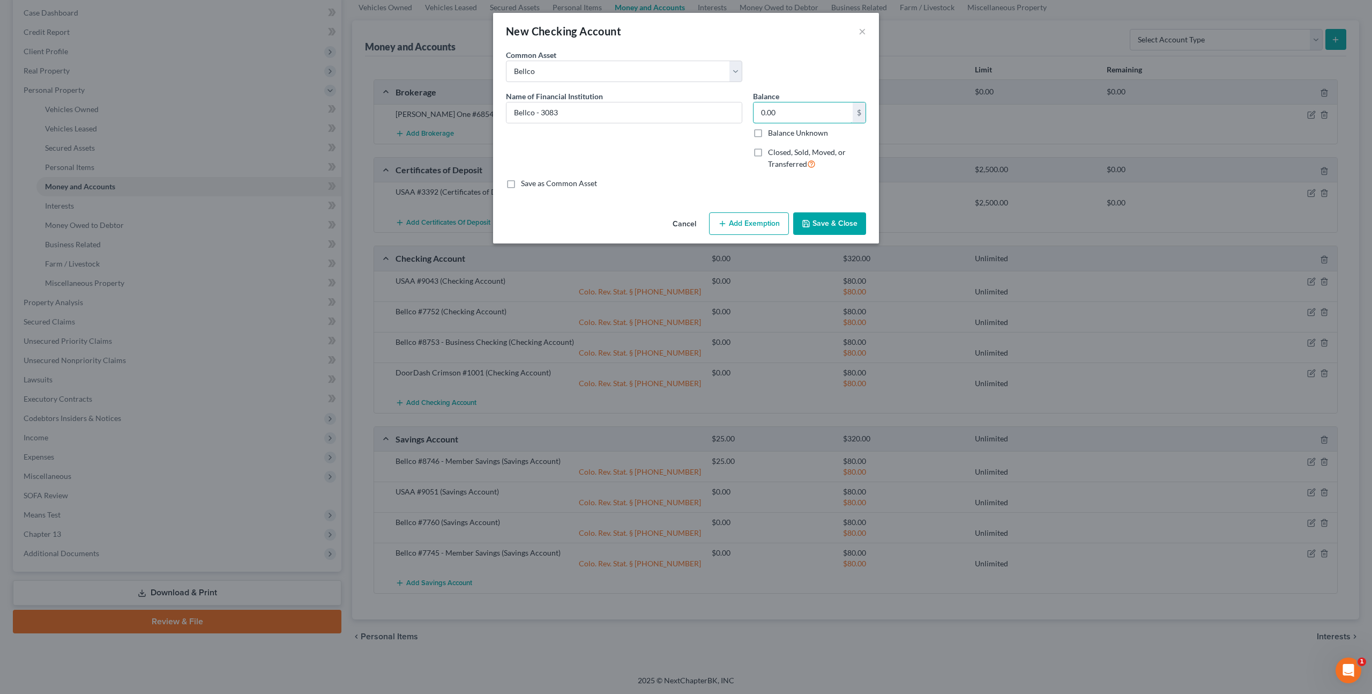
type input "0.00"
click at [817, 215] on button "Save & Close" at bounding box center [829, 223] width 73 height 23
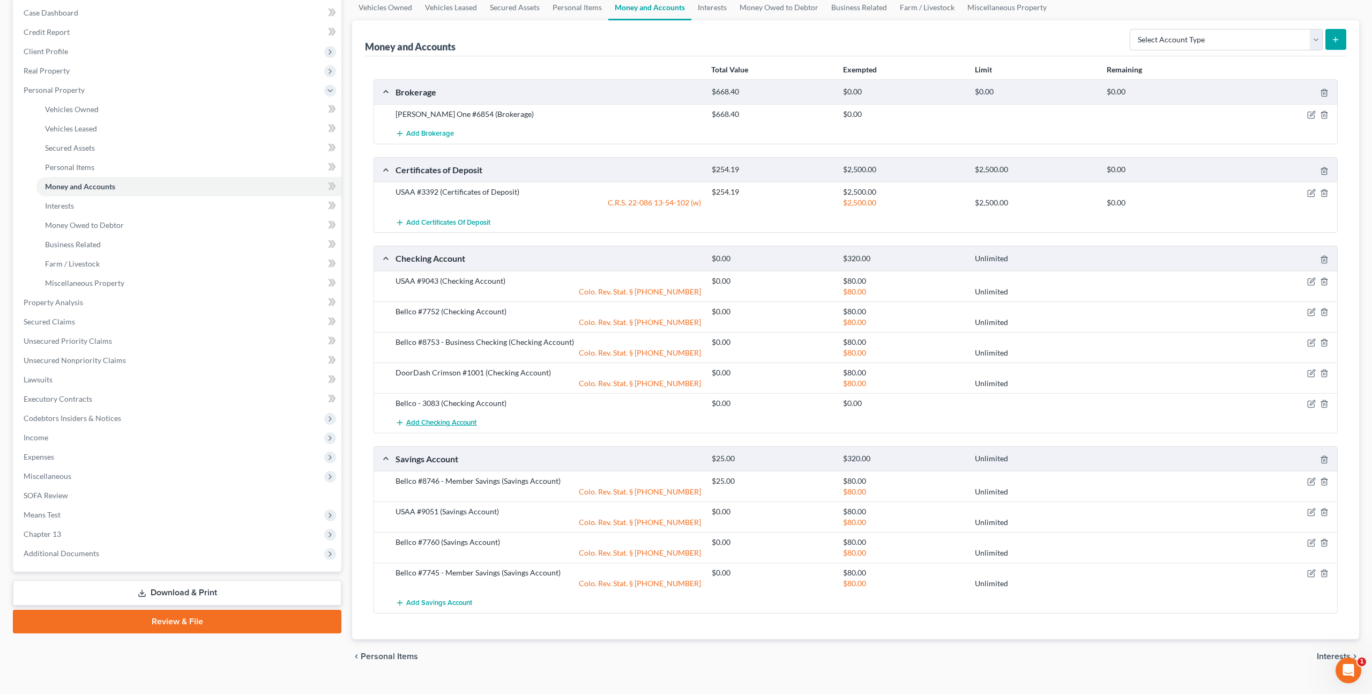
click at [445, 422] on span "Add Checking Account" at bounding box center [441, 422] width 70 height 9
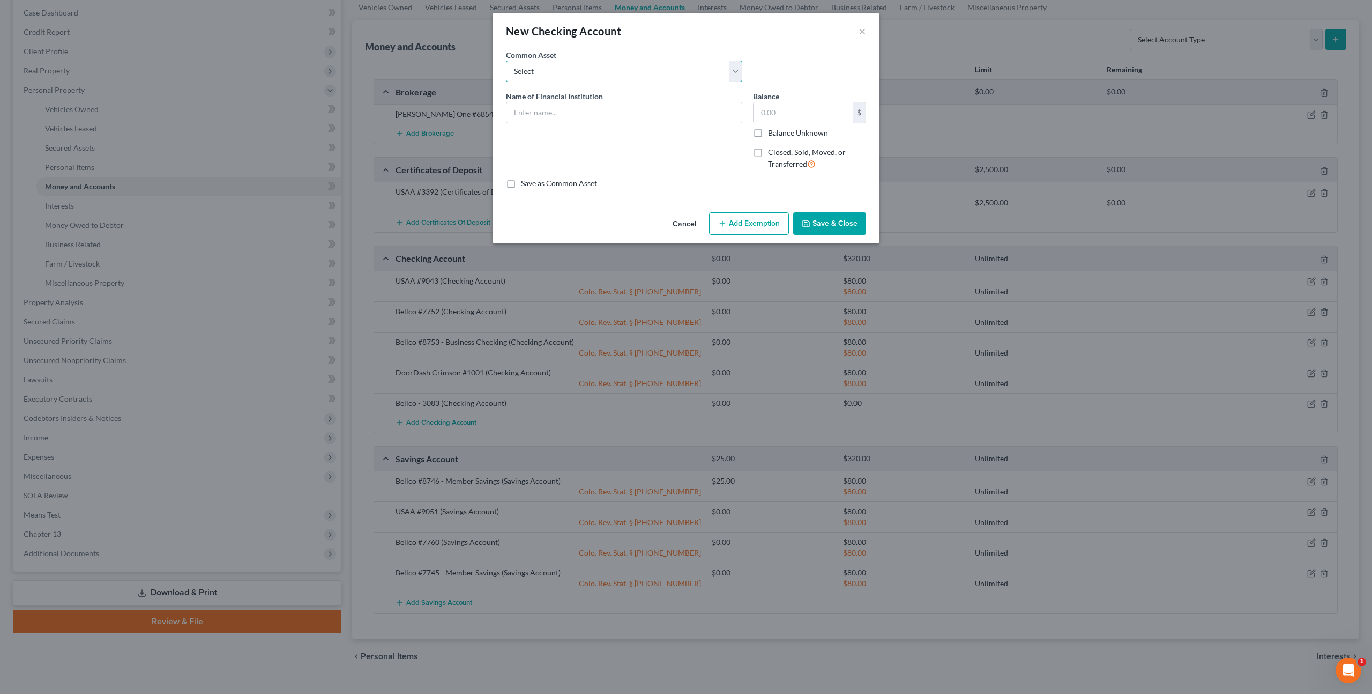
click at [543, 72] on select "Select Bellco First Bank US Bank #6953 TCF Bank #7182 Wells Fargo USAA Chase #5…" at bounding box center [624, 71] width 236 height 21
select select "0"
click at [580, 115] on input "Bellco" at bounding box center [624, 112] width 235 height 20
type input "Bellco - 8766"
click at [762, 109] on input "text" at bounding box center [803, 112] width 99 height 20
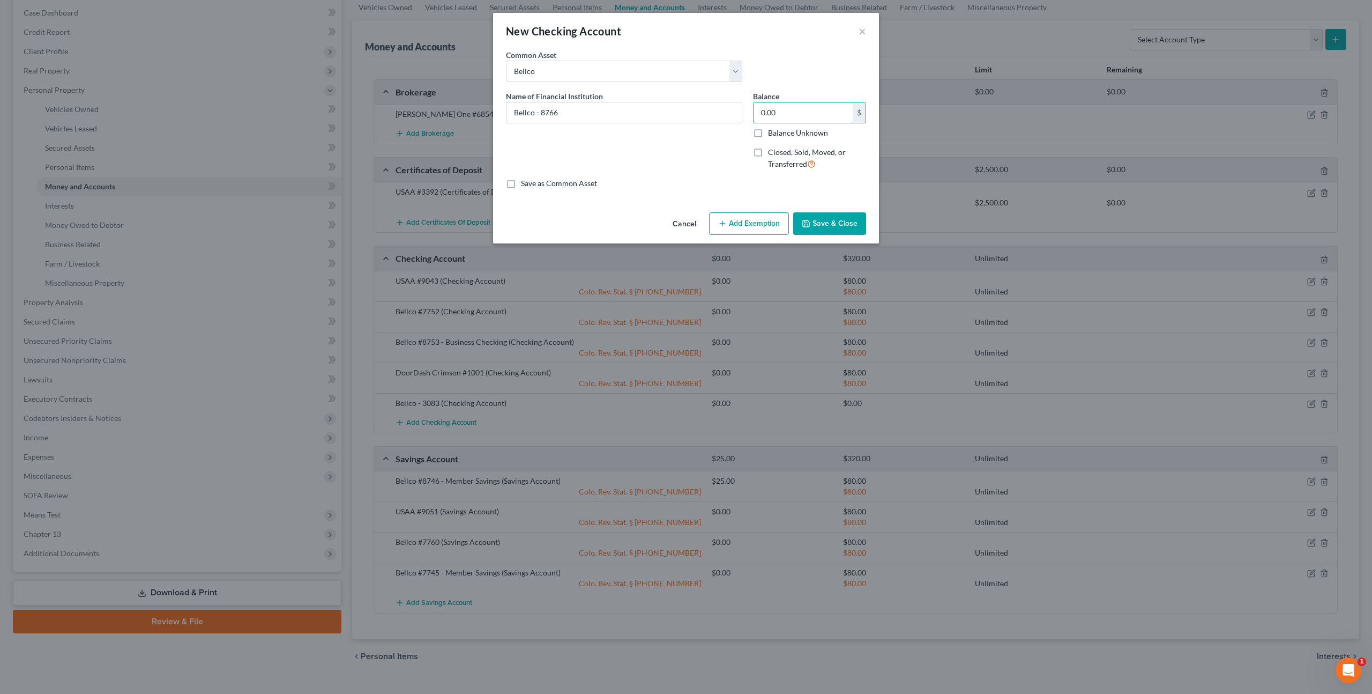
type input "0.00"
click at [820, 222] on button "Save & Close" at bounding box center [829, 223] width 73 height 23
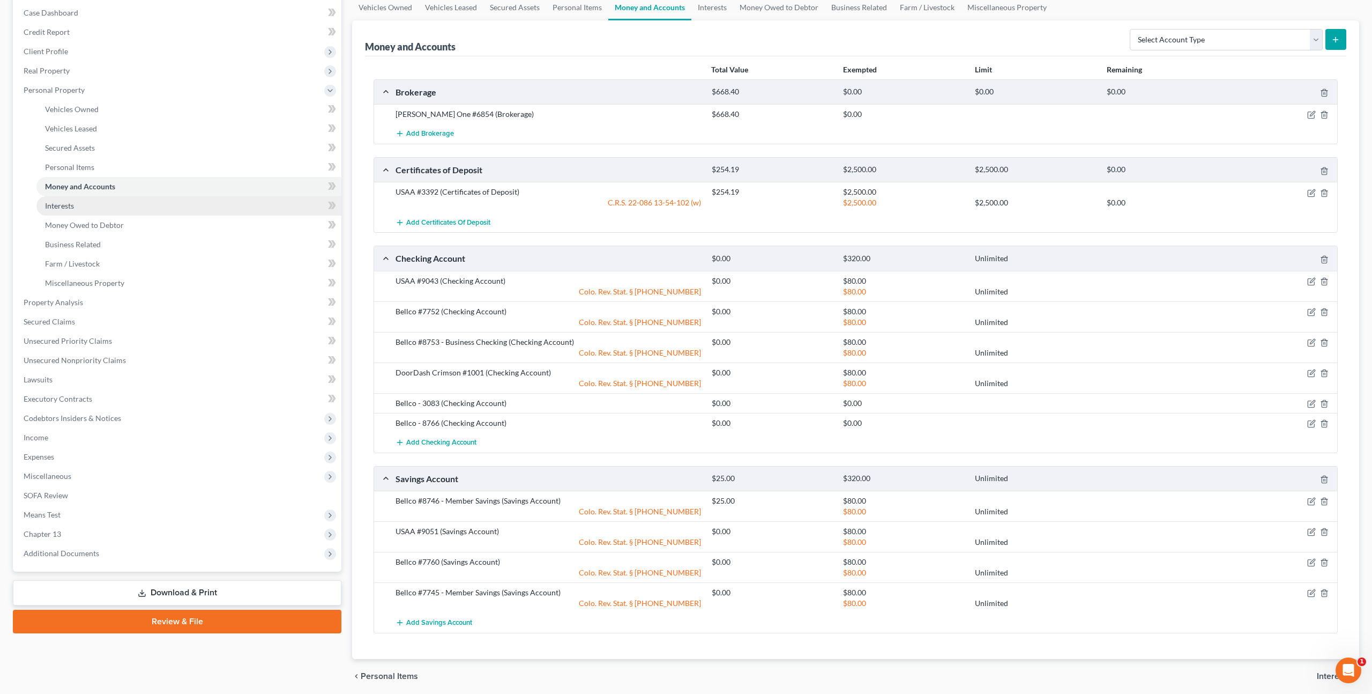
click at [72, 206] on span "Interests" at bounding box center [59, 205] width 29 height 9
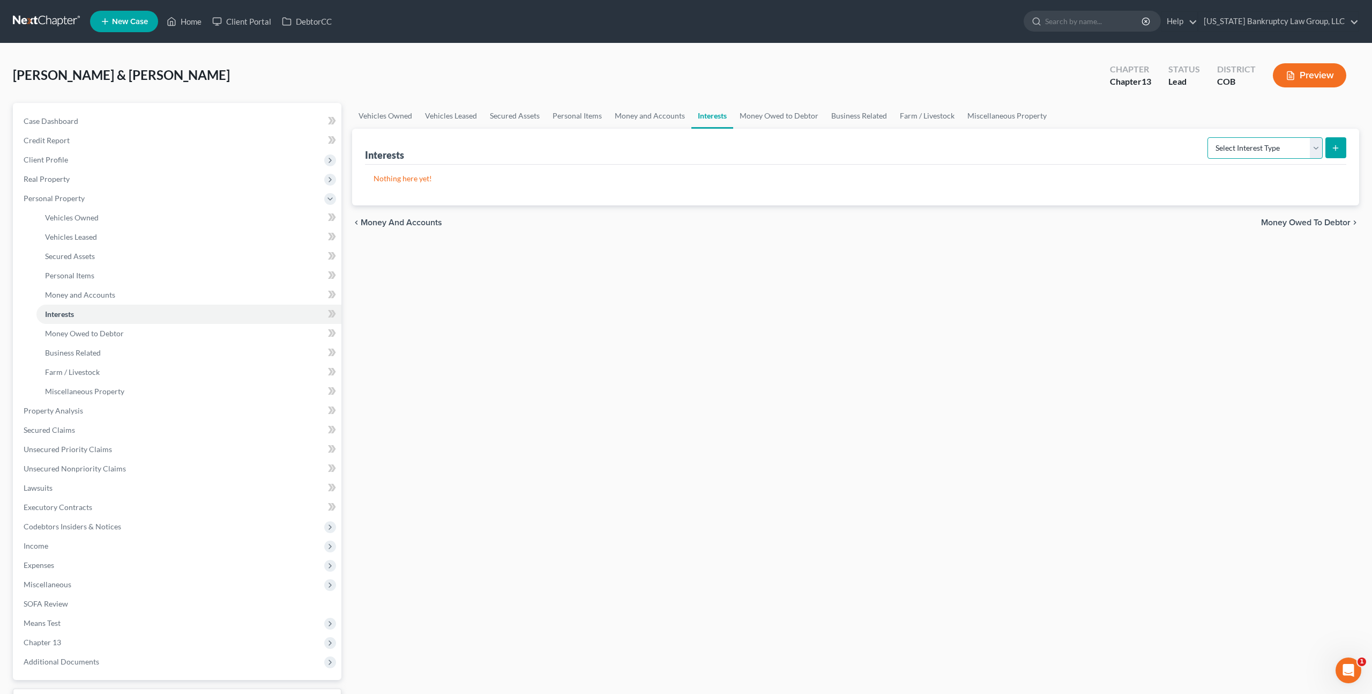
click at [1277, 150] on select "Select Interest Type 401K Annuity Bond Education IRA Government Bond Government…" at bounding box center [1265, 147] width 115 height 21
select select "401k"
click at [1338, 150] on icon "submit" at bounding box center [1336, 148] width 9 height 9
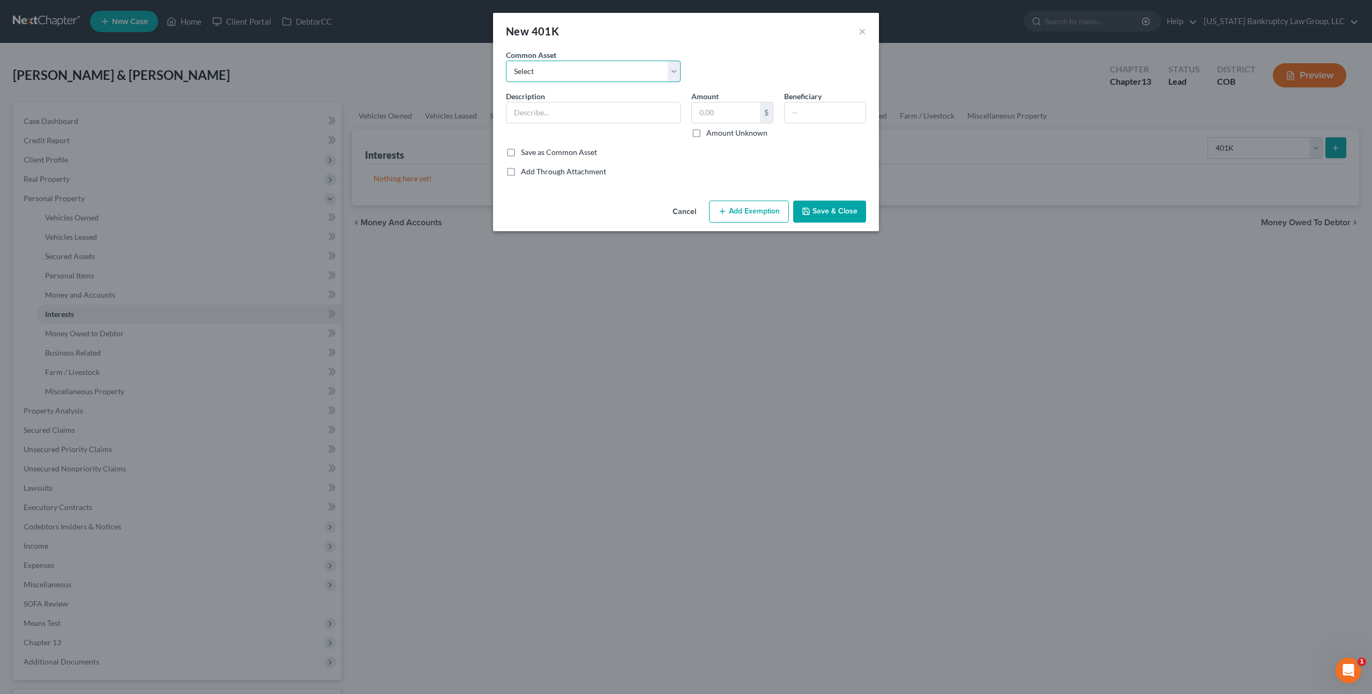
click at [559, 66] on select "Select Employer Sponsored Retirement Account" at bounding box center [593, 71] width 175 height 21
select select "0"
type input "Employer Sponsored Retirement Account"
click at [704, 114] on input "889.63" at bounding box center [726, 112] width 68 height 20
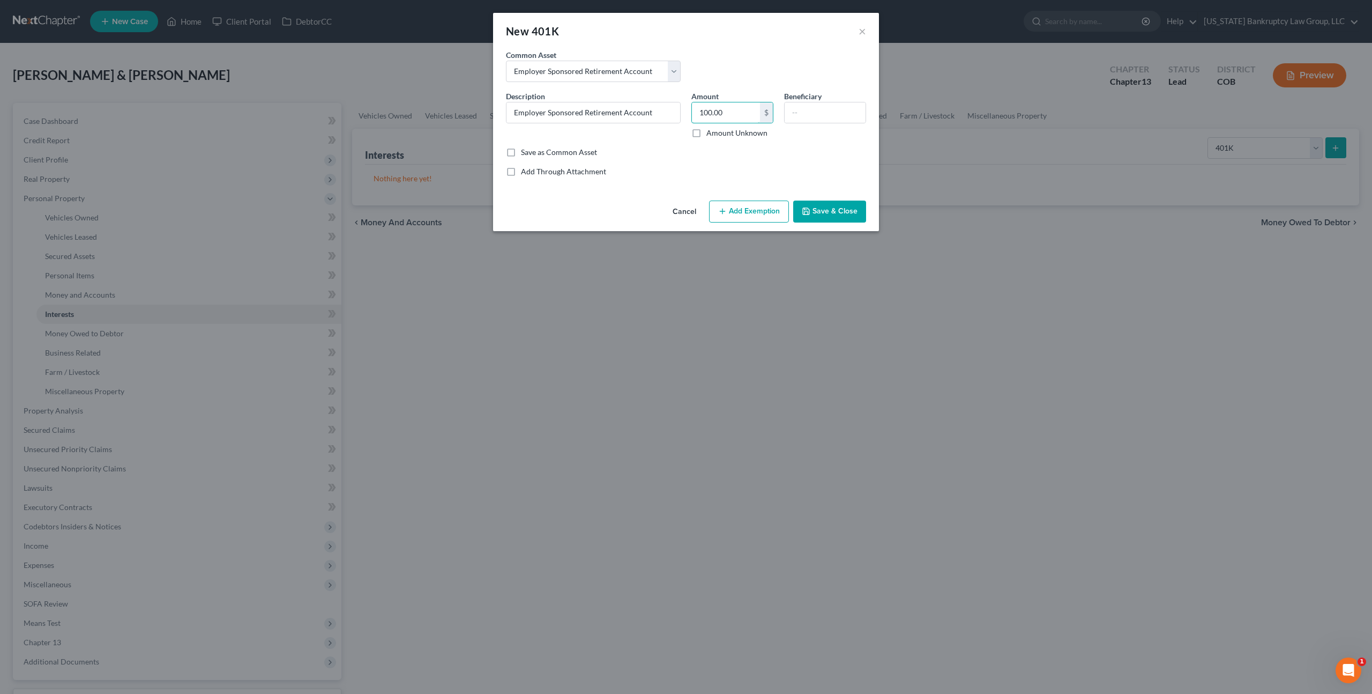
type input "100.00"
click at [730, 211] on button "Add Exemption" at bounding box center [749, 211] width 80 height 23
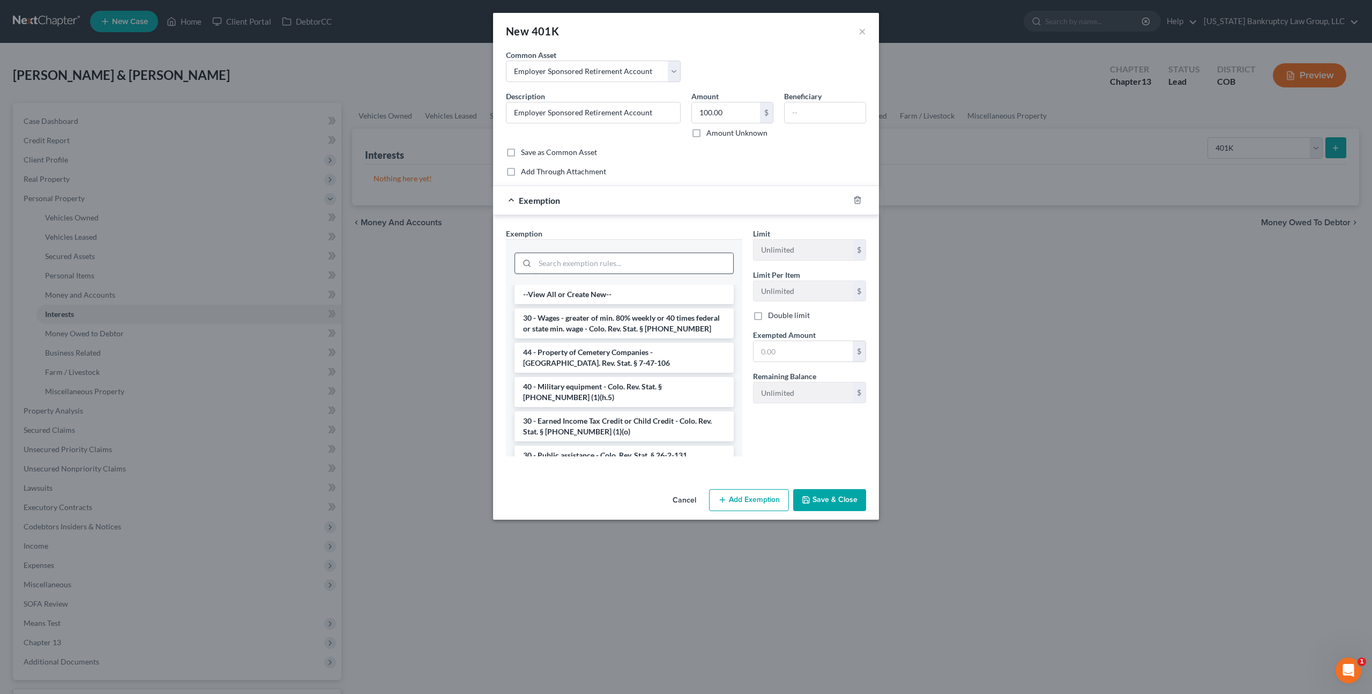
click at [633, 262] on input "search" at bounding box center [634, 263] width 198 height 20
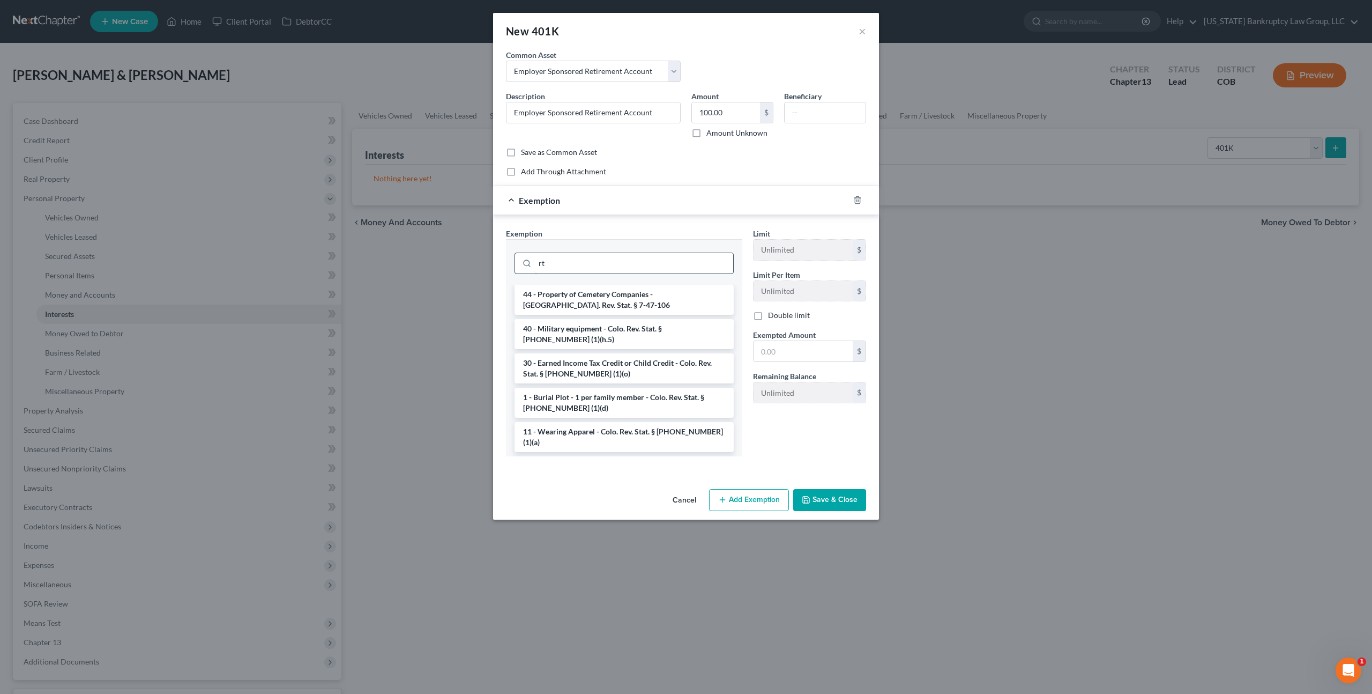
type input "r"
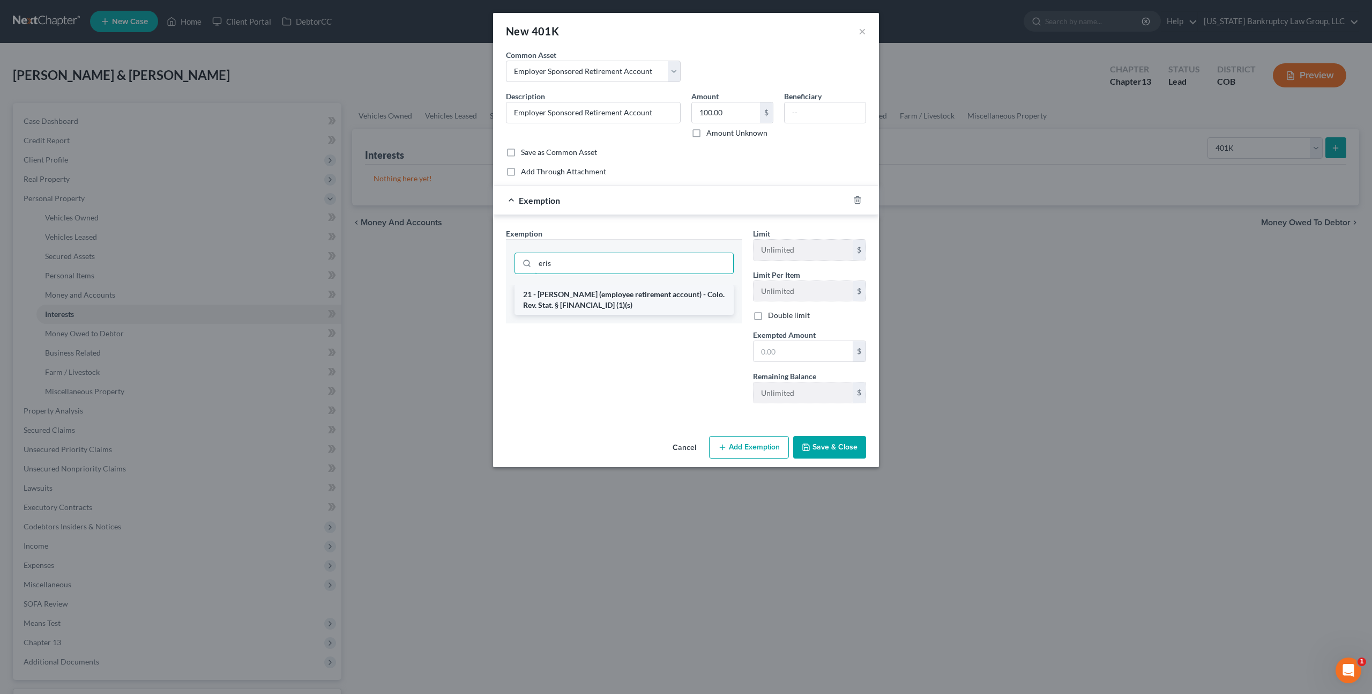
type input "eris"
click at [673, 299] on li "21 - ERISA (employee retirement account) - Colo. Rev. Stat. § 13-54-102 (1)(s)" at bounding box center [624, 300] width 219 height 30
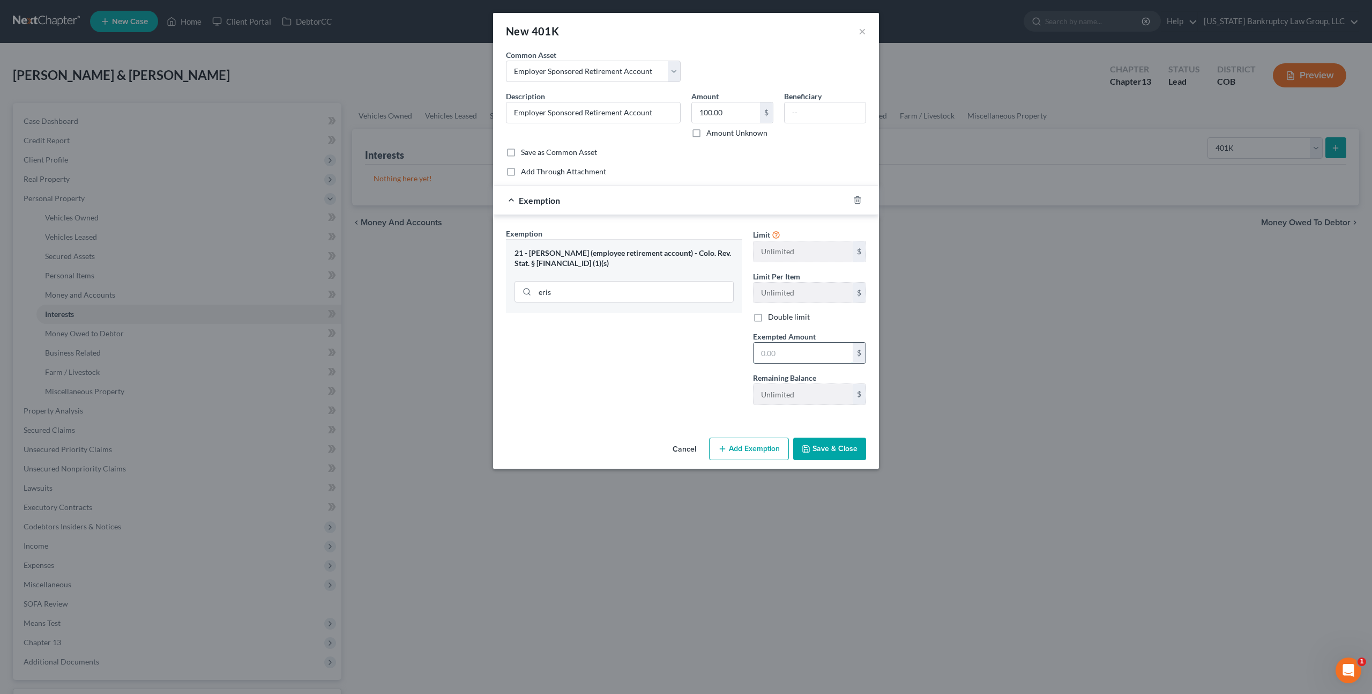
click at [789, 357] on input "text" at bounding box center [803, 353] width 99 height 20
type input "100.00"
click at [835, 451] on button "Save & Close" at bounding box center [829, 448] width 73 height 23
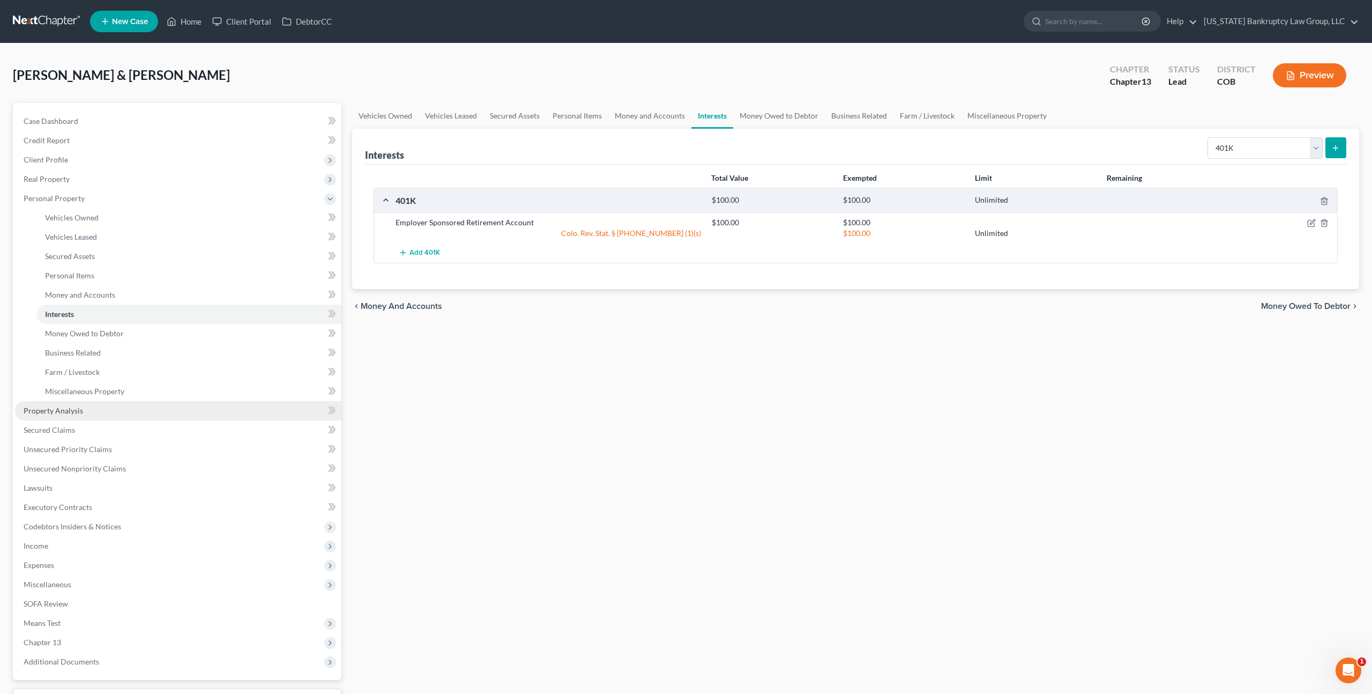
click at [69, 409] on span "Property Analysis" at bounding box center [54, 410] width 60 height 9
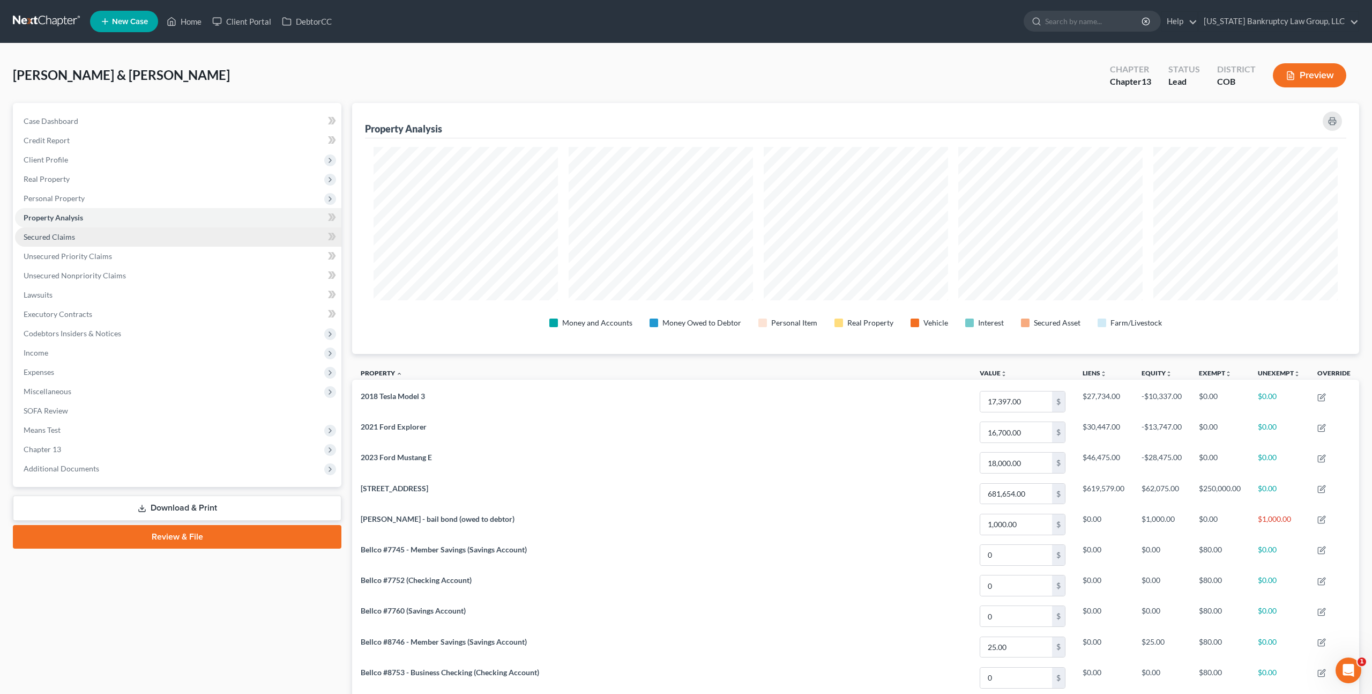
click at [68, 236] on span "Secured Claims" at bounding box center [49, 236] width 51 height 9
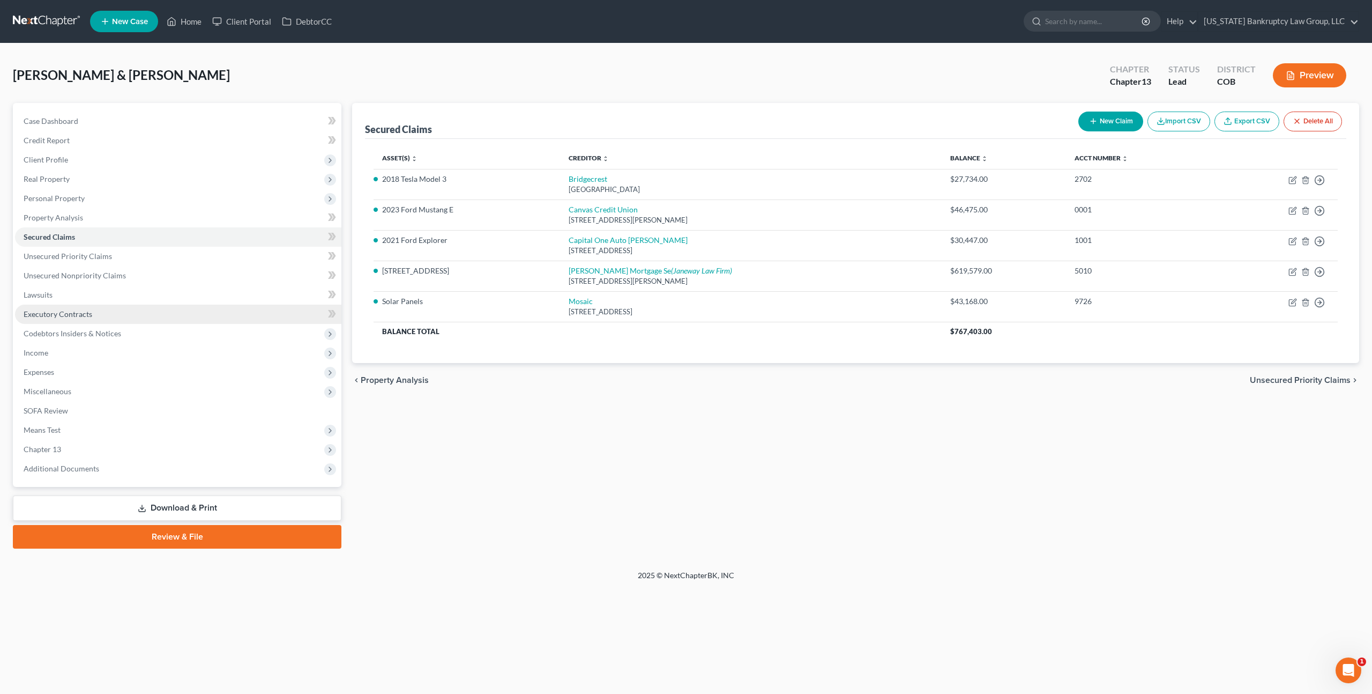
click at [61, 317] on span "Executory Contracts" at bounding box center [58, 313] width 69 height 9
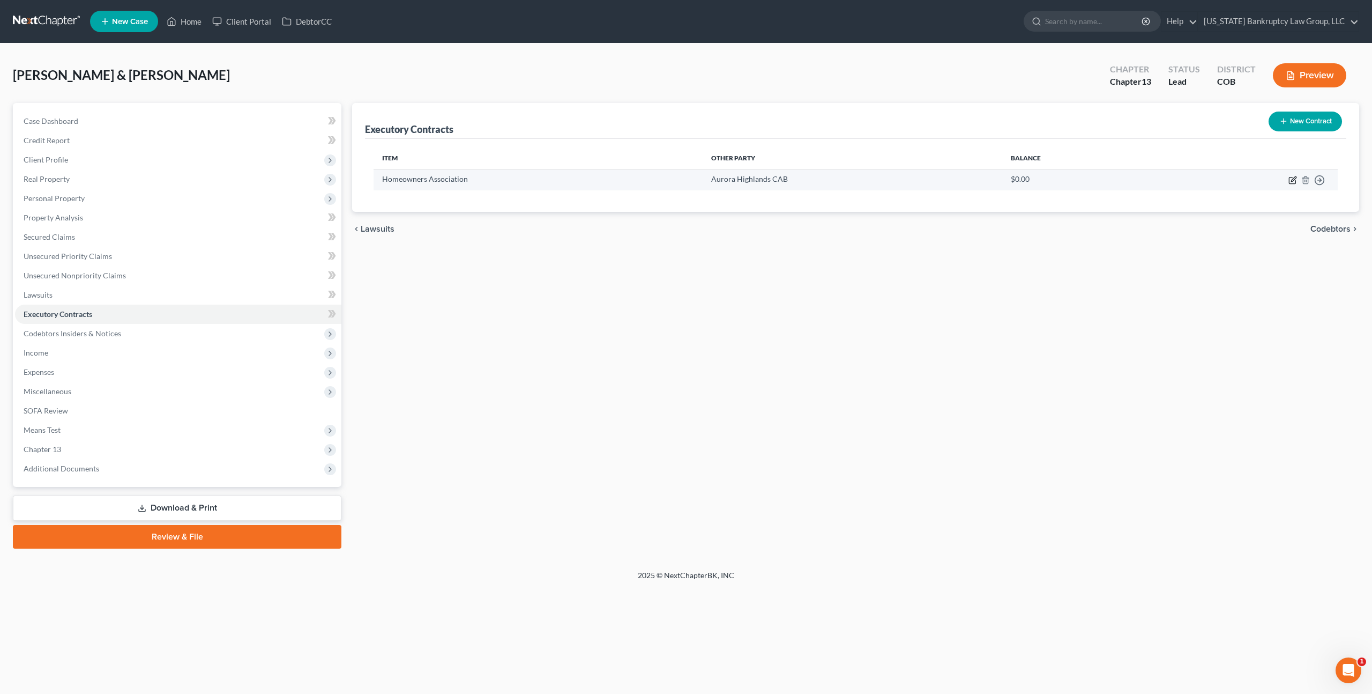
click at [1291, 177] on icon "button" at bounding box center [1293, 180] width 9 height 9
select select "0"
select select "5"
select select "2"
select select "0"
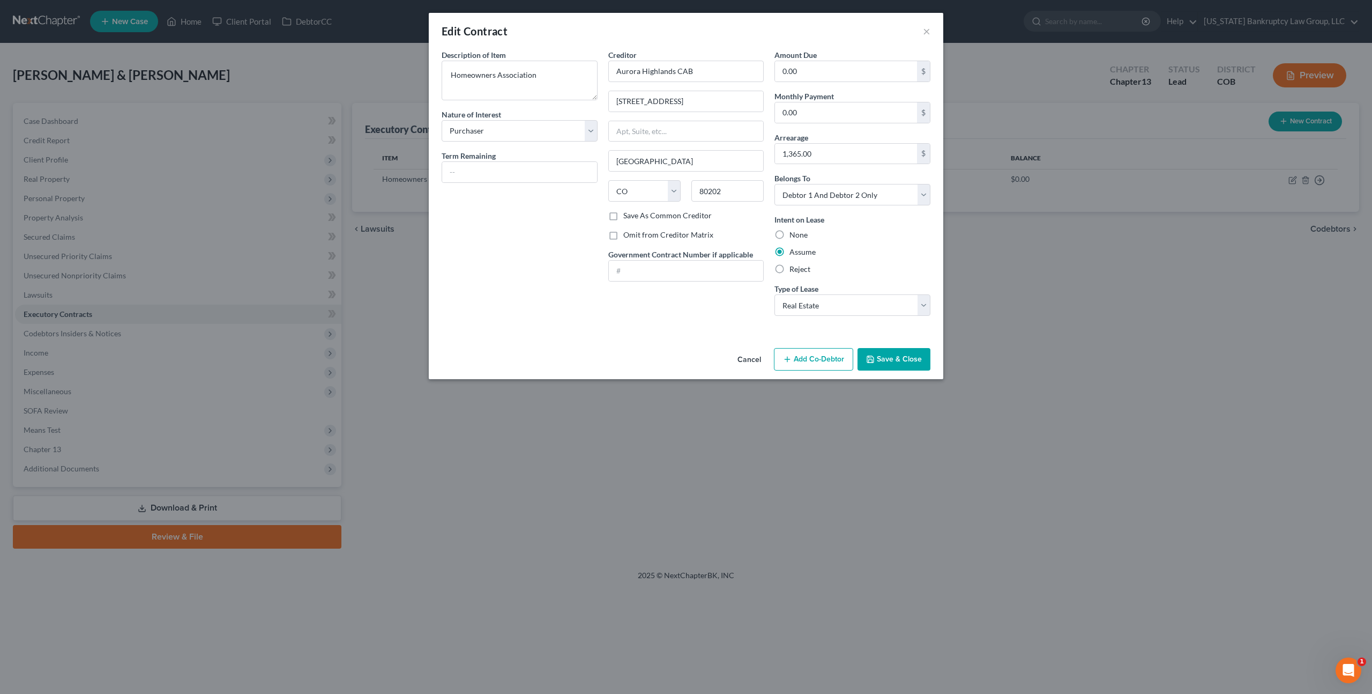
click at [897, 357] on button "Save & Close" at bounding box center [894, 359] width 73 height 23
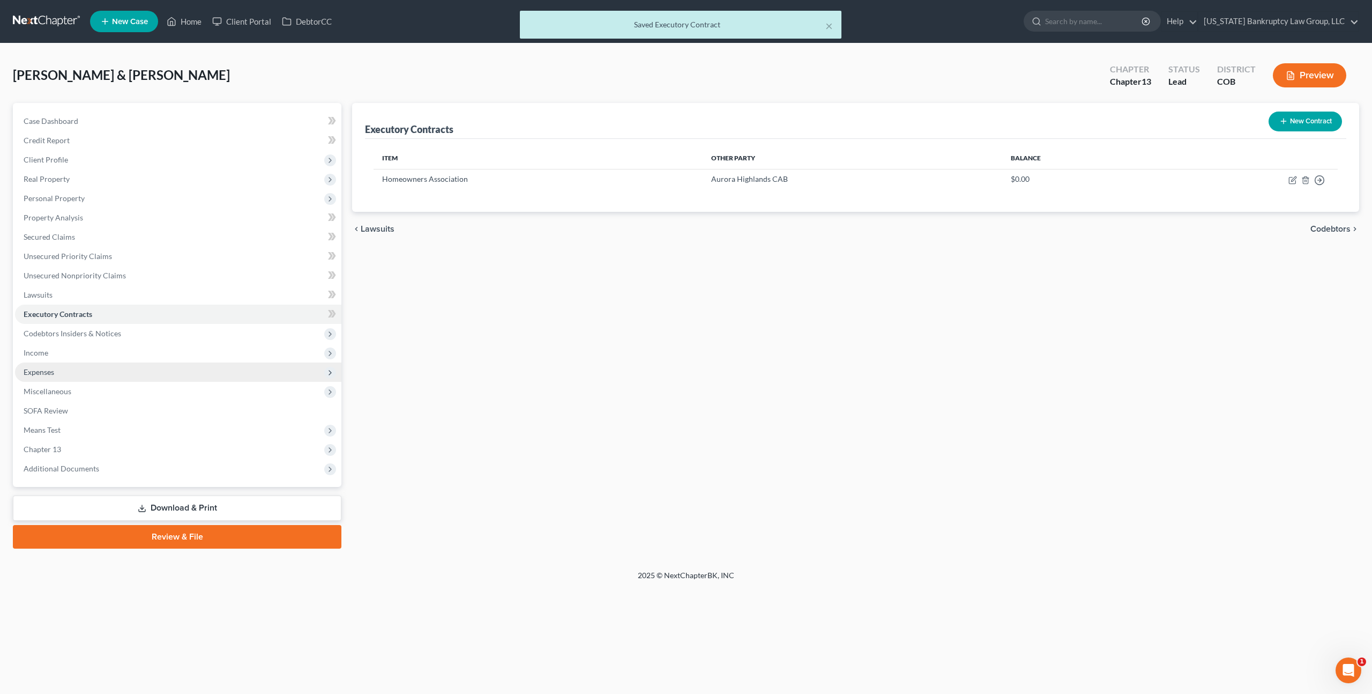
click at [51, 367] on span "Expenses" at bounding box center [39, 371] width 31 height 9
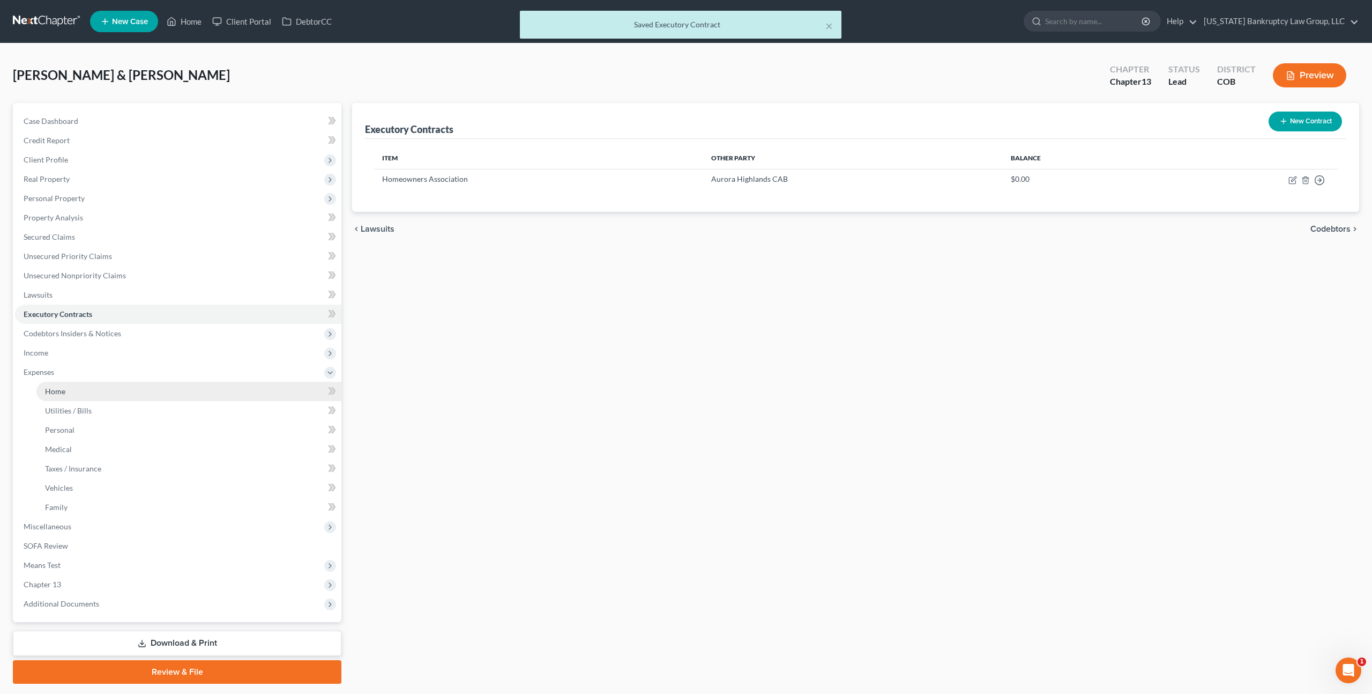
click at [69, 394] on link "Home" at bounding box center [188, 391] width 305 height 19
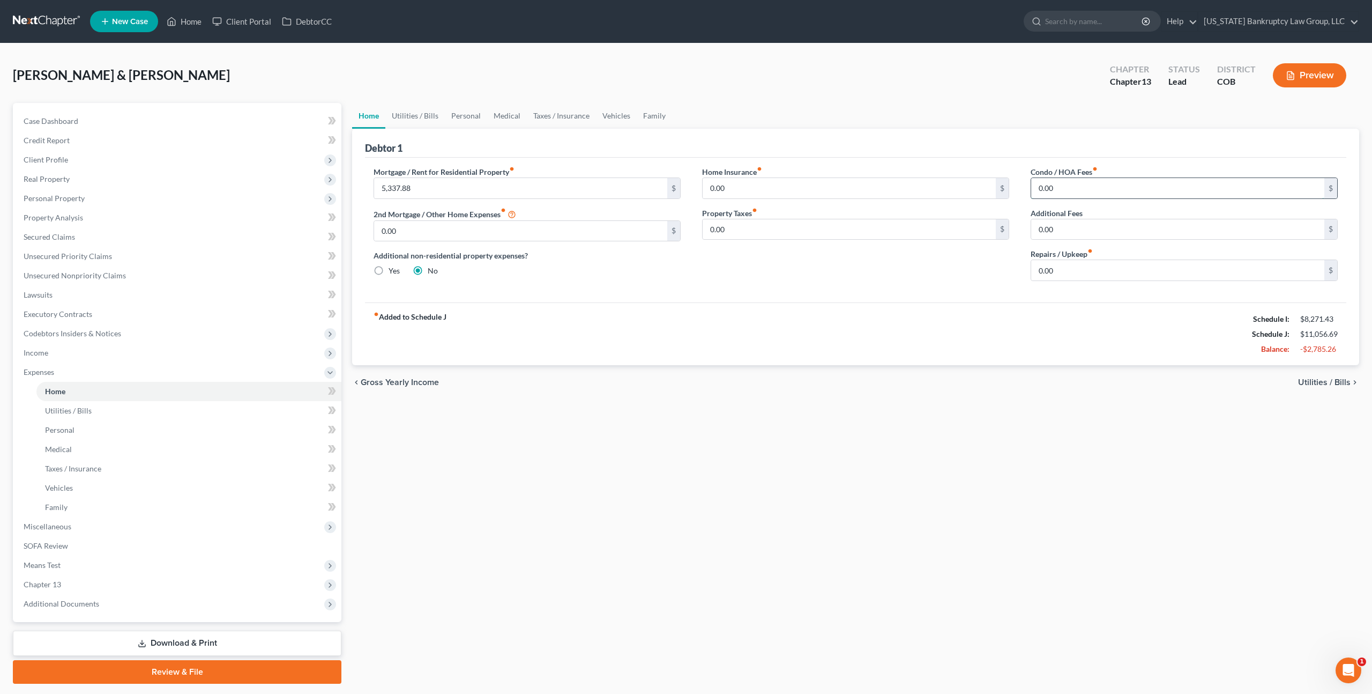
click at [1035, 188] on input "0.00" at bounding box center [1177, 188] width 293 height 20
type input "150.00"
click at [1038, 264] on input "0.00" at bounding box center [1177, 270] width 293 height 20
type input "100.00"
click at [60, 237] on span "Secured Claims" at bounding box center [49, 236] width 51 height 9
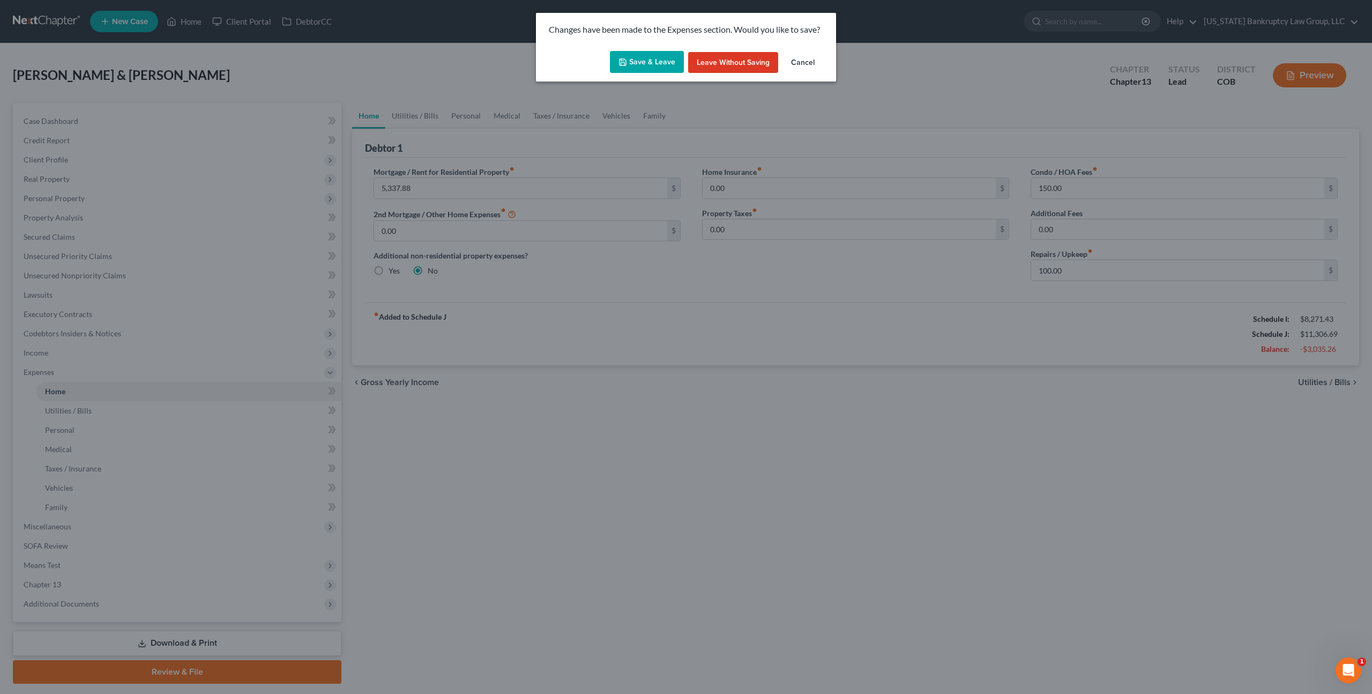
click at [632, 53] on button "Save & Leave" at bounding box center [647, 62] width 74 height 23
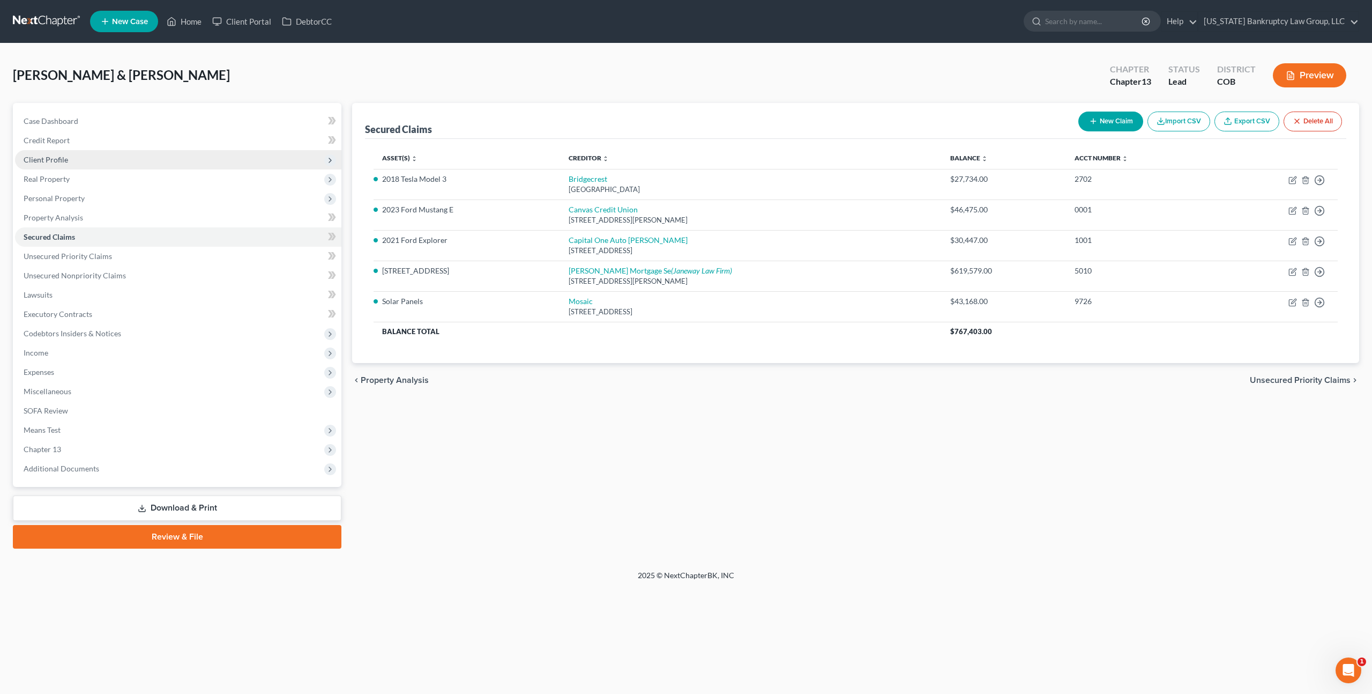
click at [63, 160] on span "Client Profile" at bounding box center [46, 159] width 44 height 9
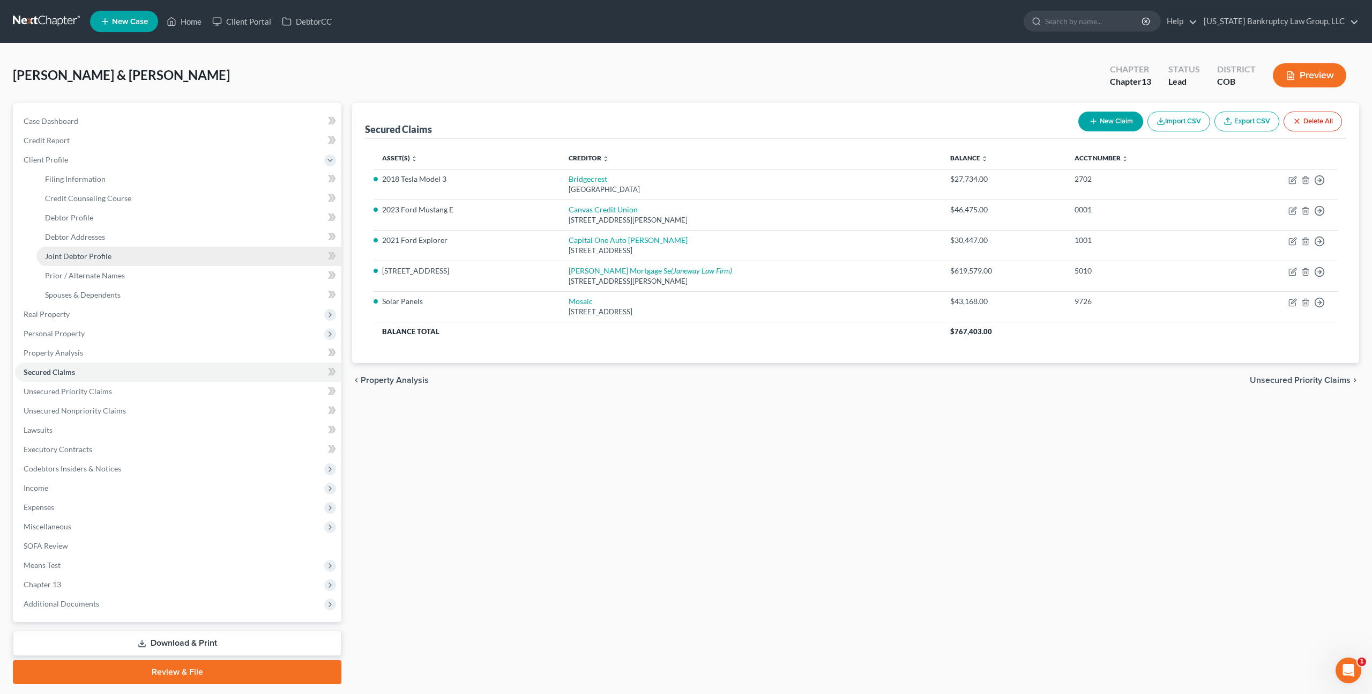
click at [90, 254] on span "Joint Debtor Profile" at bounding box center [78, 255] width 66 height 9
